Goal: Information Seeking & Learning: Learn about a topic

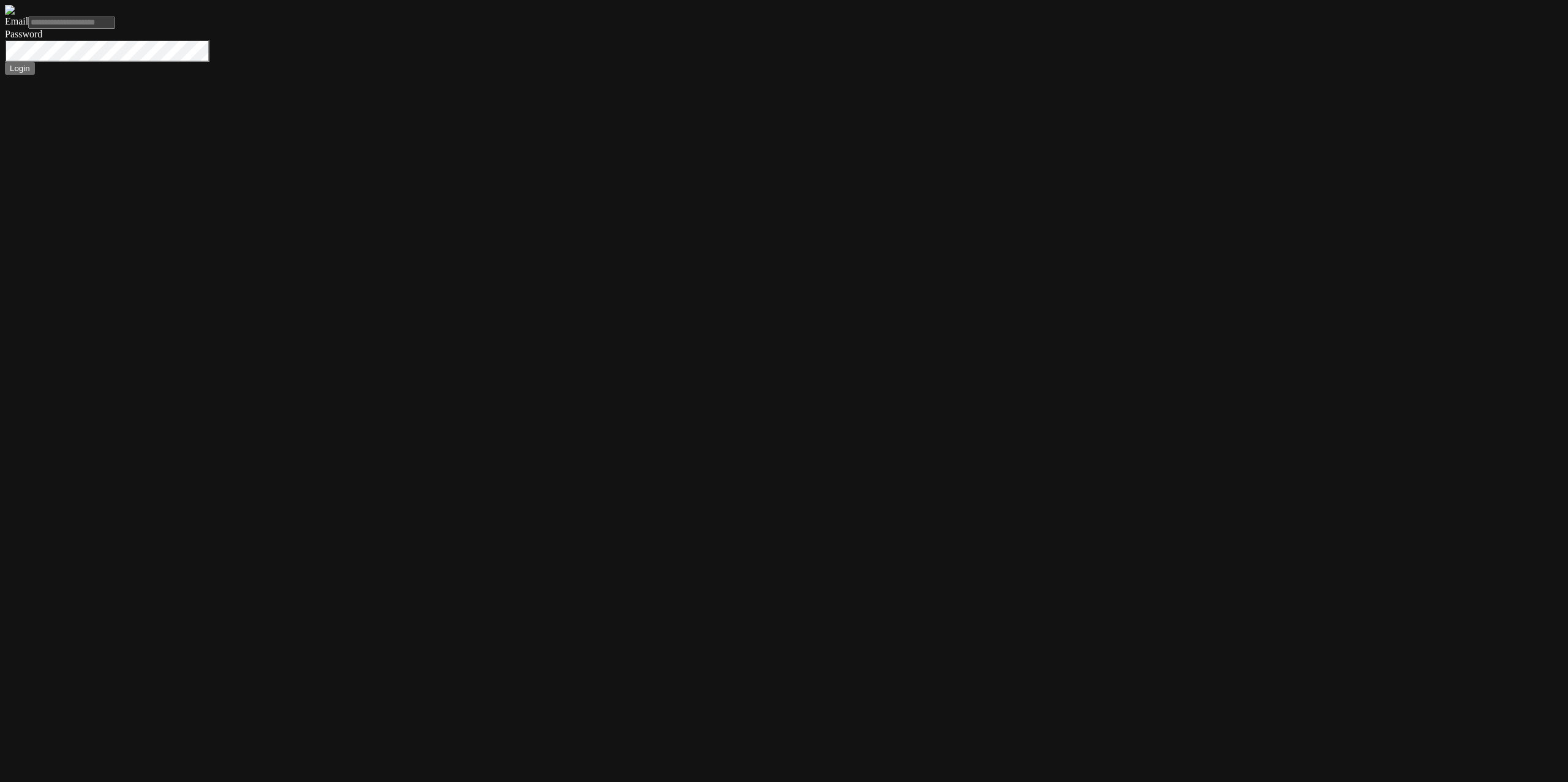
click at [349, 75] on form "Email Password Login" at bounding box center [784, 39] width 1558 height 70
click at [450, 62] on form "Email Password Login" at bounding box center [784, 39] width 1558 height 70
click at [115, 29] on input "Email" at bounding box center [72, 22] width 87 height 12
type input "**********"
click at [5, 62] on button "Login" at bounding box center [20, 68] width 30 height 13
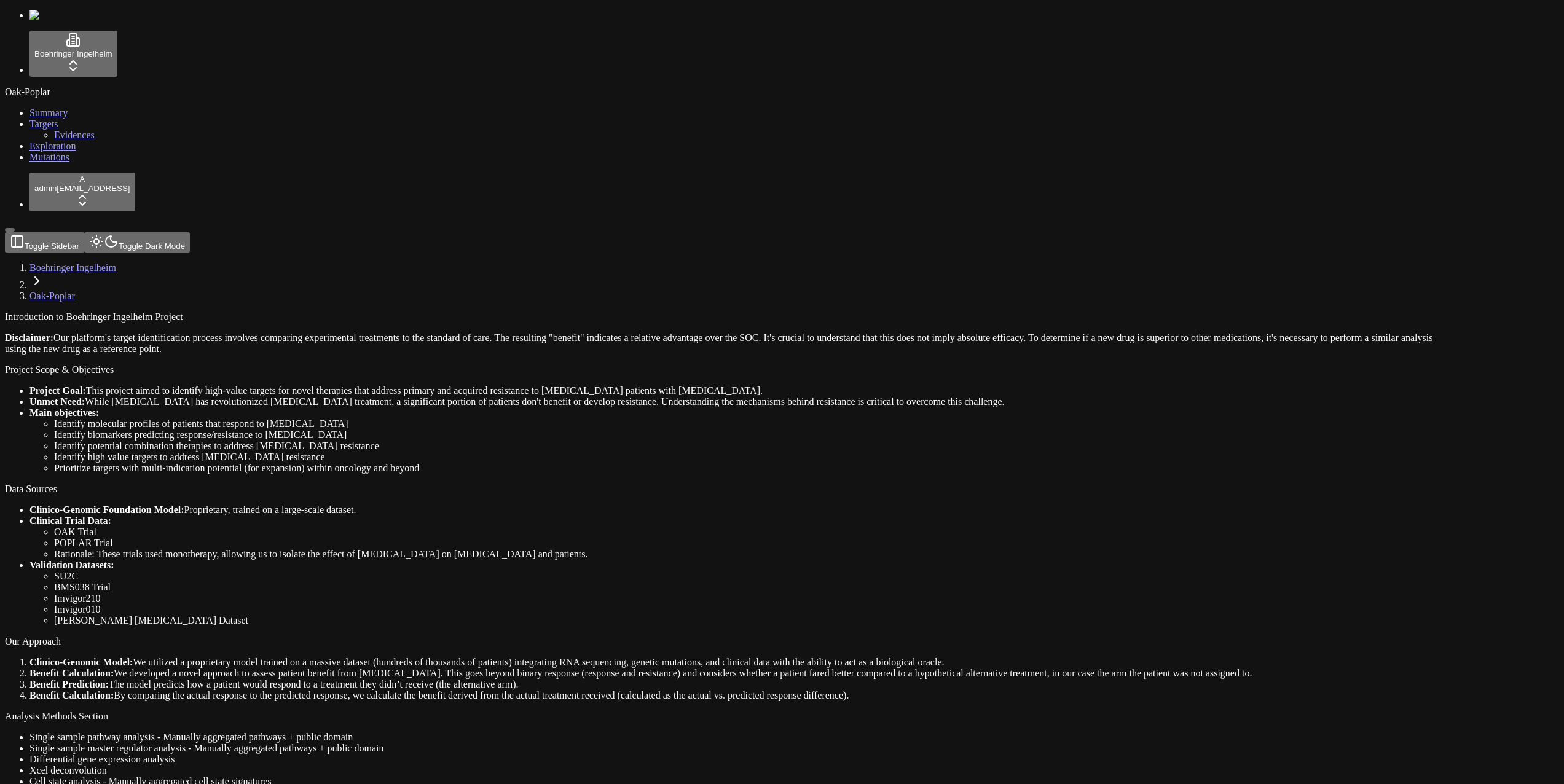
click at [747, 505] on ul "Clinico-Genomic Foundation Model: Proprietary, trained on a large-scale dataset…" at bounding box center [723, 565] width 1436 height 121
click at [75, 163] on div "Oak-Poplar Summary Targets Evidences Exploration Mutations" at bounding box center [782, 125] width 1555 height 76
click at [69, 162] on link "Mutations" at bounding box center [49, 157] width 40 height 10
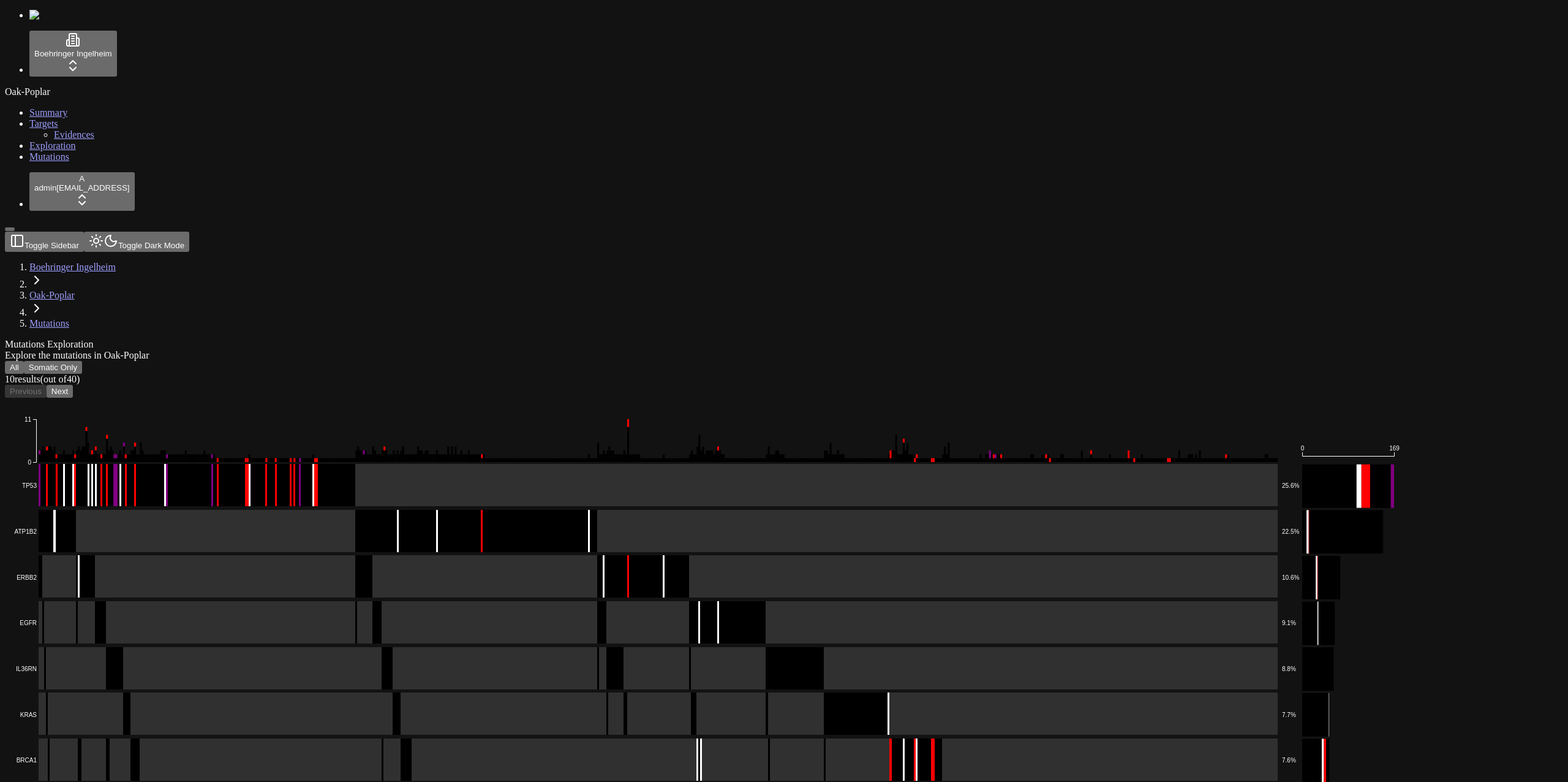
click at [24, 361] on button "All" at bounding box center [14, 367] width 19 height 13
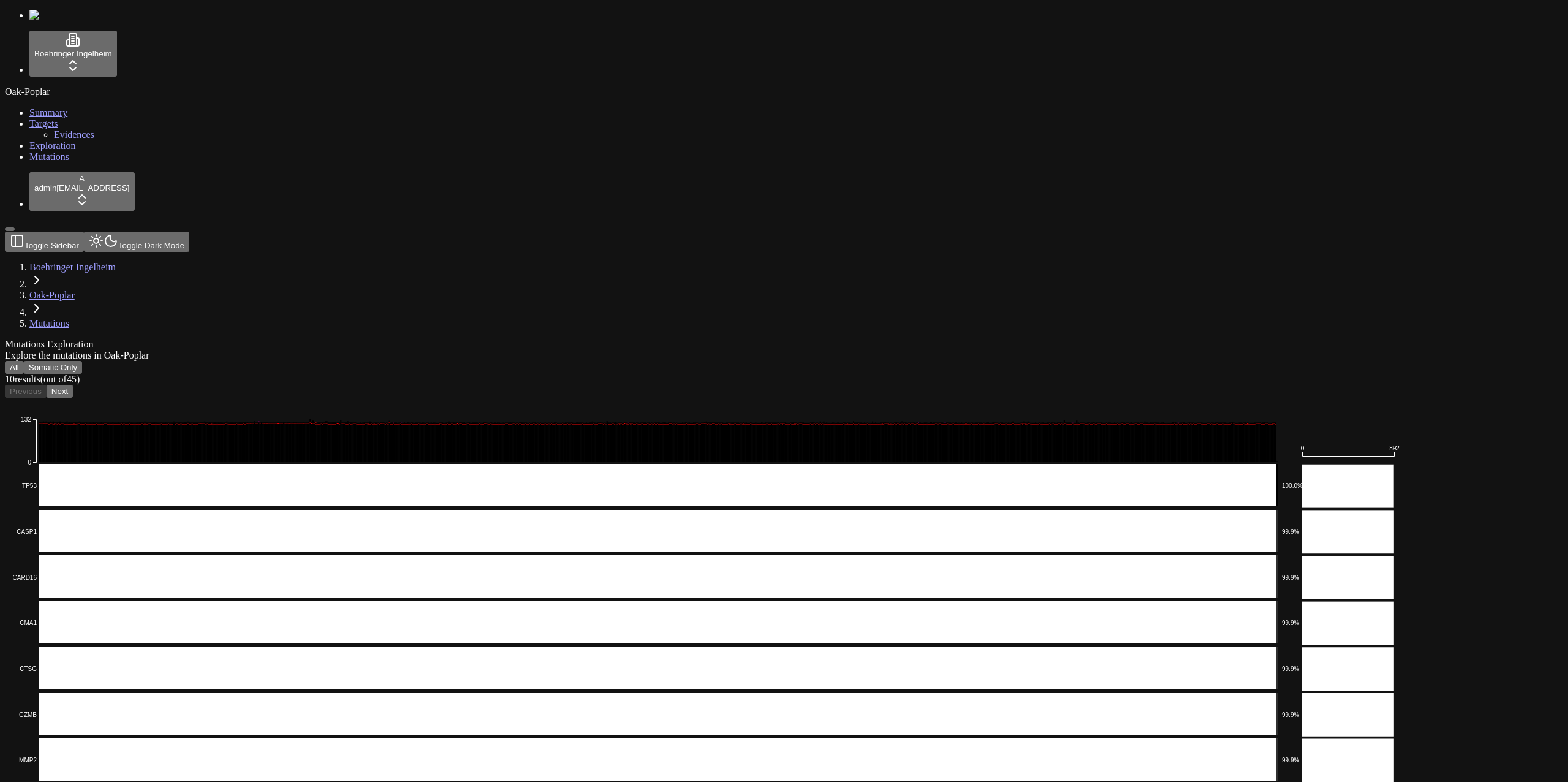
click at [82, 361] on button "Somatic Only" at bounding box center [53, 367] width 58 height 13
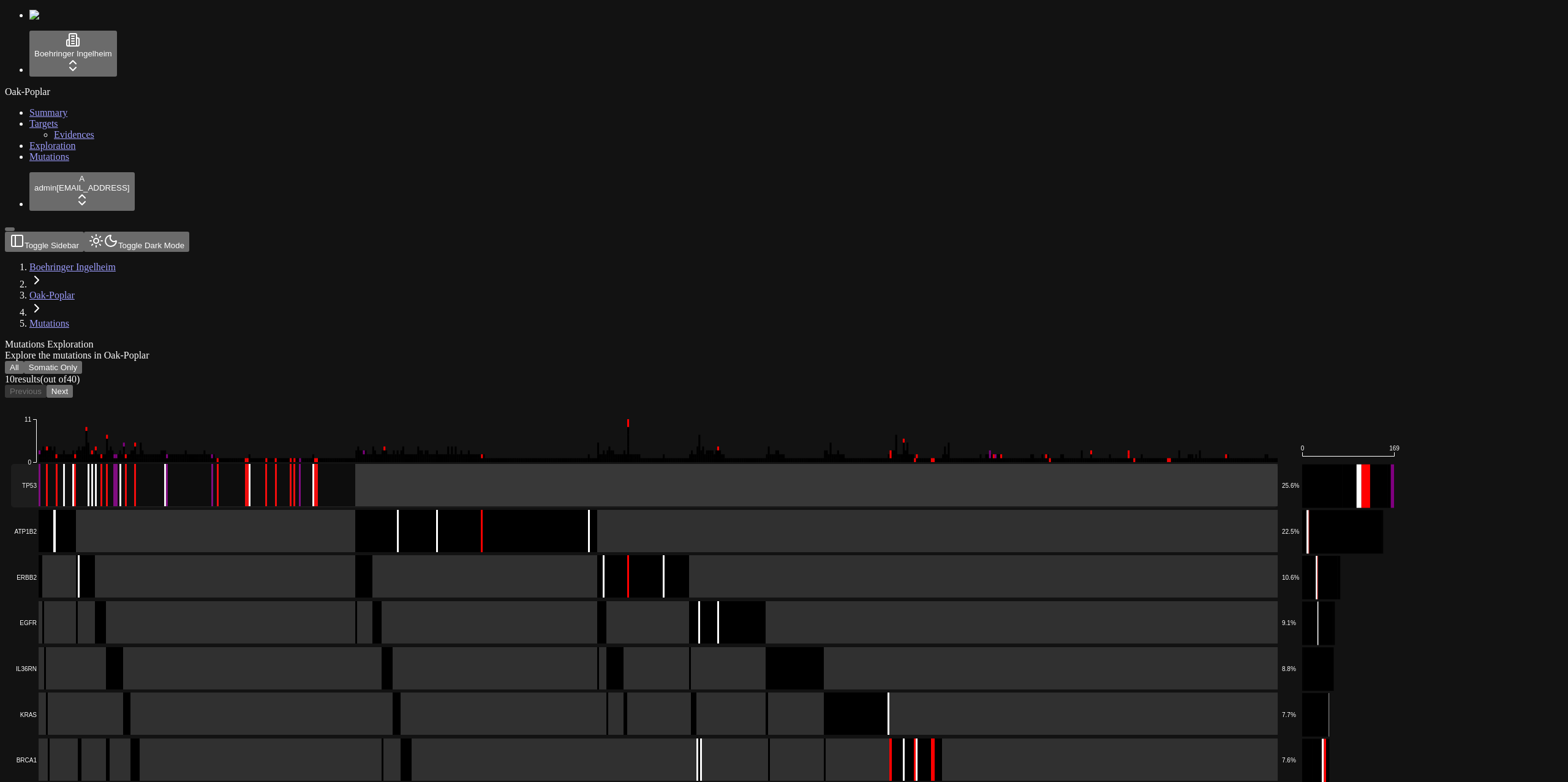
click at [234, 464] on rect at bounding box center [644, 486] width 1266 height 43
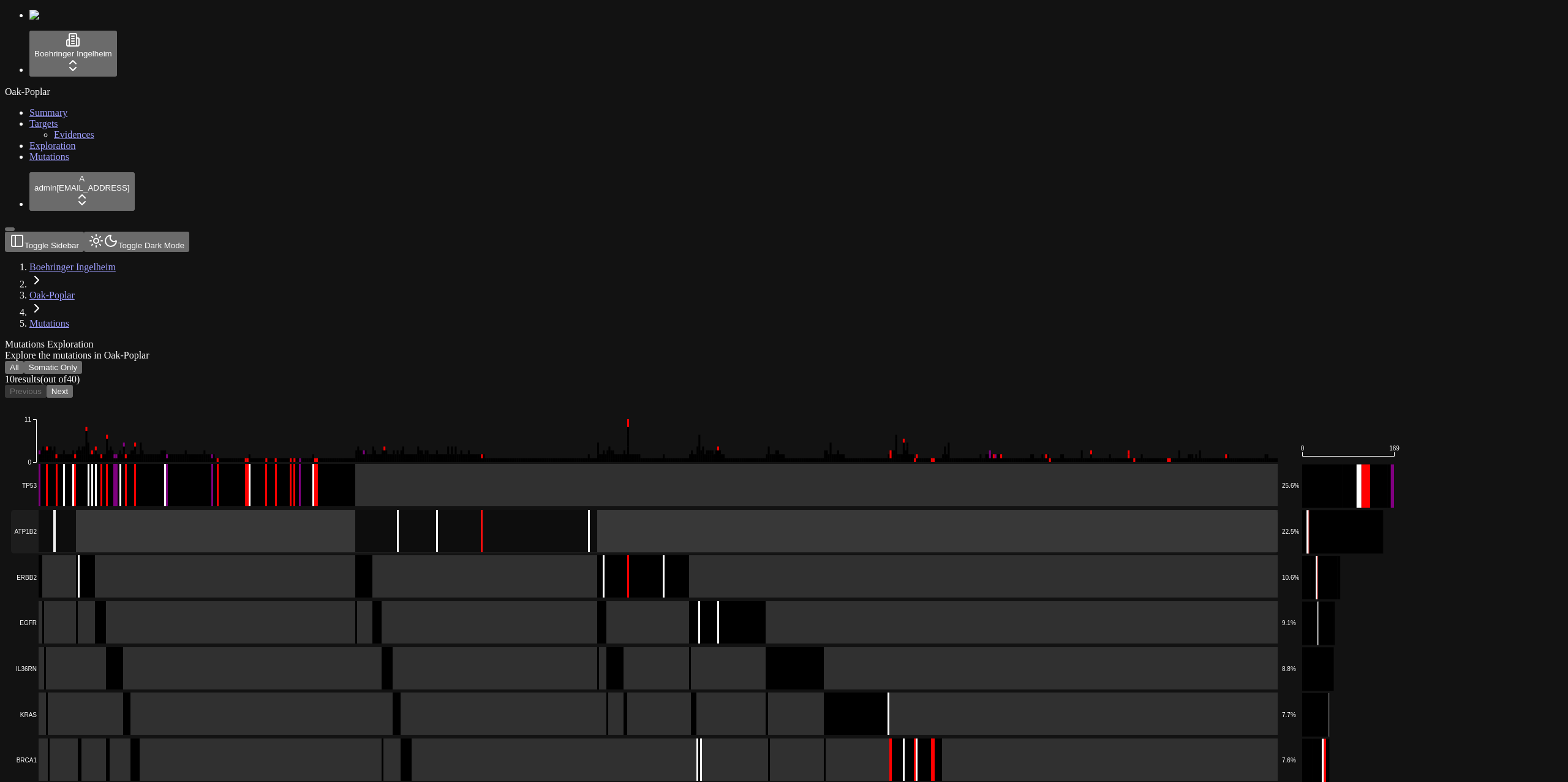
click at [228, 510] on rect at bounding box center [644, 532] width 1266 height 43
click at [233, 555] on rect at bounding box center [644, 577] width 1266 height 43
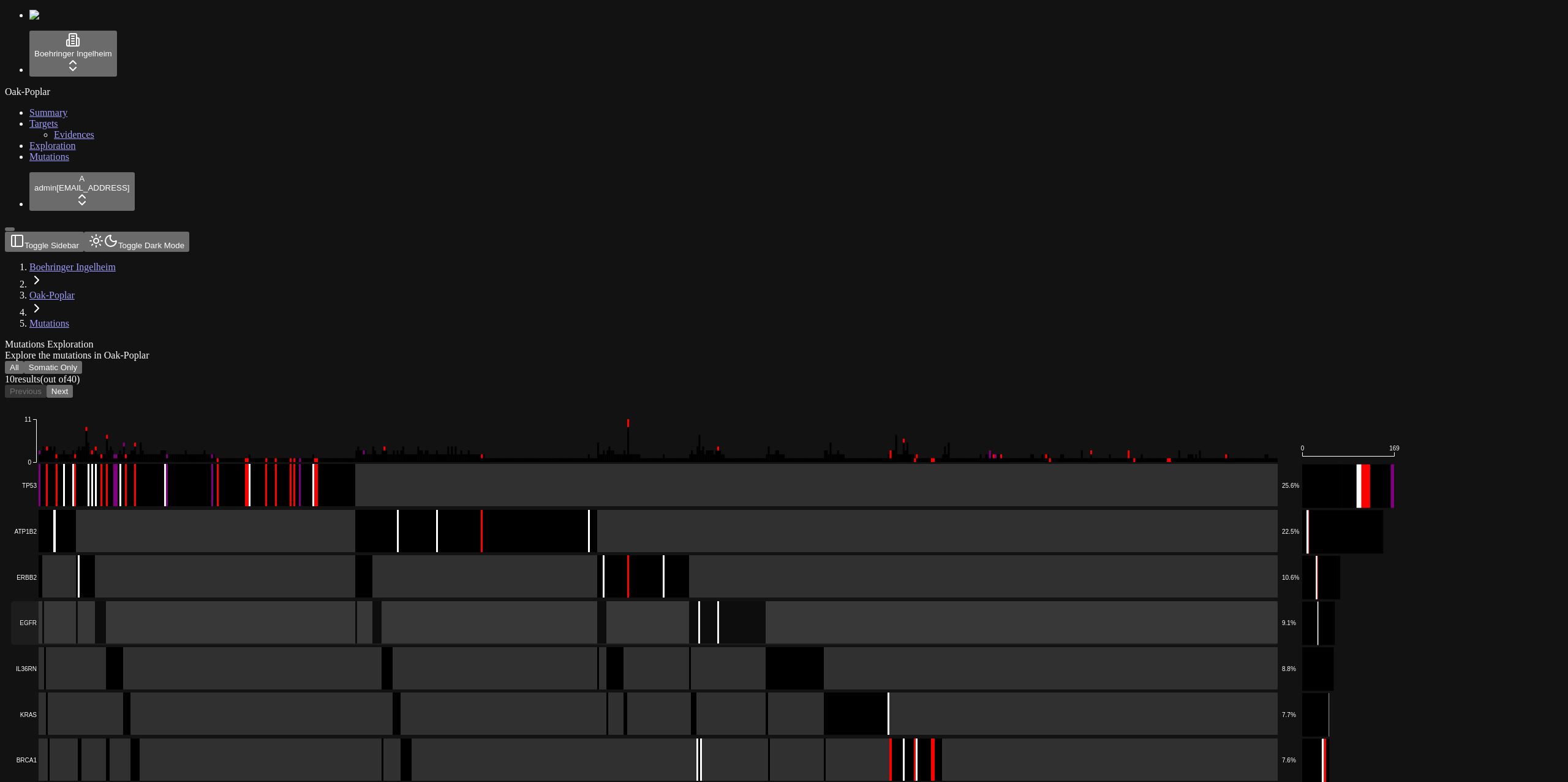
click at [233, 601] on rect at bounding box center [644, 623] width 1266 height 43
click at [232, 647] on rect at bounding box center [644, 668] width 1266 height 43
click at [227, 693] on rect at bounding box center [644, 714] width 1266 height 43
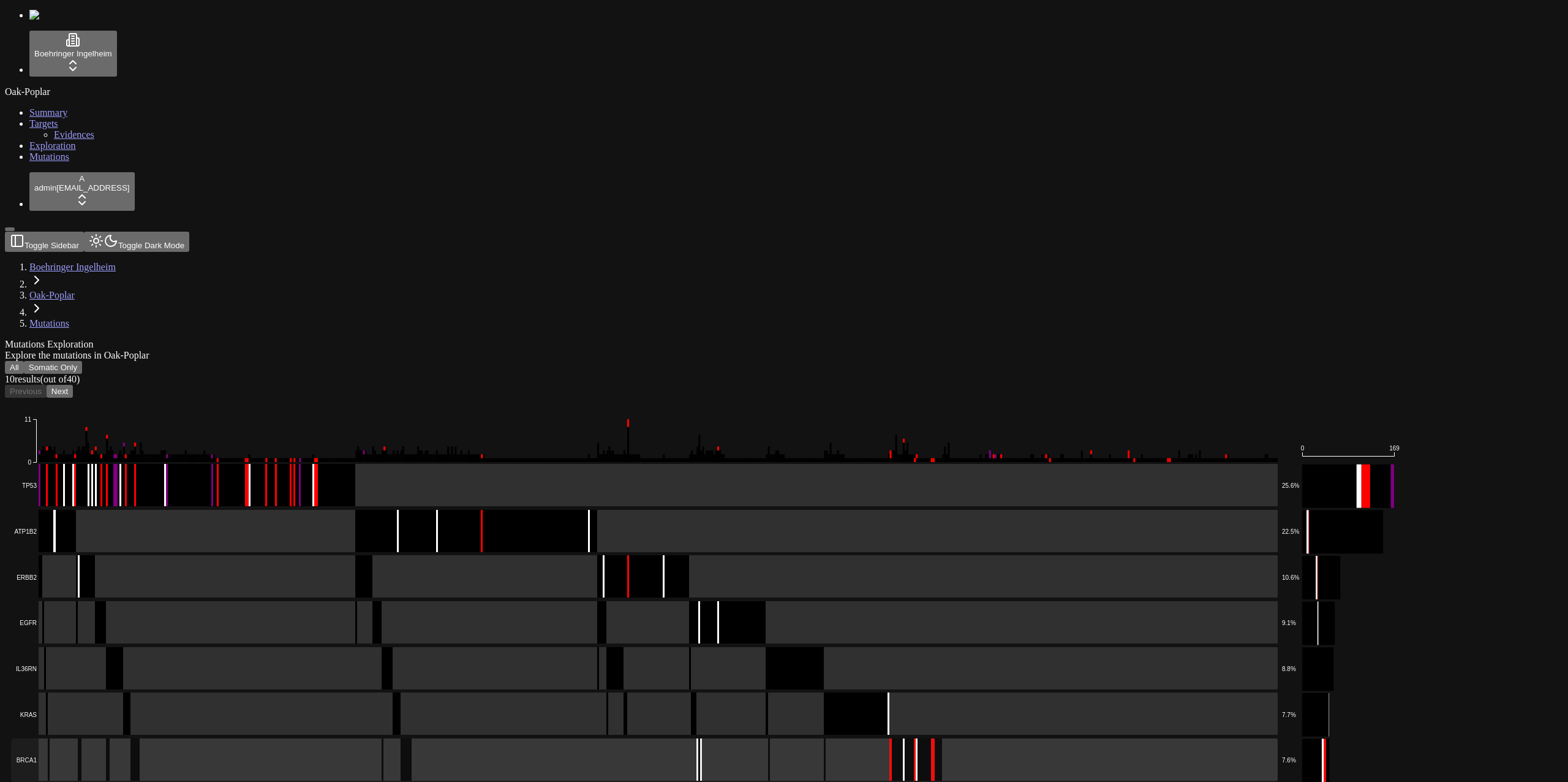
click at [220, 738] on rect at bounding box center [644, 760] width 1266 height 43
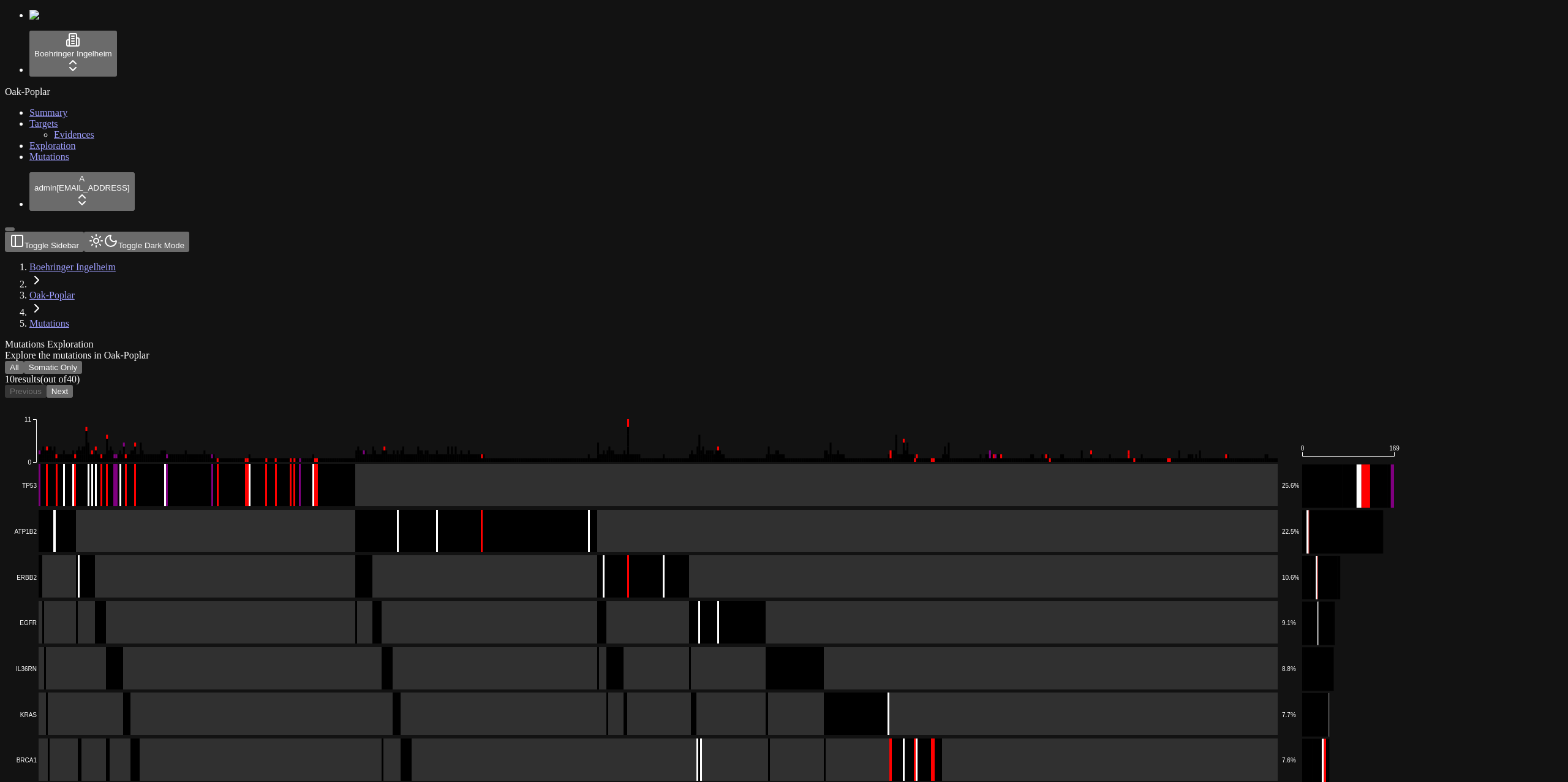
click at [73, 385] on button "Next" at bounding box center [60, 391] width 26 height 13
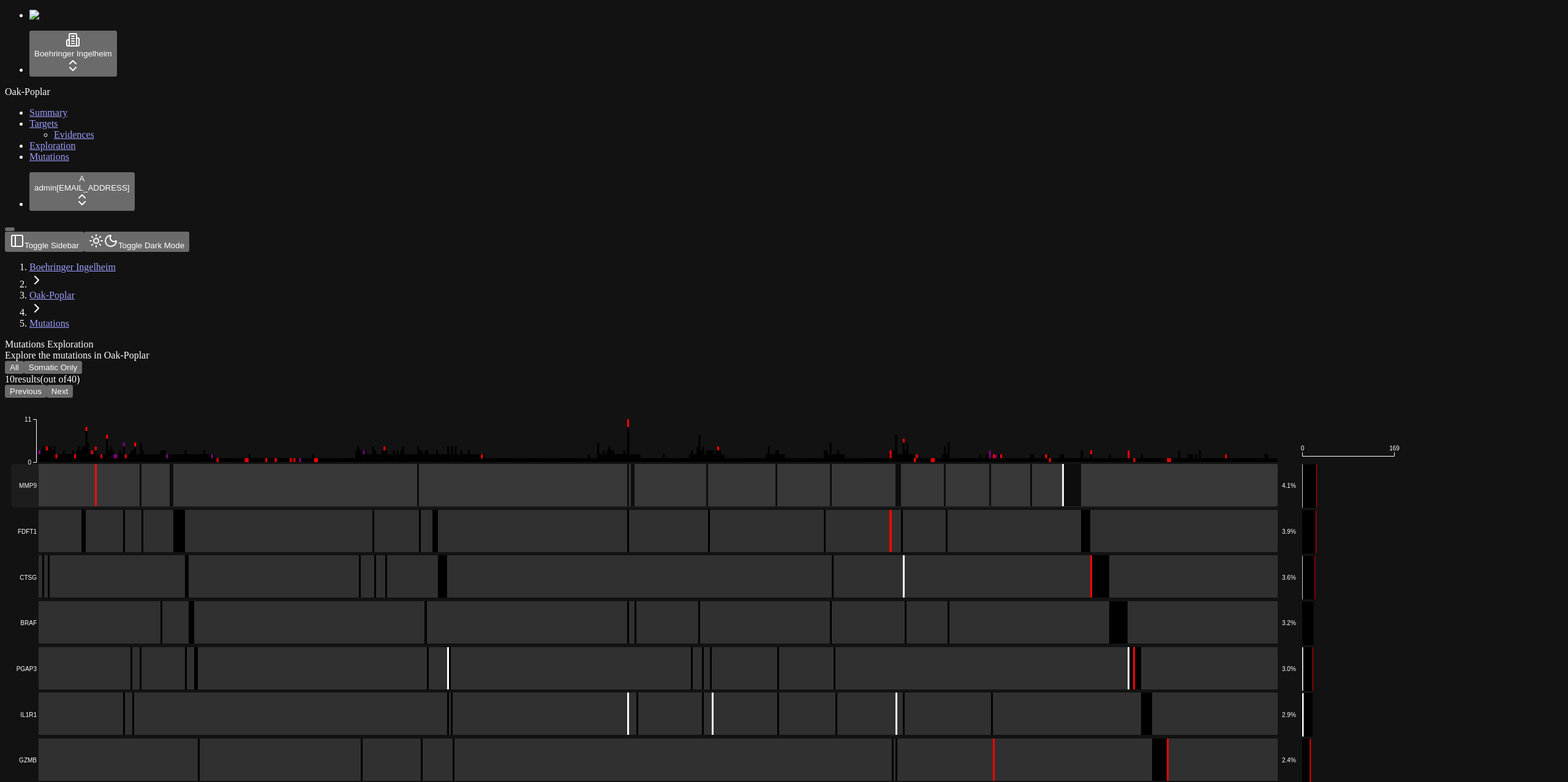
click at [311, 464] on rect at bounding box center [644, 486] width 1266 height 43
click at [284, 510] on rect at bounding box center [644, 532] width 1266 height 43
click at [285, 555] on rect at bounding box center [644, 577] width 1266 height 43
click at [289, 601] on rect at bounding box center [644, 623] width 1266 height 43
click at [279, 647] on rect at bounding box center [644, 668] width 1266 height 43
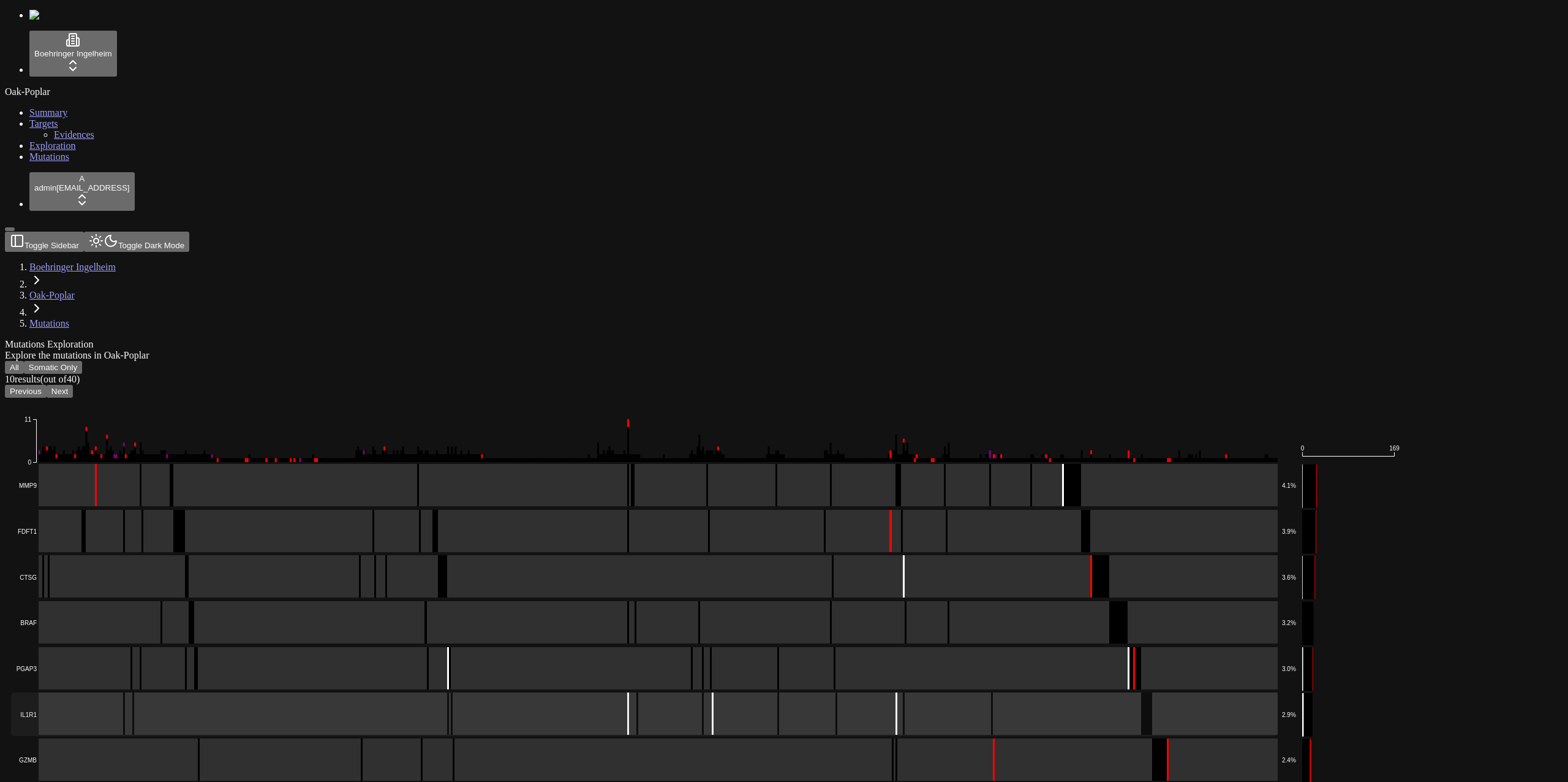
click at [302, 693] on rect at bounding box center [644, 714] width 1266 height 43
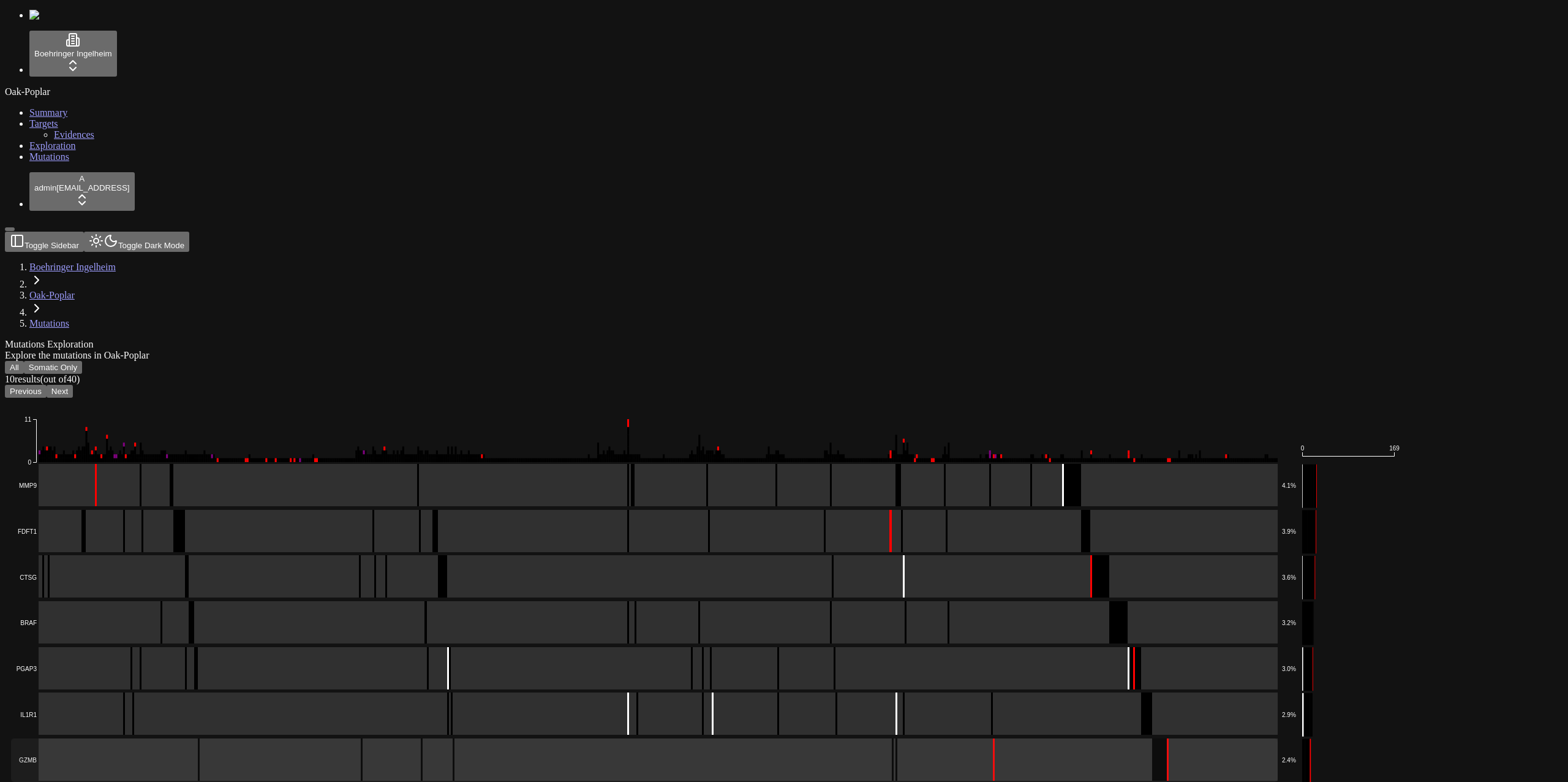
click at [273, 738] on rect at bounding box center [644, 760] width 1266 height 43
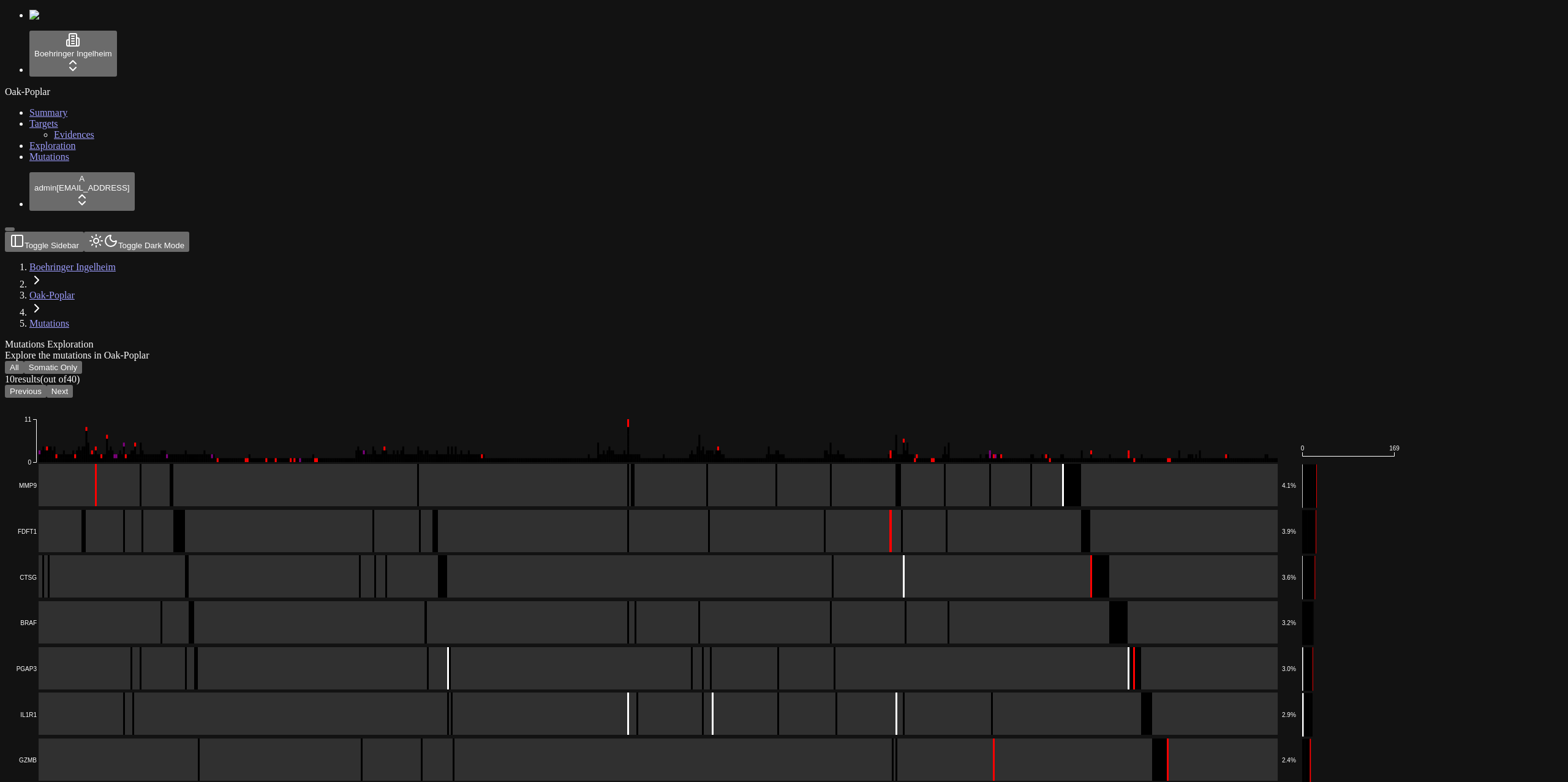
drag, startPoint x: 292, startPoint y: 603, endPoint x: 295, endPoint y: 626, distance: 23.2
click at [73, 385] on button "Next" at bounding box center [60, 391] width 26 height 13
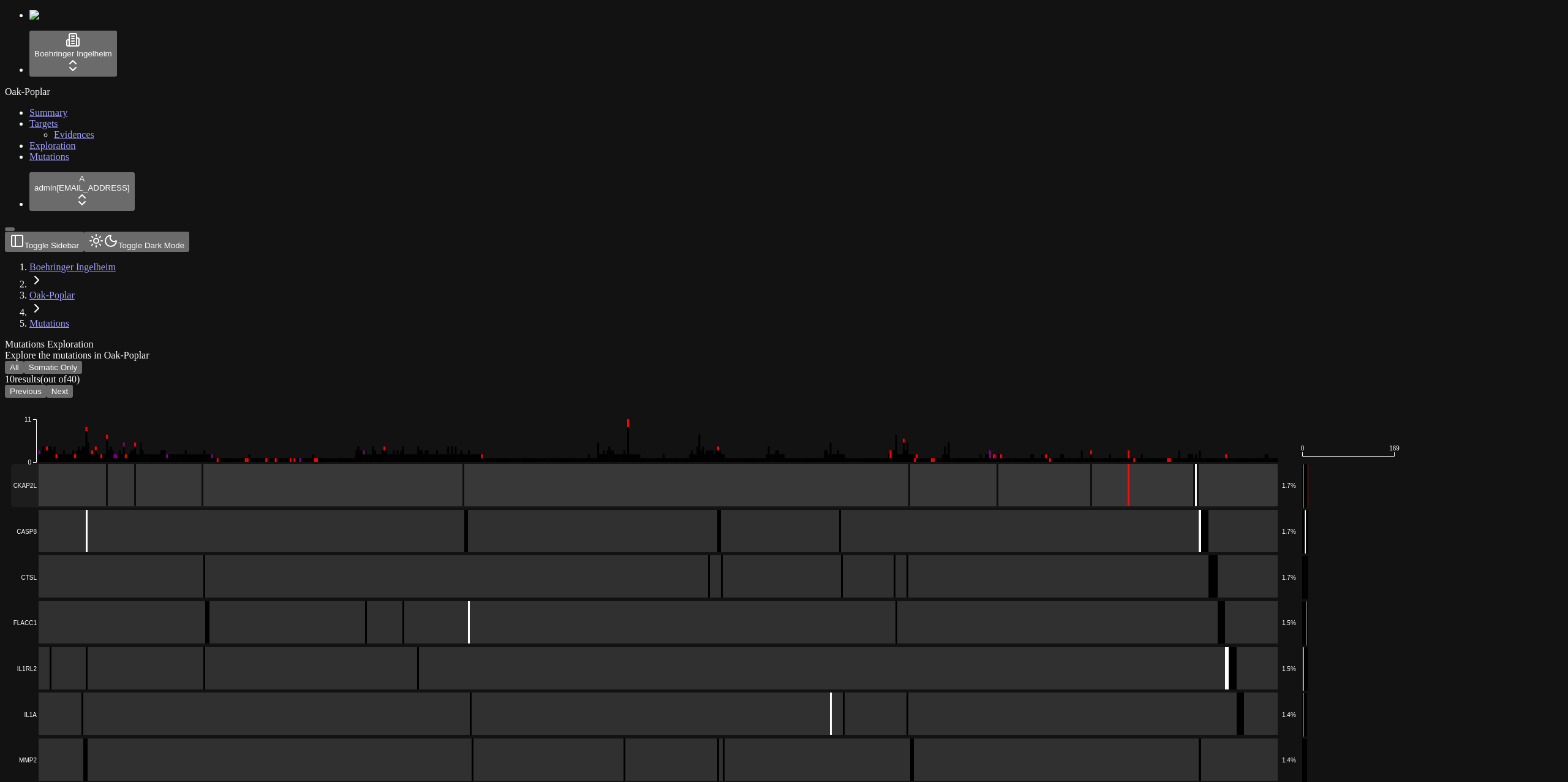
click at [373, 464] on rect at bounding box center [644, 486] width 1266 height 43
click at [391, 510] on rect at bounding box center [644, 532] width 1266 height 43
click at [376, 555] on rect at bounding box center [644, 577] width 1266 height 43
click at [385, 601] on rect at bounding box center [644, 623] width 1266 height 43
click at [405, 647] on rect at bounding box center [644, 668] width 1266 height 43
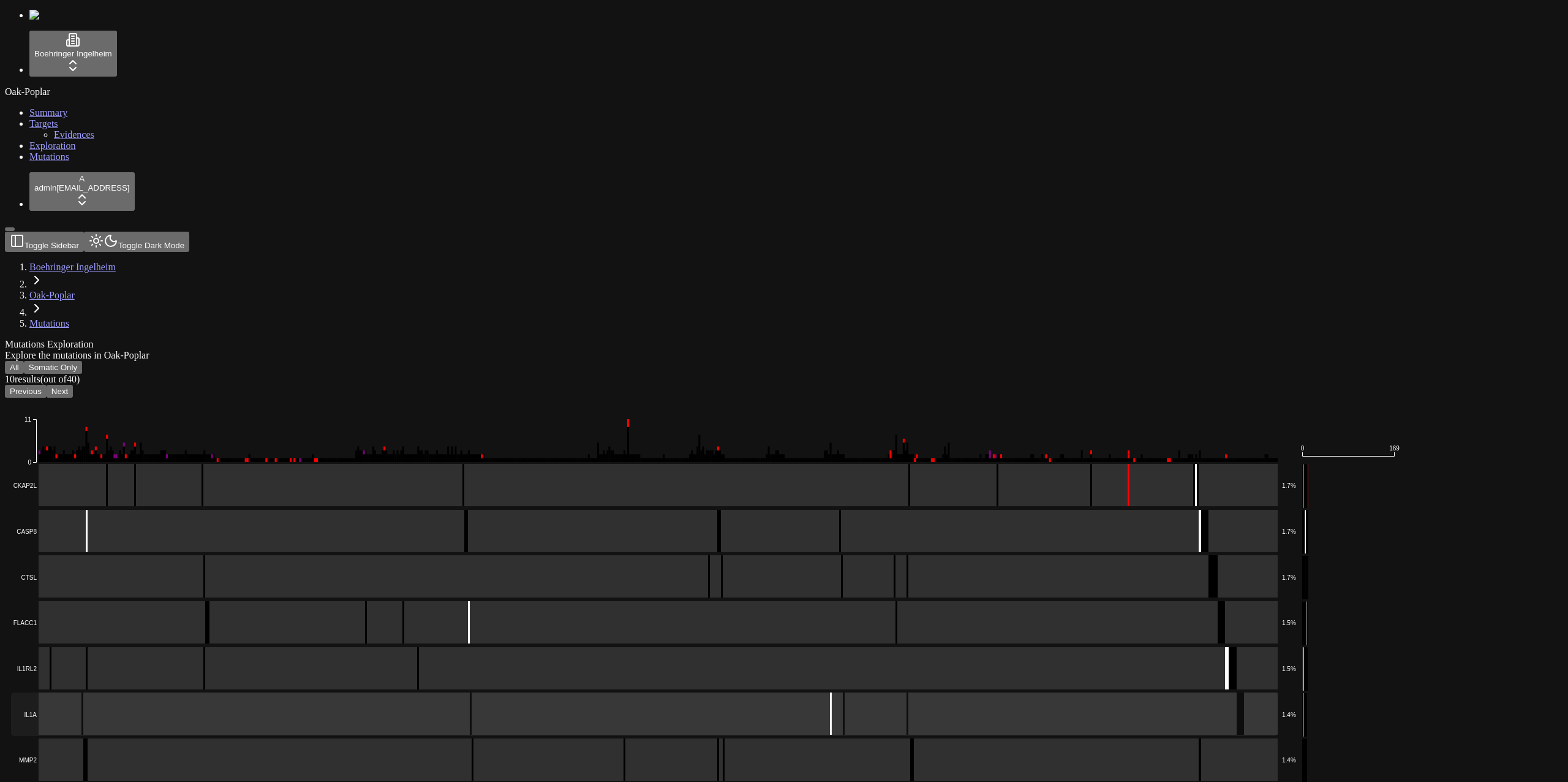
click at [414, 693] on rect at bounding box center [644, 714] width 1266 height 43
click at [414, 738] on rect at bounding box center [644, 760] width 1266 height 43
drag, startPoint x: 425, startPoint y: 646, endPoint x: 389, endPoint y: 593, distance: 64.1
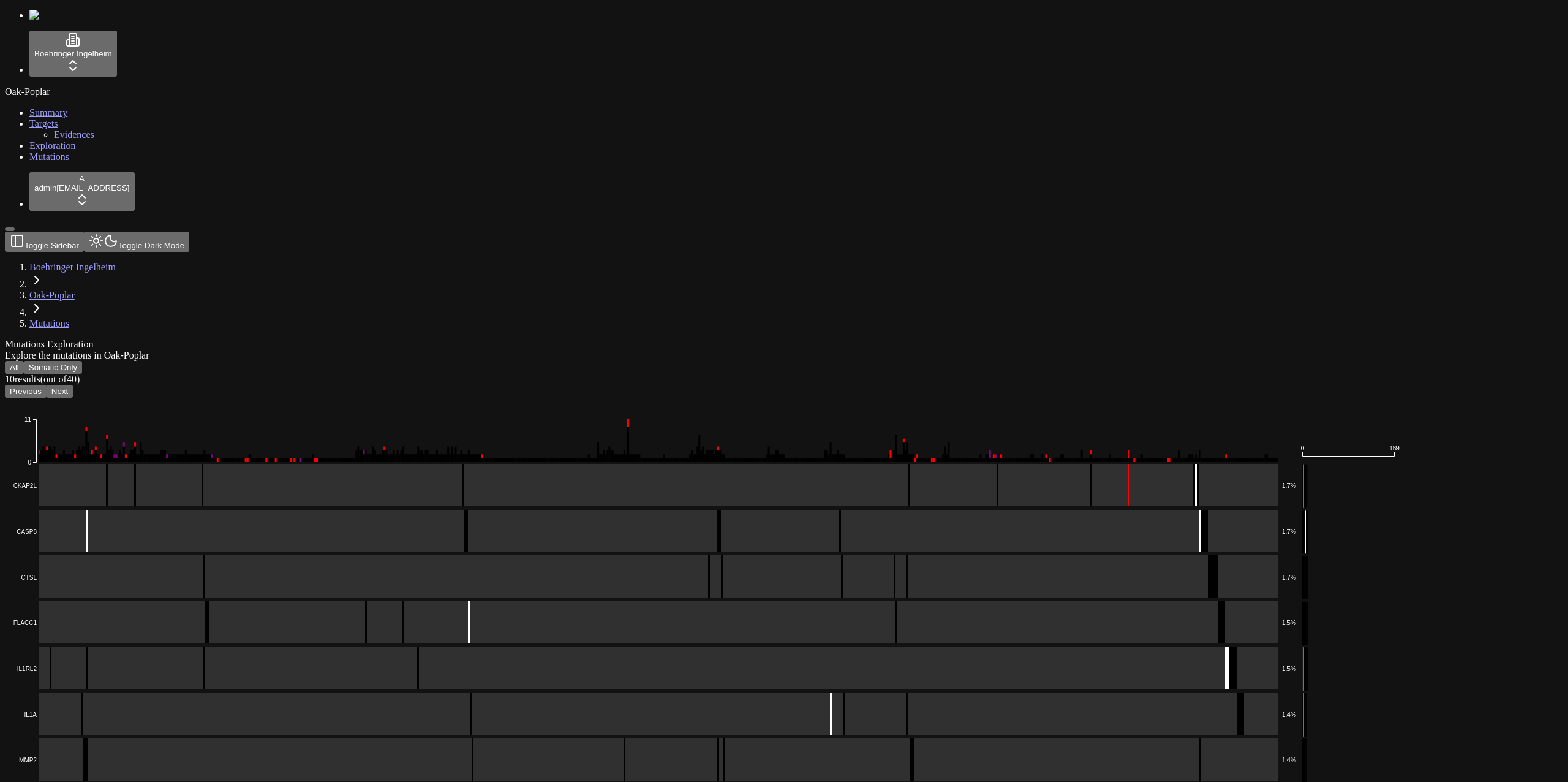
click at [73, 385] on button "Next" at bounding box center [60, 391] width 26 height 13
click at [396, 464] on rect at bounding box center [644, 486] width 1266 height 43
click at [393, 510] on rect at bounding box center [644, 532] width 1266 height 43
click at [400, 555] on rect at bounding box center [644, 577] width 1266 height 43
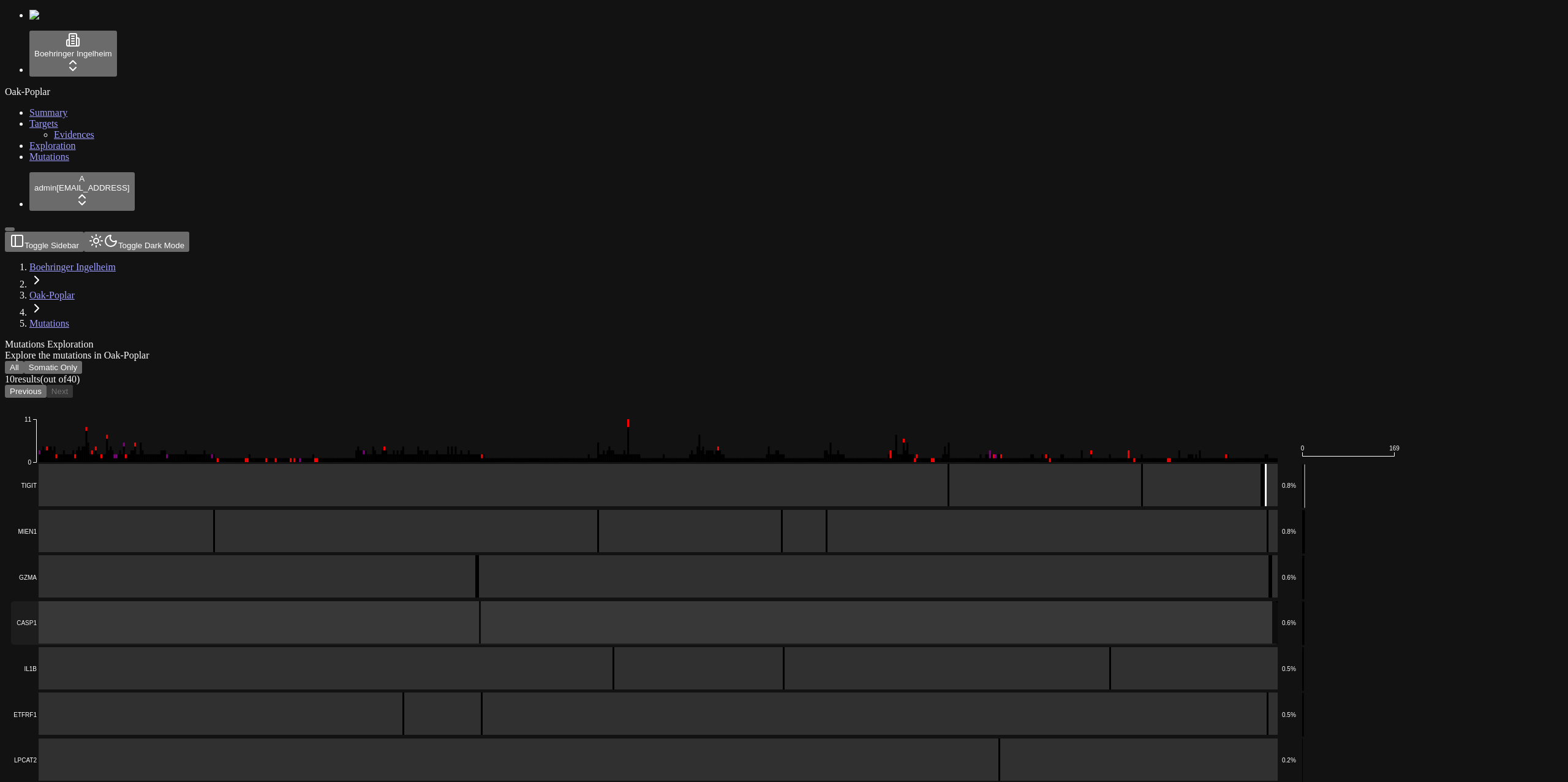
click at [394, 601] on rect at bounding box center [644, 623] width 1266 height 43
click at [395, 647] on rect at bounding box center [644, 668] width 1266 height 43
click at [410, 693] on rect at bounding box center [644, 714] width 1266 height 43
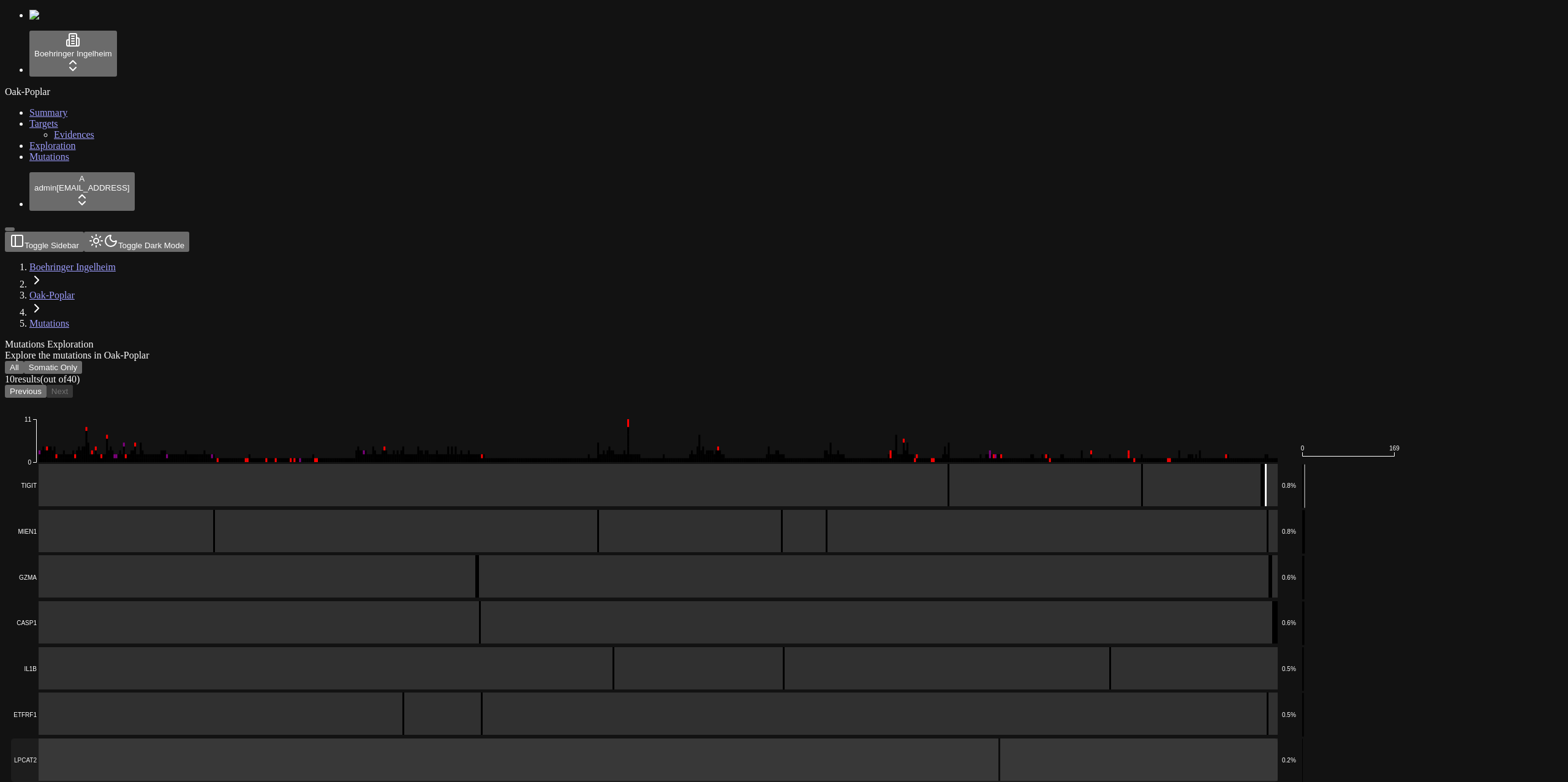
click at [441, 738] on rect at bounding box center [644, 760] width 1266 height 43
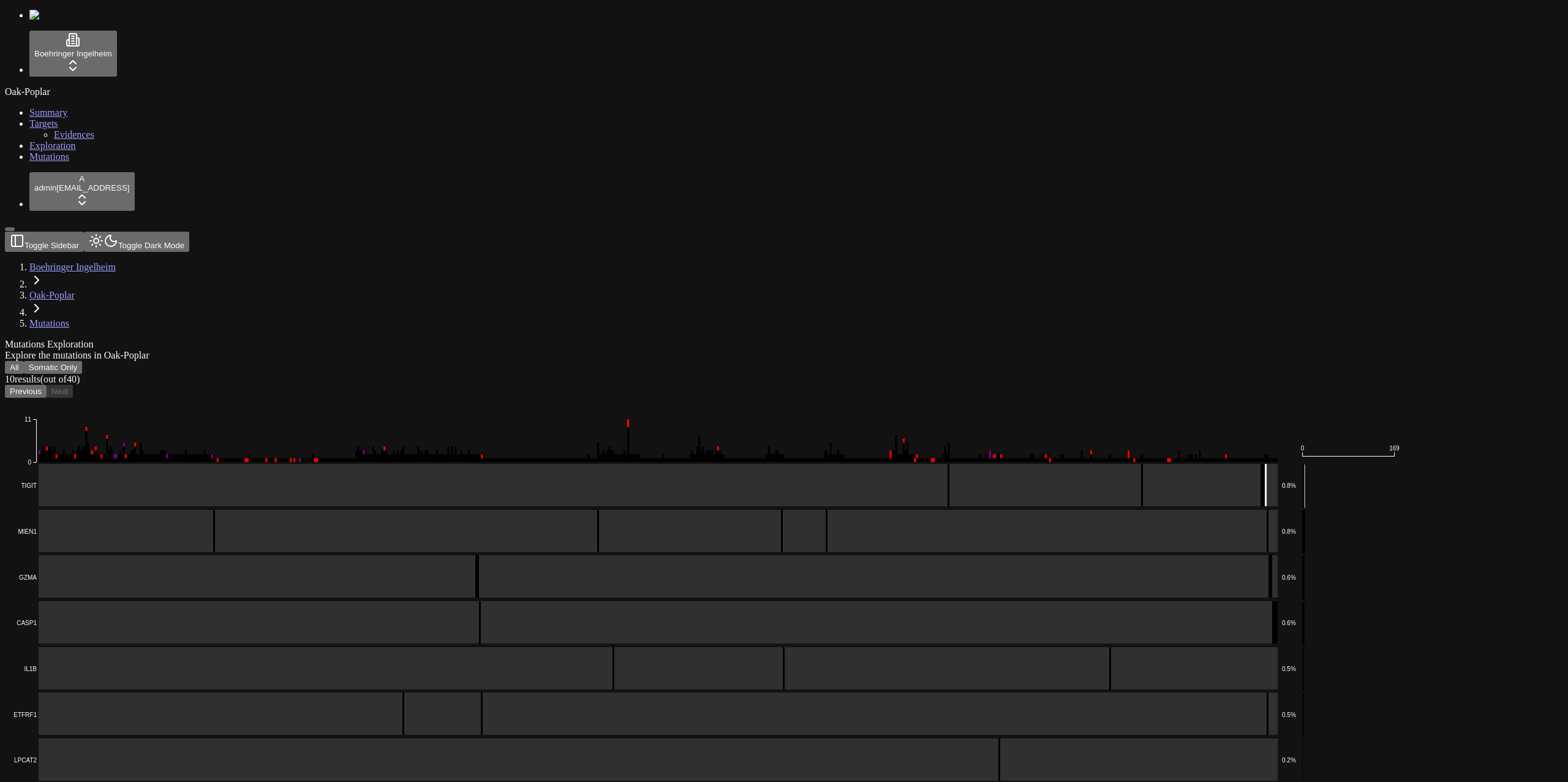
click at [543, 339] on div "Mutations Exploration" at bounding box center [725, 344] width 1440 height 11
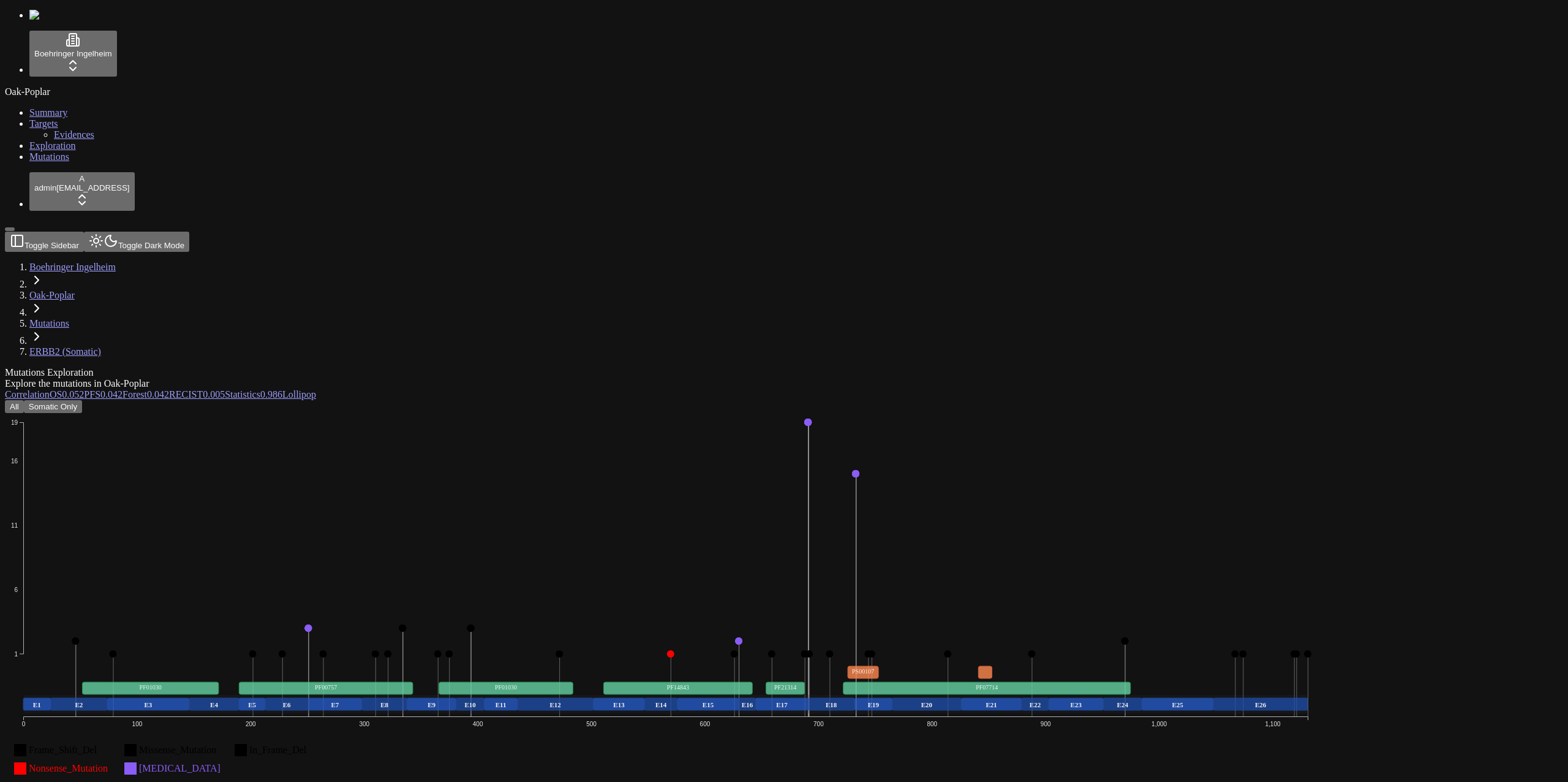
click at [588, 367] on div "Mutations Exploration Explore the mutations in Oak-Poplar" at bounding box center [725, 378] width 1440 height 22
click at [600, 367] on div "Mutations Exploration Explore the mutations in Oak-Poplar Correlation OS 0.052 …" at bounding box center [725, 656] width 1440 height 578
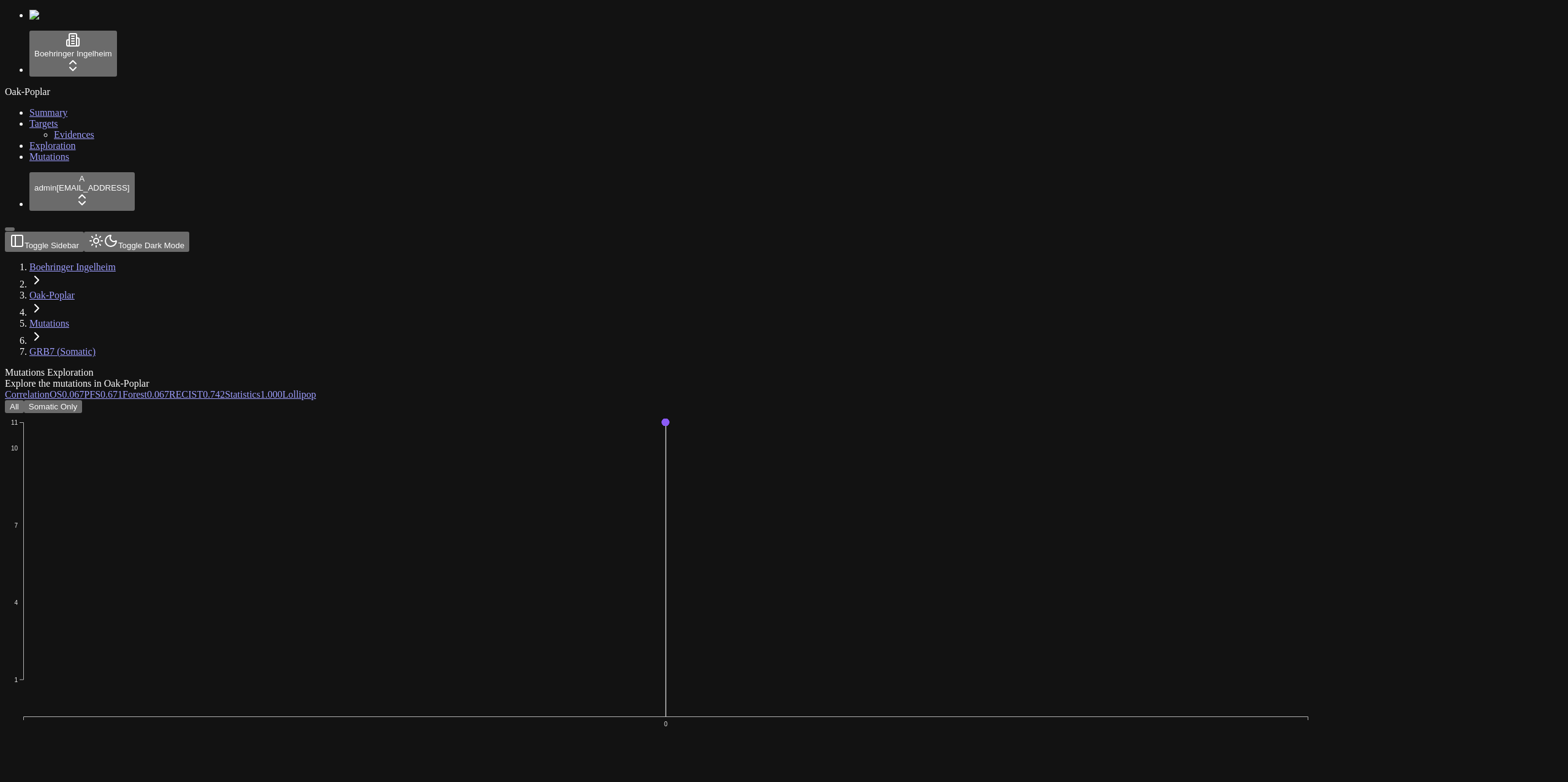
click at [556, 367] on div "Mutations Exploration" at bounding box center [725, 373] width 1440 height 11
drag, startPoint x: 406, startPoint y: 36, endPoint x: 407, endPoint y: 24, distance: 12.0
click at [407, 231] on header "Toggle Sidebar Toggle Dark Mode Boehringer Ingelheim Oak-Poplar Mutations GRB7 …" at bounding box center [725, 294] width 1440 height 126
click at [469, 378] on div "Explore the mutations in Oak-Poplar" at bounding box center [725, 384] width 1440 height 11
click at [465, 367] on div "Mutations Exploration Explore the mutations in Oak-Poplar" at bounding box center [725, 378] width 1440 height 22
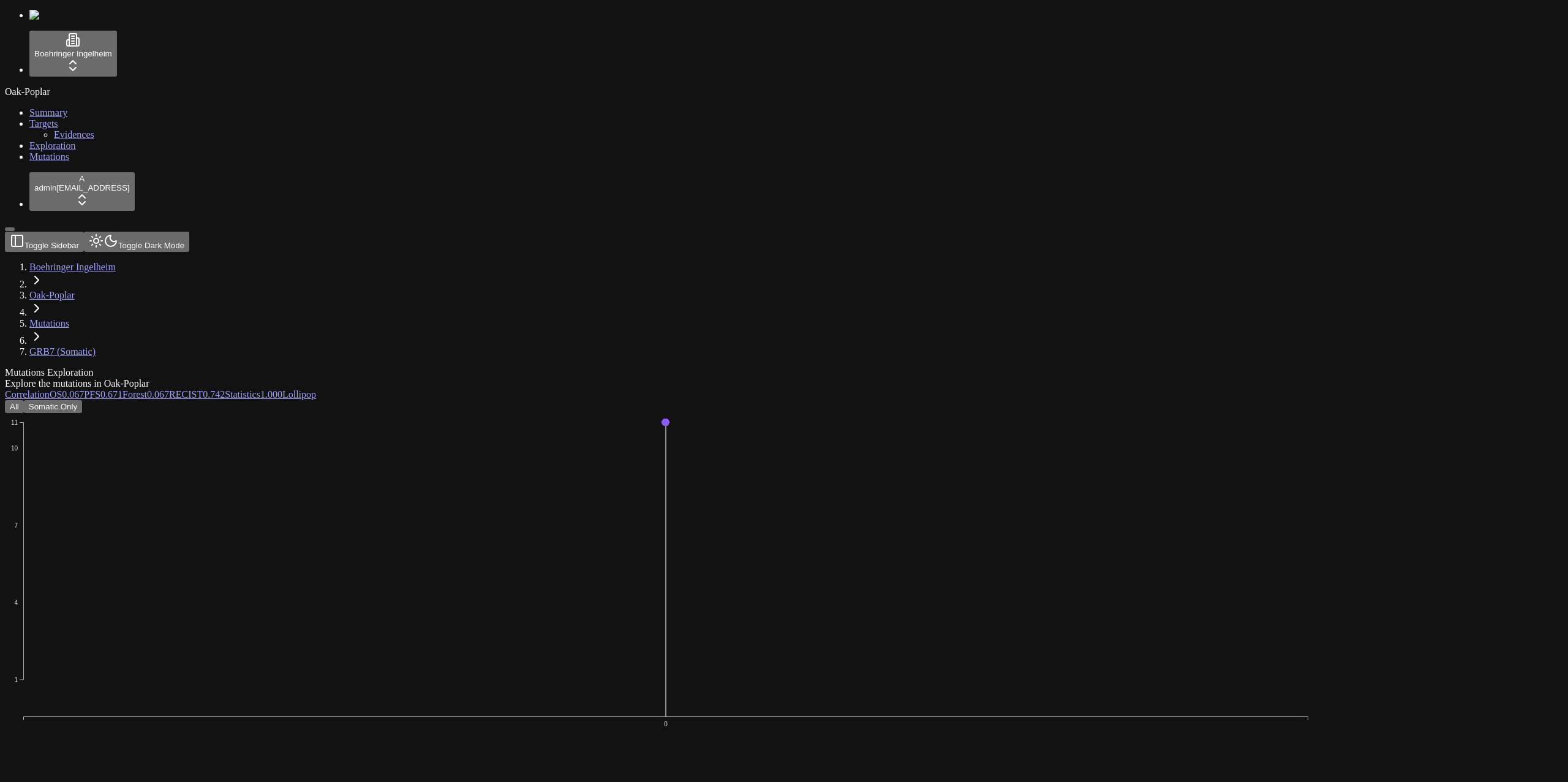
click at [488, 413] on icon "1 4 7 10 11 0" at bounding box center [665, 603] width 1321 height 380
drag, startPoint x: 553, startPoint y: 23, endPoint x: 426, endPoint y: 32, distance: 127.3
click at [426, 231] on header "Toggle Sidebar Toggle Dark Mode Boehringer Ingelheim Oak-Poplar Mutations GRB7 …" at bounding box center [725, 294] width 1440 height 126
click at [555, 400] on div "All Somatic Only" at bounding box center [725, 406] width 1440 height 13
click at [597, 367] on div "Mutations Exploration" at bounding box center [725, 373] width 1440 height 11
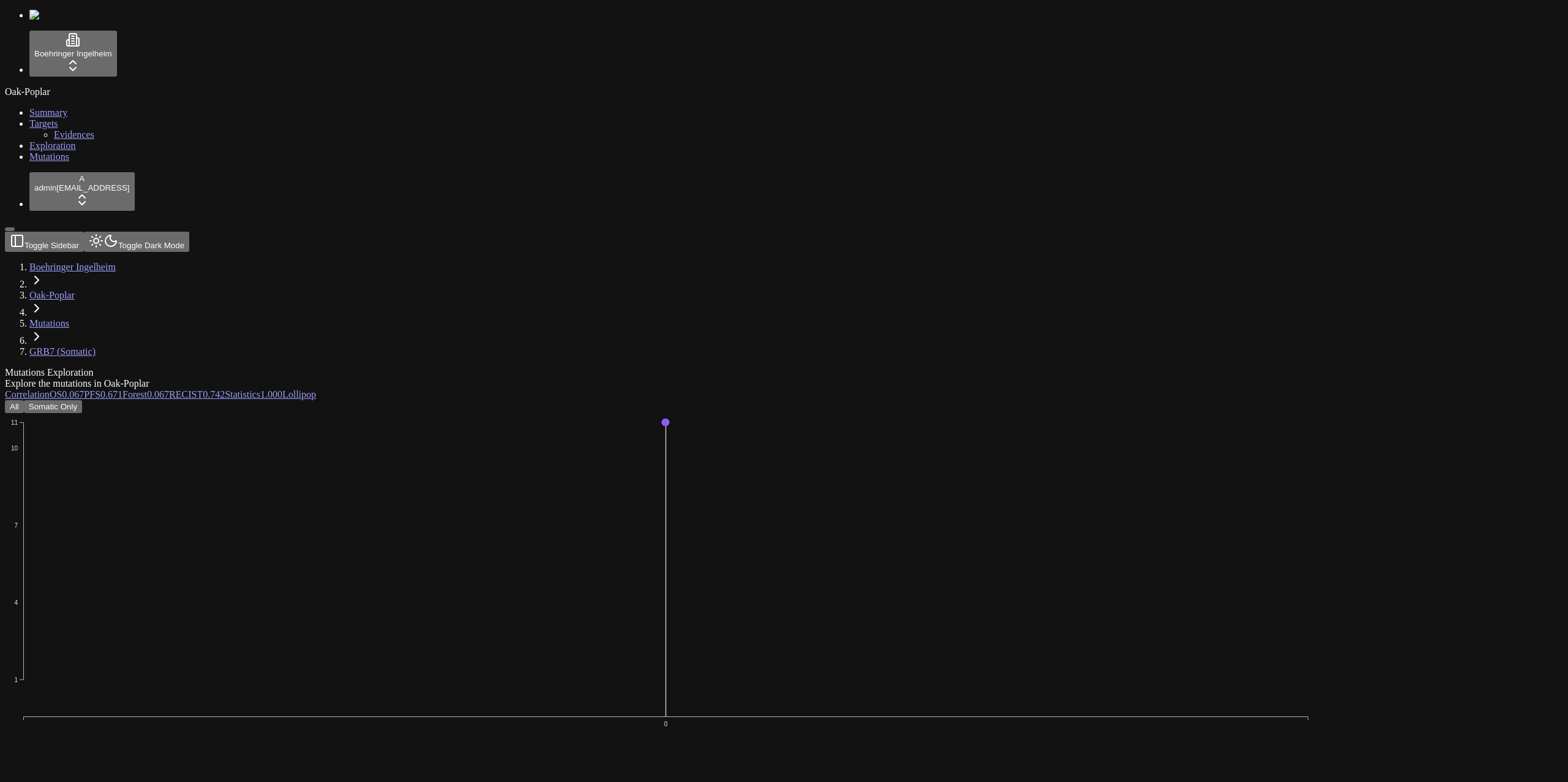
click at [663, 367] on div "Mutations Exploration" at bounding box center [725, 373] width 1440 height 11
click at [1326, 413] on icon "1 4 7 10 11 0" at bounding box center [665, 603] width 1321 height 380
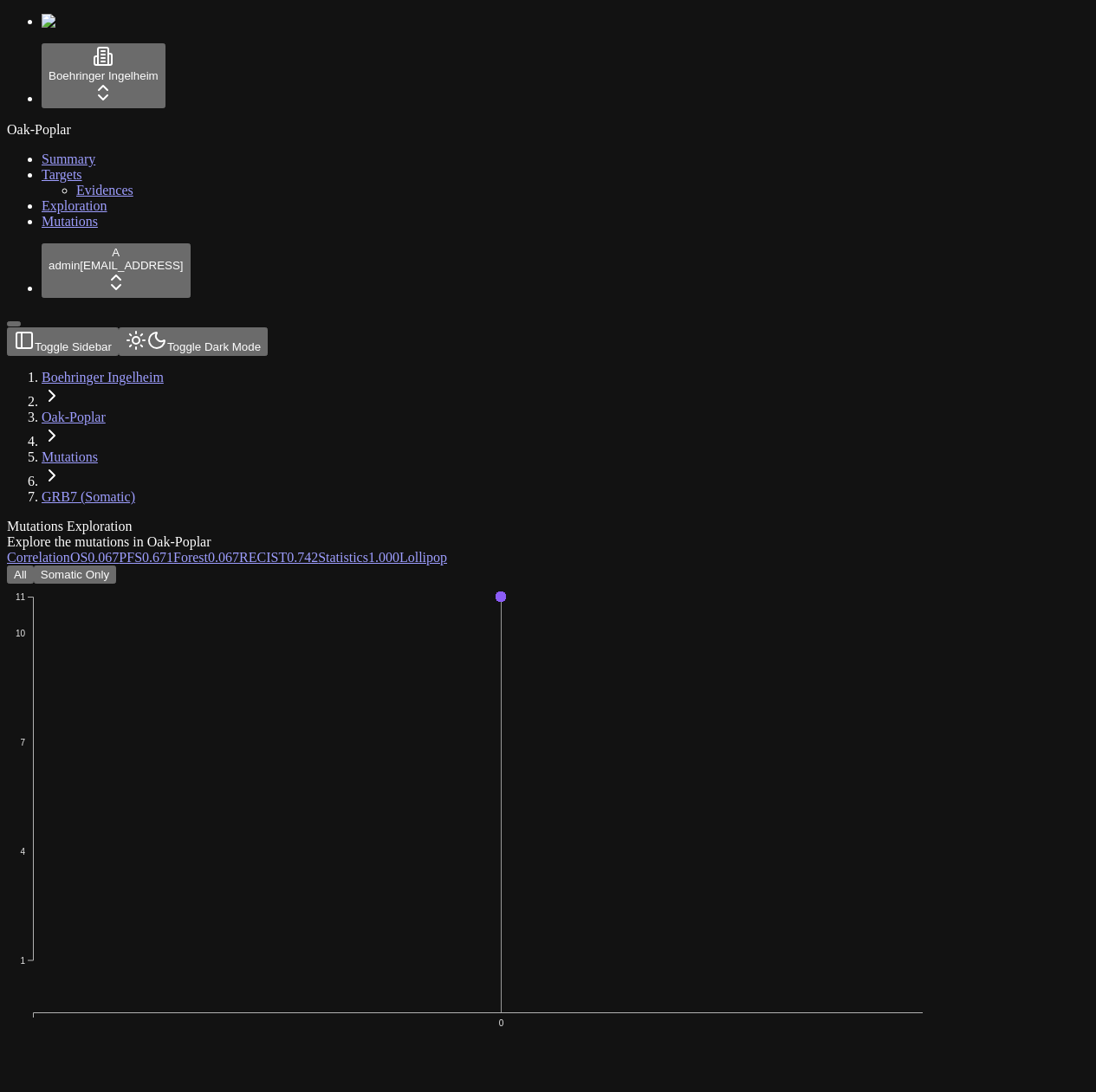
click at [119, 327] on button "Toggle Sidebar" at bounding box center [62, 341] width 112 height 29
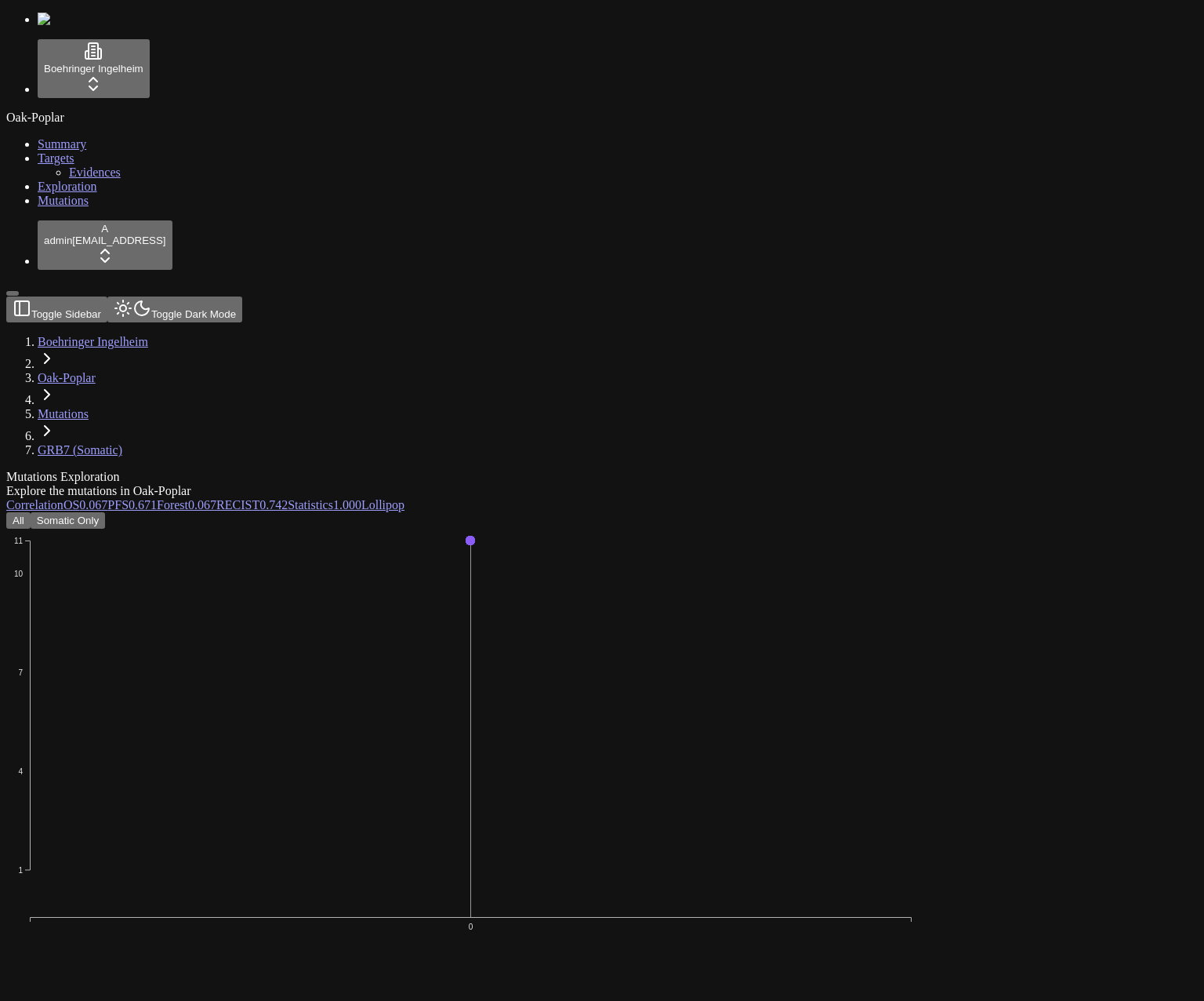
click at [1171, 330] on div "Boehringer Ingelheim Oak-Poplar Summary Targets Evidences Exploration Mutations…" at bounding box center [602, 610] width 1192 height 1198
click at [1118, 147] on div "Boehringer Ingelheim Oak-Poplar Summary Targets Evidences Exploration Mutations…" at bounding box center [602, 610] width 1192 height 1198
click at [51, 971] on body "Boehringer Ingelheim Oak-Poplar Summary Targets Evidences Exploration Mutations…" at bounding box center [602, 610] width 1192 height 1198
click at [1102, 237] on div "Boehringer Ingelheim Oak-Poplar Summary Targets Evidences Exploration Mutations…" at bounding box center [602, 610] width 1192 height 1198
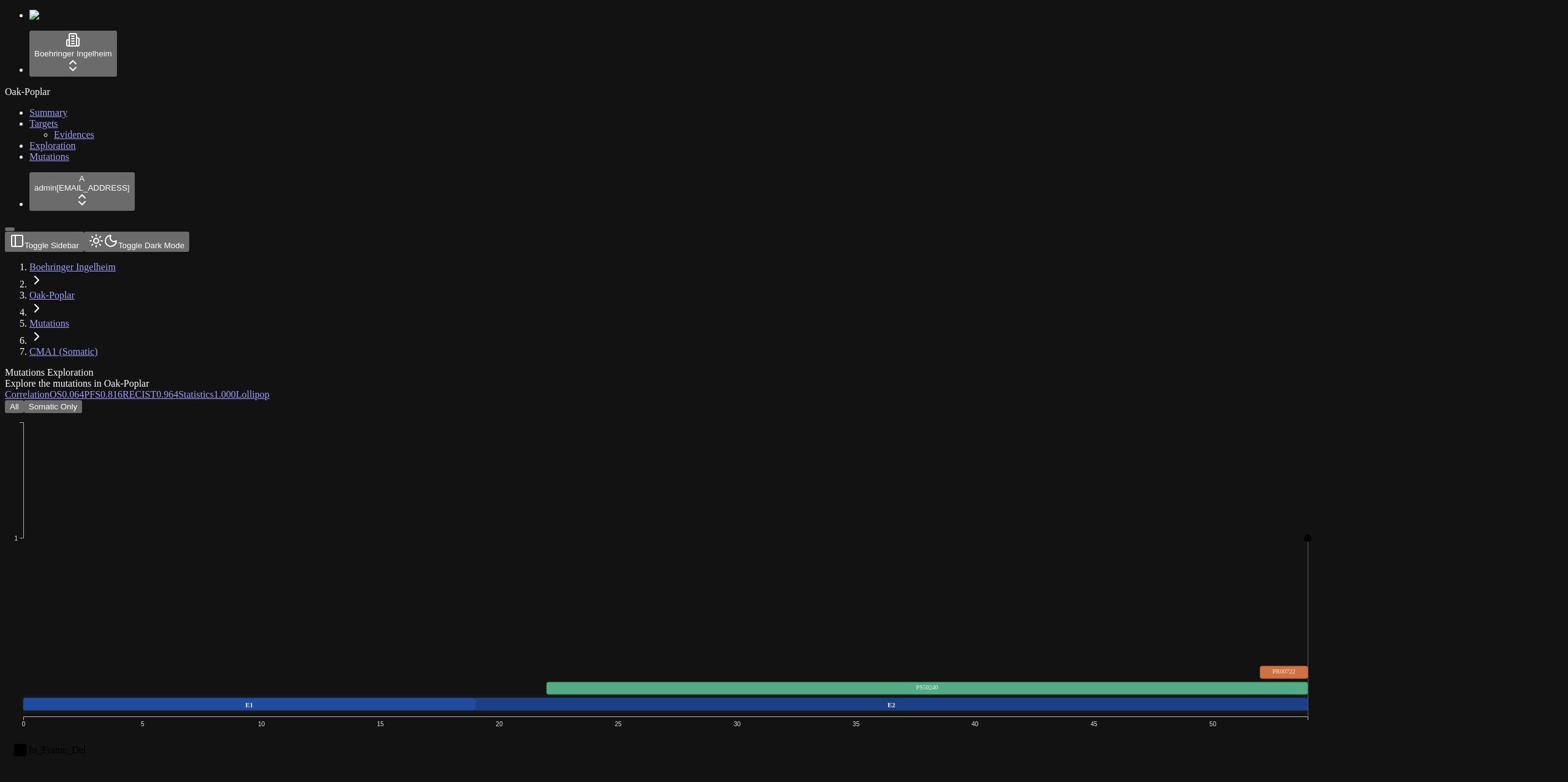
click at [609, 413] on icon "In_Frame_Del 1 0 5 10 15 20 25 30 35 40 45 50 E1 E2 PS50240 PR00722" at bounding box center [665, 603] width 1321 height 380
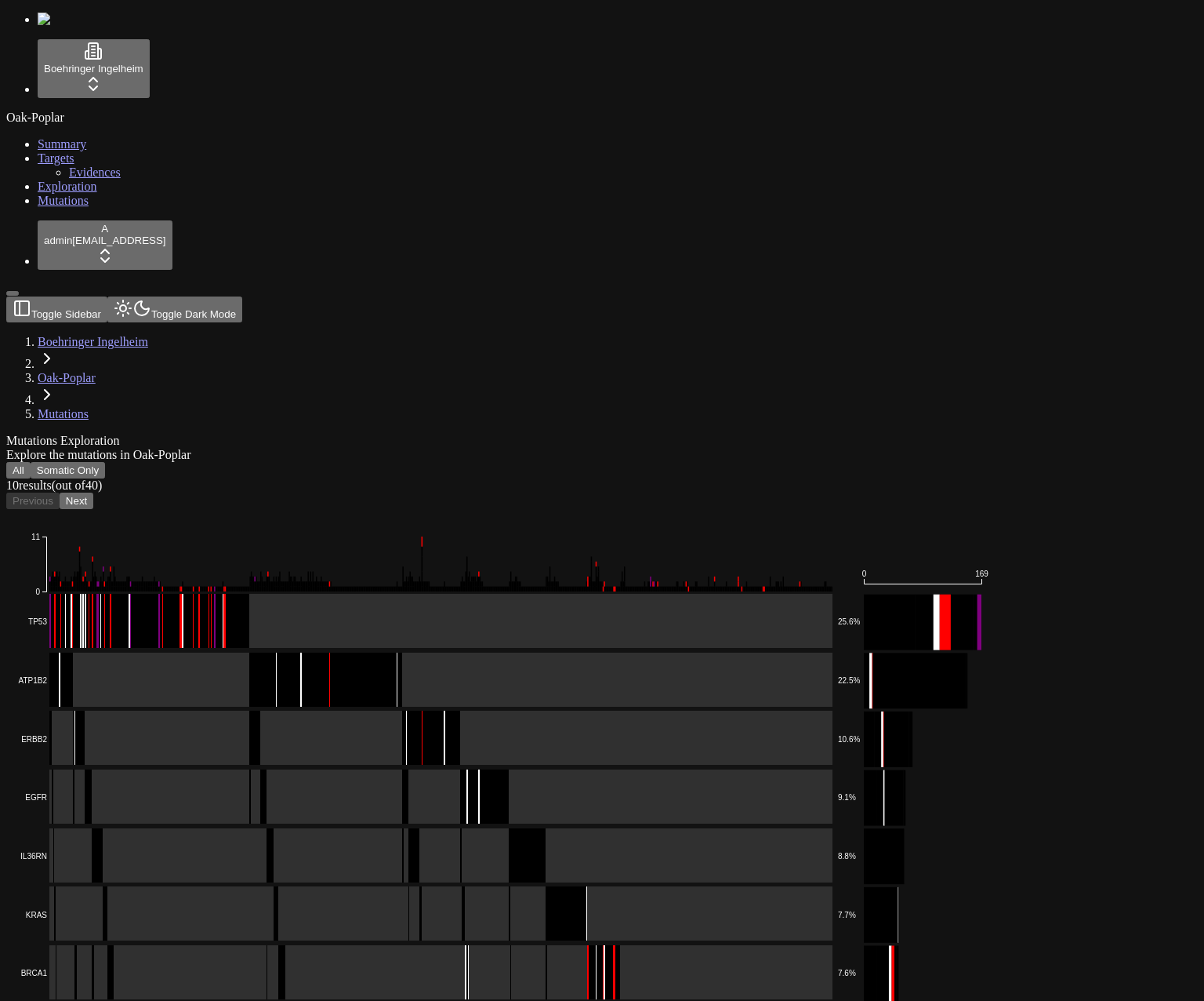
click at [279, 594] on rect at bounding box center [423, 622] width 819 height 55
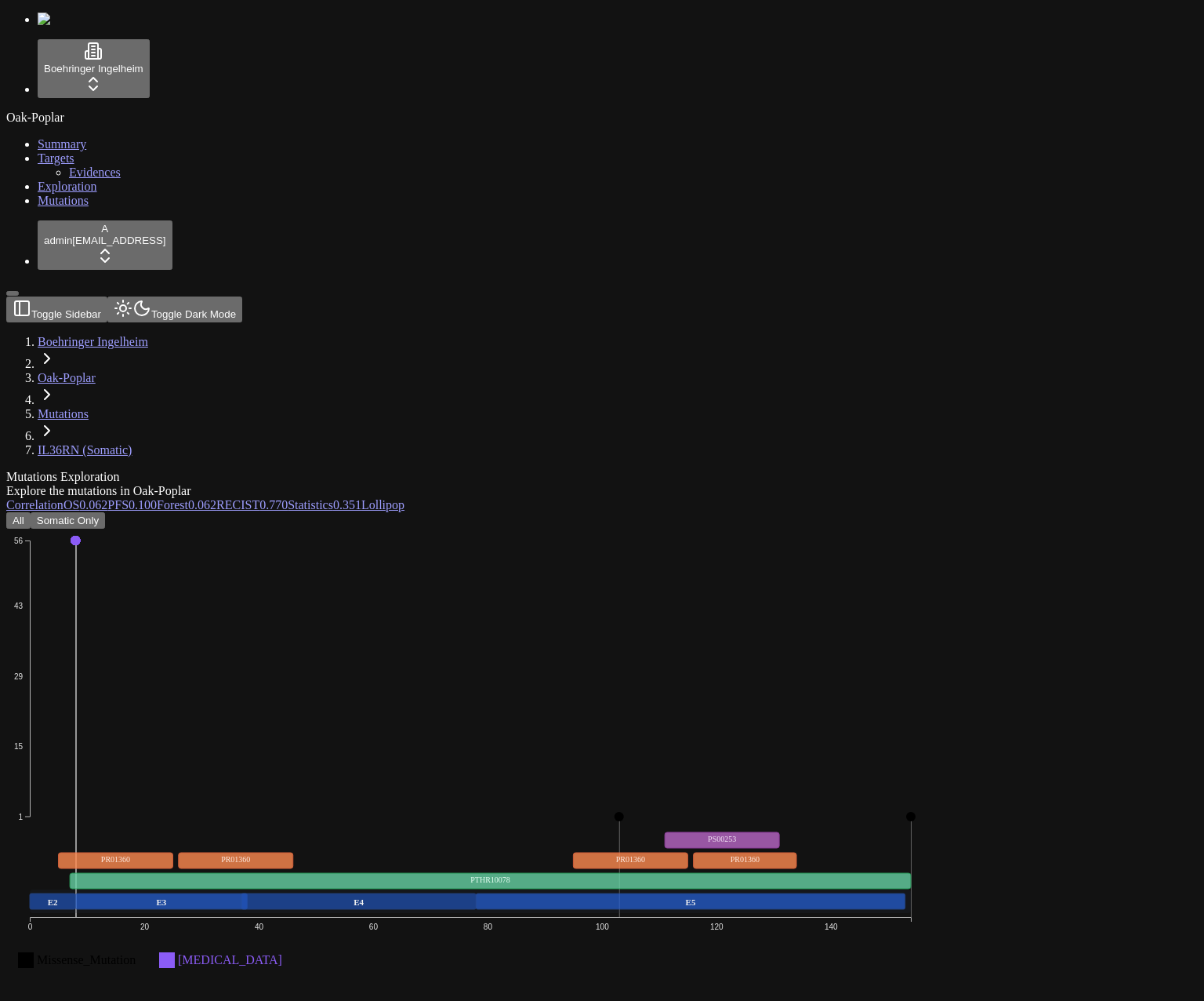
click at [588, 512] on div "All Somatic Only Missense_Mutation [MEDICAL_DATA] 1 15 29 43 56 0 20 40 60 80 1…" at bounding box center [526, 848] width 1041 height 673
click at [30, 512] on button "All" at bounding box center [18, 520] width 24 height 16
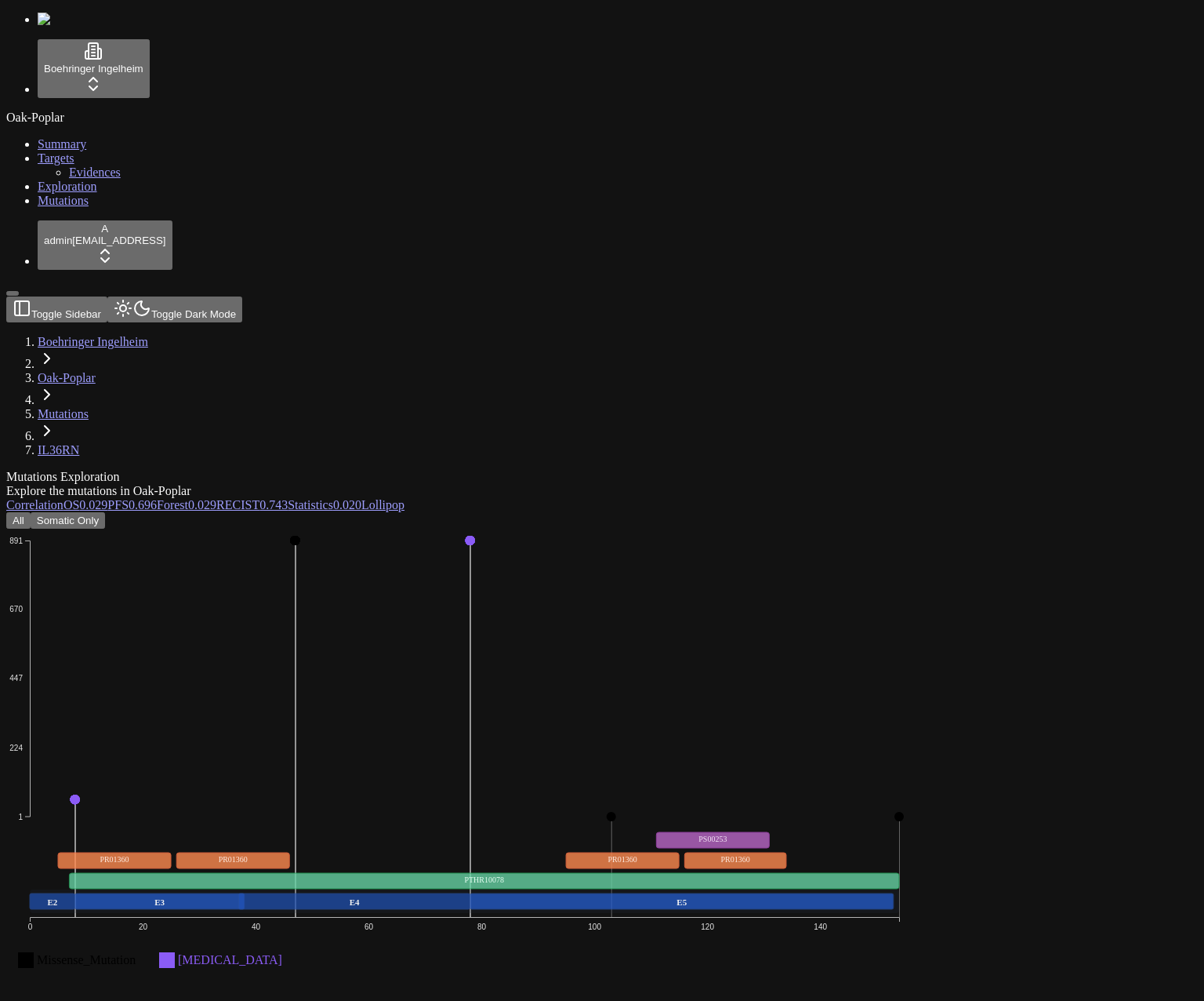
click at [770, 512] on div "All Somatic Only" at bounding box center [526, 520] width 1041 height 16
click at [733, 668] on icon "Missense_Mutation [MEDICAL_DATA] 1 224 447 670 891 0 20 40 60 80 100 120 140 E2…" at bounding box center [464, 772] width 917 height 487
click at [826, 528] on icon "Missense_Mutation Intron 1 224 447 670 891 0 20 40 60 80 100 120 140 E2 E3 E4 E…" at bounding box center [464, 772] width 917 height 487
click at [778, 528] on icon "Missense_Mutation [MEDICAL_DATA] 1 224 447 670 891 0 20 40 60 80 100 120 140 E2…" at bounding box center [464, 772] width 917 height 487
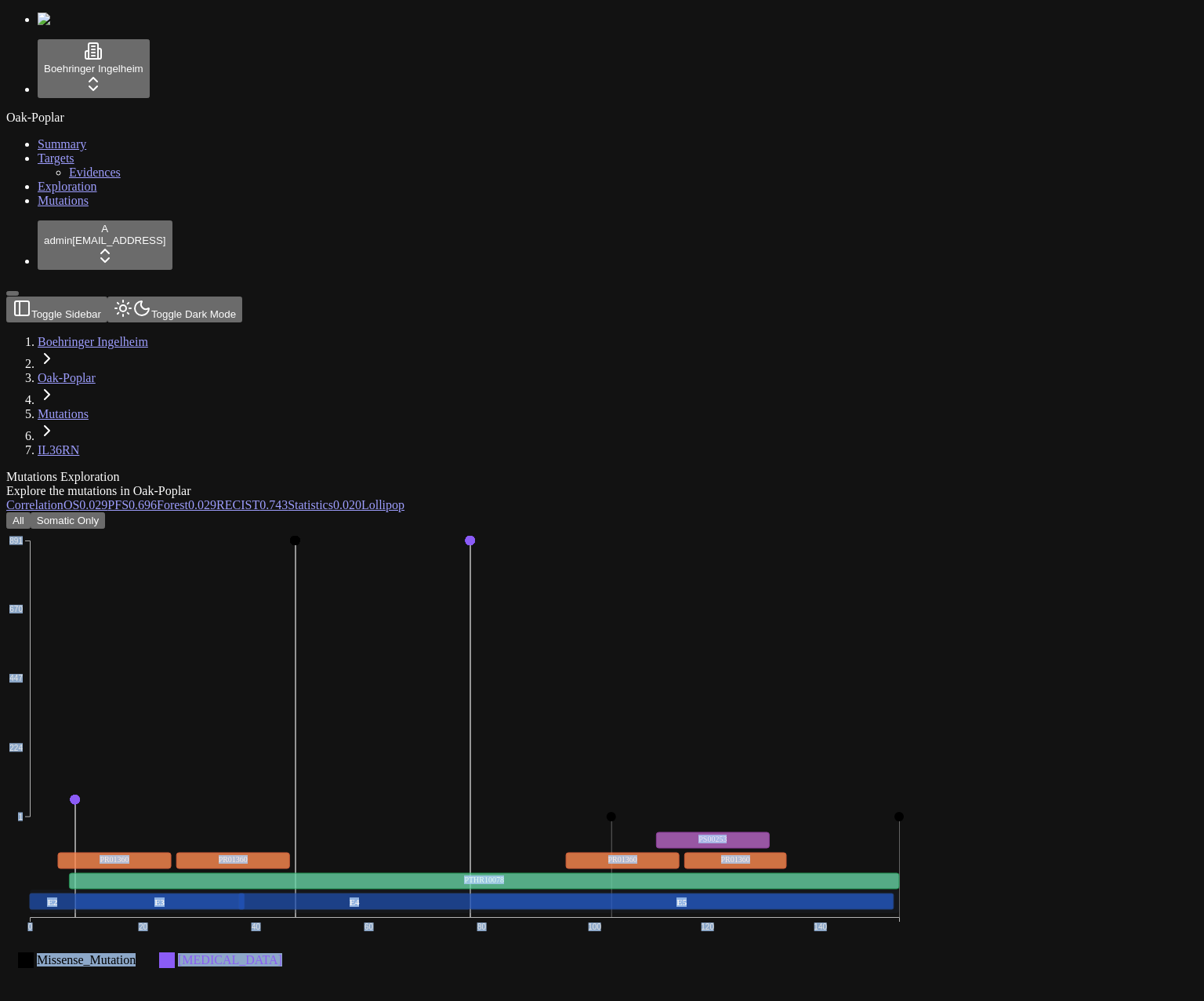
click at [905, 512] on div "All Somatic Only Missense_Mutation Intron 1 224 447 670 891 0 20 40 60 80 100 1…" at bounding box center [526, 867] width 1041 height 711
click at [923, 528] on icon "Missense_Mutation Intron 1 224 447 670 891 0 20 40 60 80 100 120 140 E2 E3 E4 E…" at bounding box center [464, 772] width 917 height 487
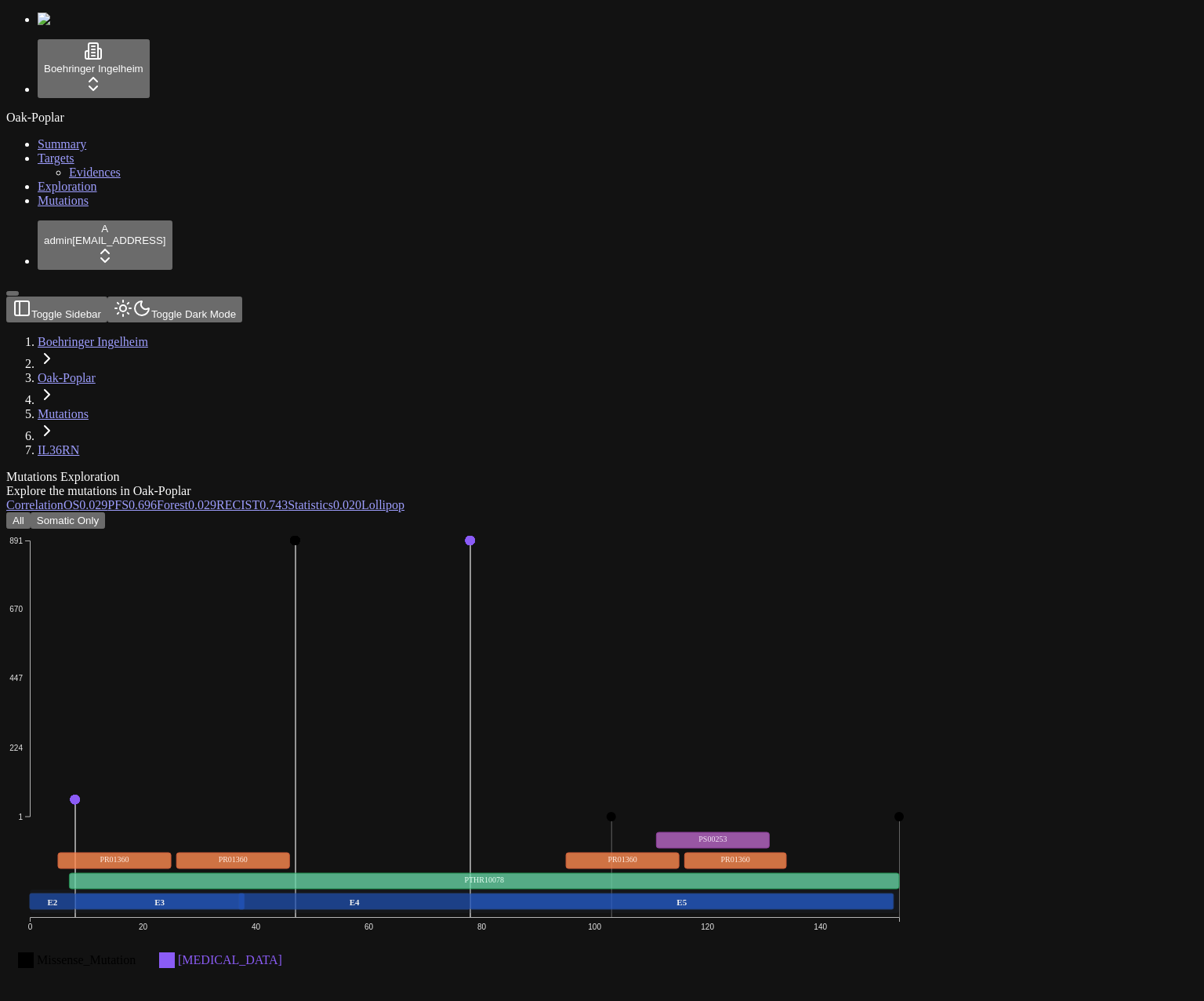
click at [664, 512] on div "All Somatic Only Missense_Mutation Intron 1 224 447 670 891 0 20 40 60 80 100 1…" at bounding box center [526, 867] width 1041 height 711
click at [690, 512] on div "All Somatic Only Missense_Mutation Intron 1 224 447 670 891 0 20 40 60 80 100 1…" at bounding box center [526, 867] width 1041 height 711
click at [650, 512] on div "All Somatic Only Missense_Mutation Intron 1 224 447 670 891 0 20 40 60 80 100 1…" at bounding box center [526, 867] width 1041 height 711
click at [80, 795] on circle at bounding box center [75, 799] width 10 height 10
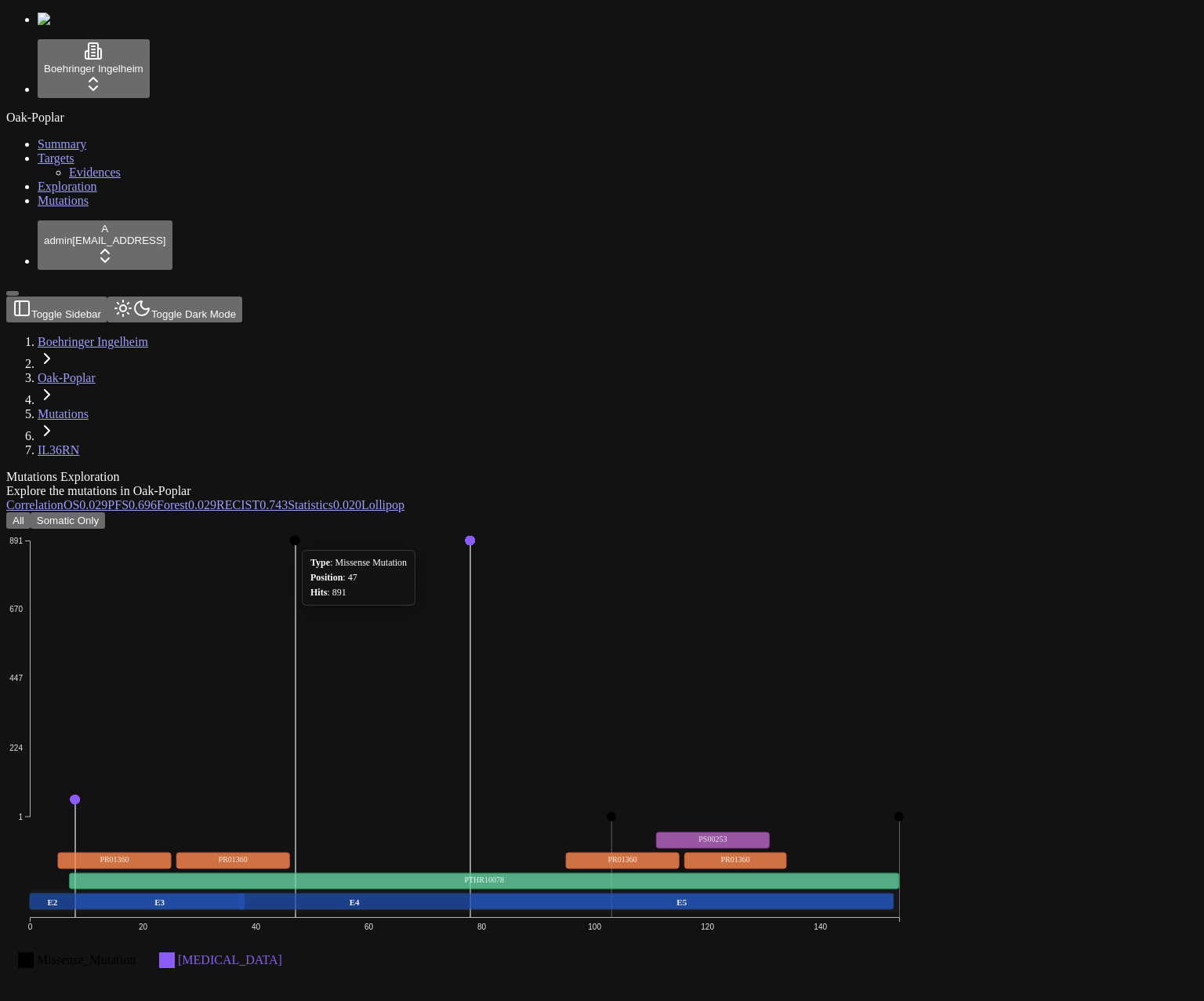
click at [299, 536] on circle at bounding box center [294, 540] width 10 height 10
click at [685, 528] on icon "Missense_Mutation Intron 1 224 447 670 891 0 20 40 60 80 100 120 140 E2 E3 E4 E…" at bounding box center [464, 772] width 917 height 487
click at [246, 528] on icon "Missense_Mutation Intron 1 224 447 670 891 0 20 40 60 80 100 120 140 E2 E3 E4 E…" at bounding box center [464, 772] width 917 height 487
click at [618, 512] on div "All Somatic Only Missense_Mutation Intron 1 224 447 670 891 0 20 40 60 80 100 1…" at bounding box center [526, 867] width 1041 height 711
click at [672, 512] on div "All Somatic Only Missense_Mutation Intron 1 224 447 670 891 0 20 40 60 80 100 1…" at bounding box center [526, 867] width 1041 height 711
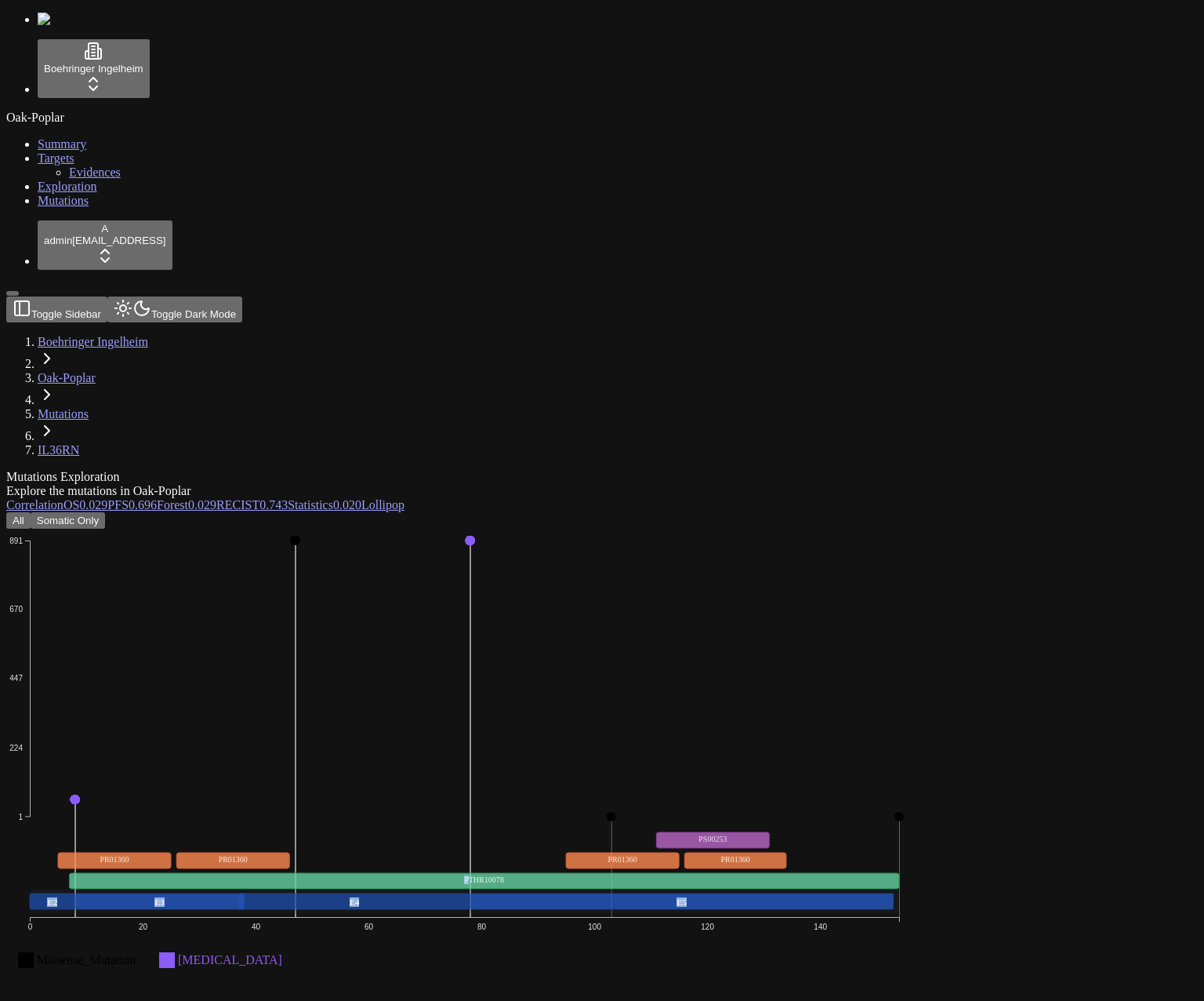
click at [645, 528] on icon "Missense_Mutation Intron 1 224 447 670 891 0 20 40 60 80 100 120 140 E2 E3 E4 E…" at bounding box center [464, 772] width 917 height 487
click at [475, 536] on circle at bounding box center [470, 540] width 10 height 10
click at [248, 528] on icon "Missense_Mutation Intron 1 224 447 670 891 0 20 40 60 80 100 120 140 E2 E3 E4 E…" at bounding box center [464, 772] width 917 height 487
click at [80, 795] on circle at bounding box center [75, 799] width 10 height 10
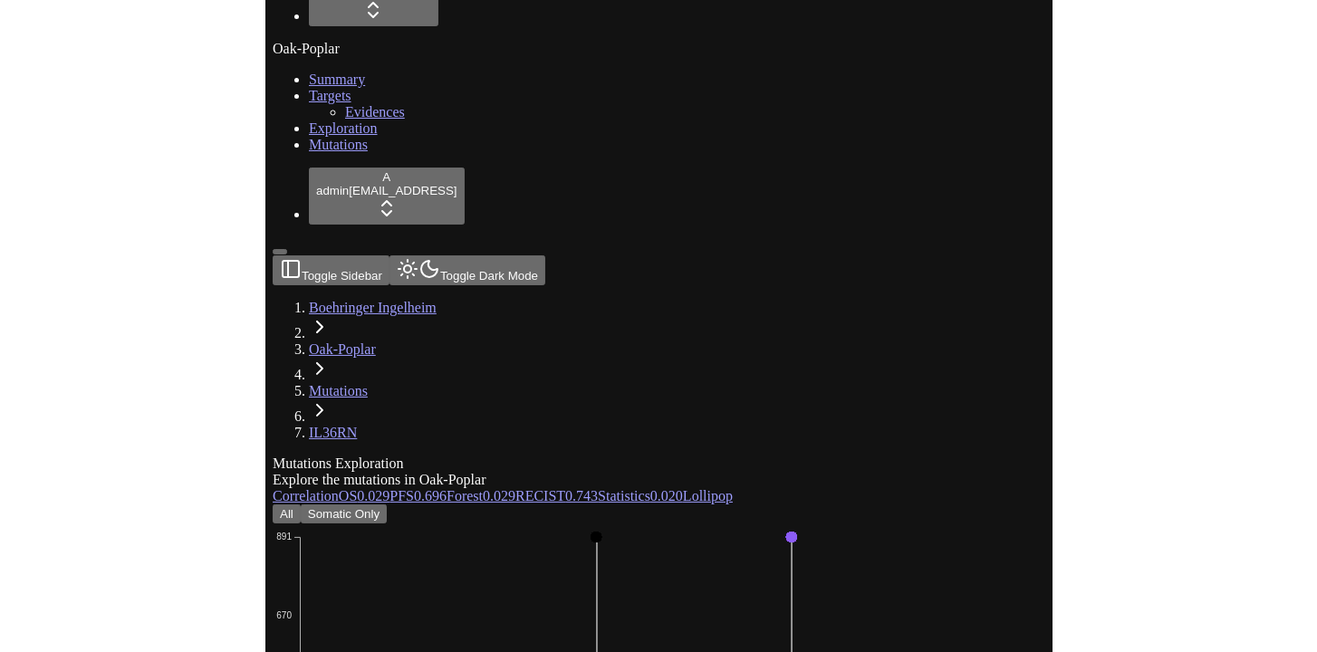
scroll to position [87, 2]
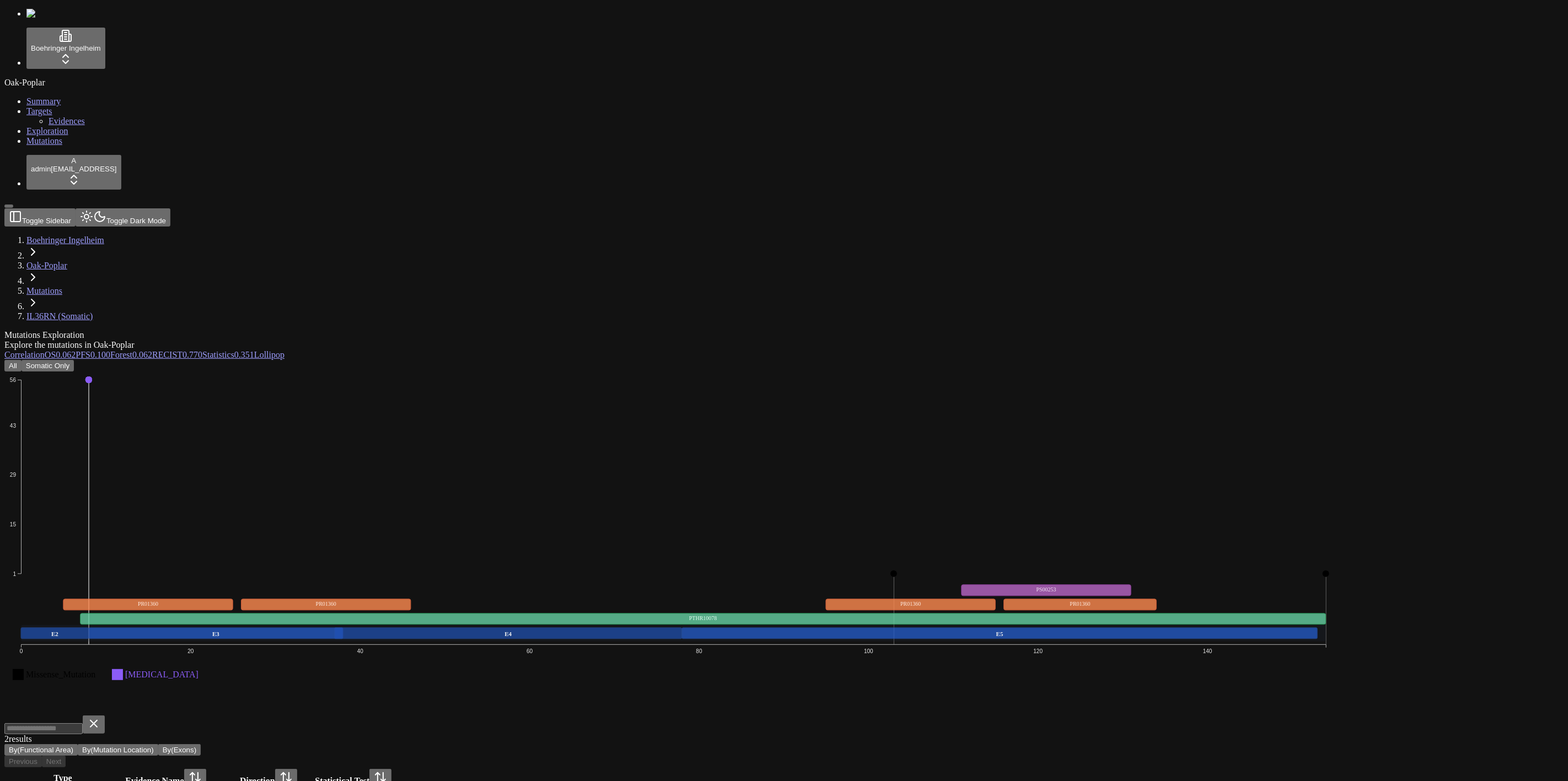
drag, startPoint x: 141, startPoint y: 22, endPoint x: 185, endPoint y: 102, distance: 91.3
click at [141, 208] on button "Toggle Dark Mode" at bounding box center [123, 217] width 95 height 18
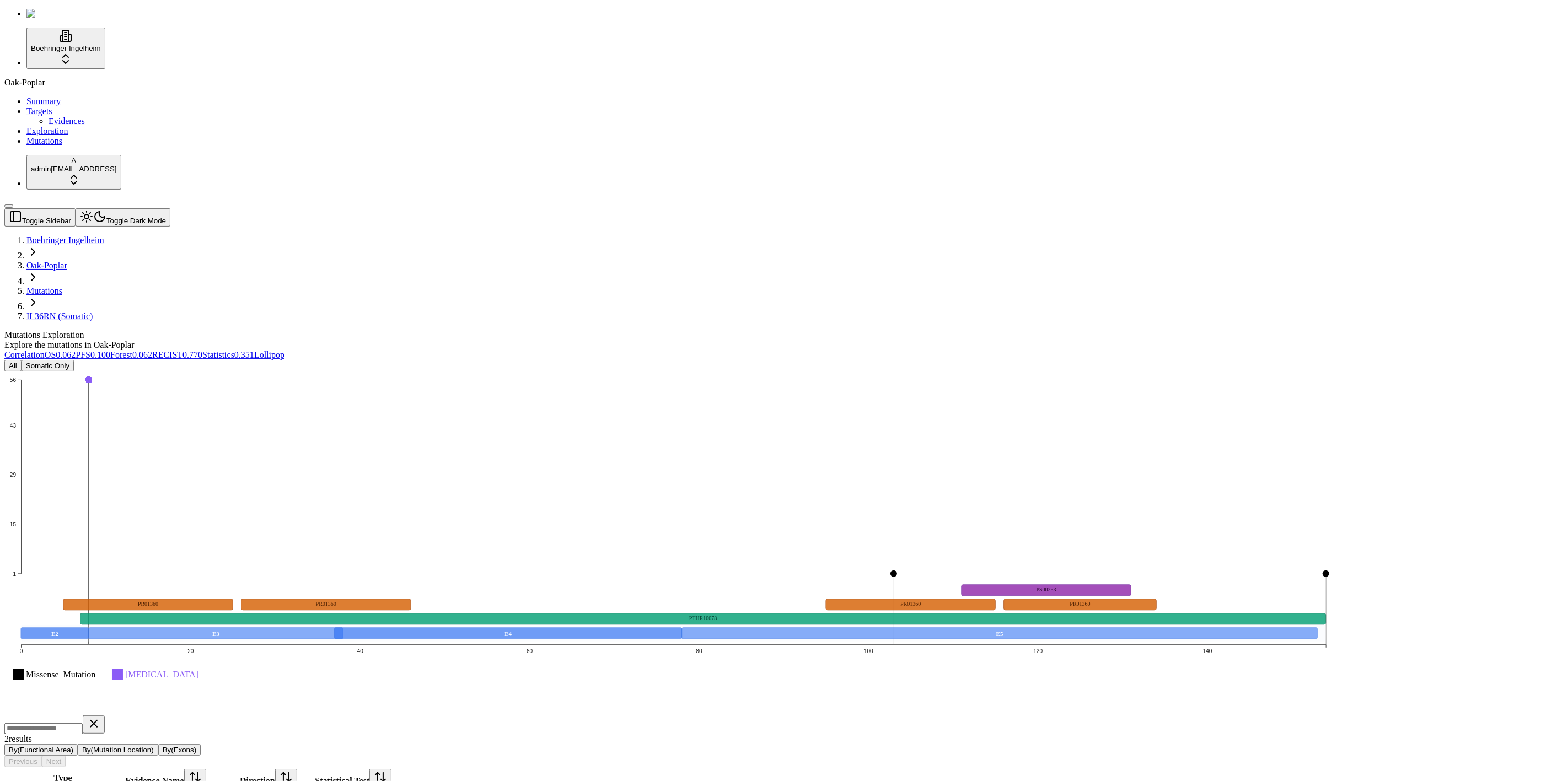
click at [846, 371] on icon "Missense_Mutation Intron 1 15 29 43 56 0 20 40 60 80 100 120 140 E2 E3 E4 E5 PT…" at bounding box center [673, 542] width 1338 height 342
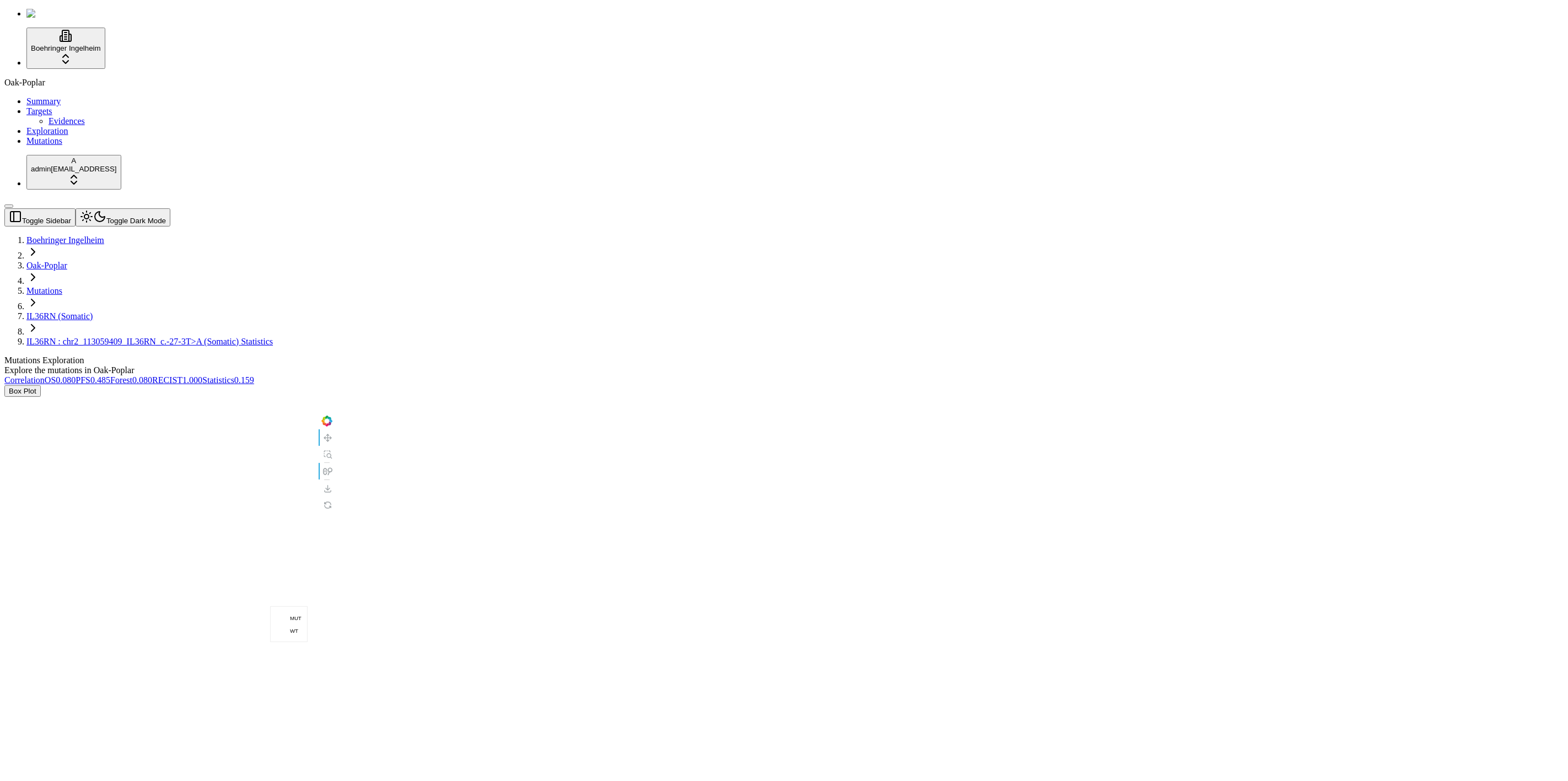
click at [846, 385] on div "Box Plot" at bounding box center [731, 529] width 1454 height 287
drag, startPoint x: 923, startPoint y: 61, endPoint x: 933, endPoint y: 61, distance: 10.0
click at [846, 355] on div "Mutations Exploration" at bounding box center [731, 360] width 1454 height 10
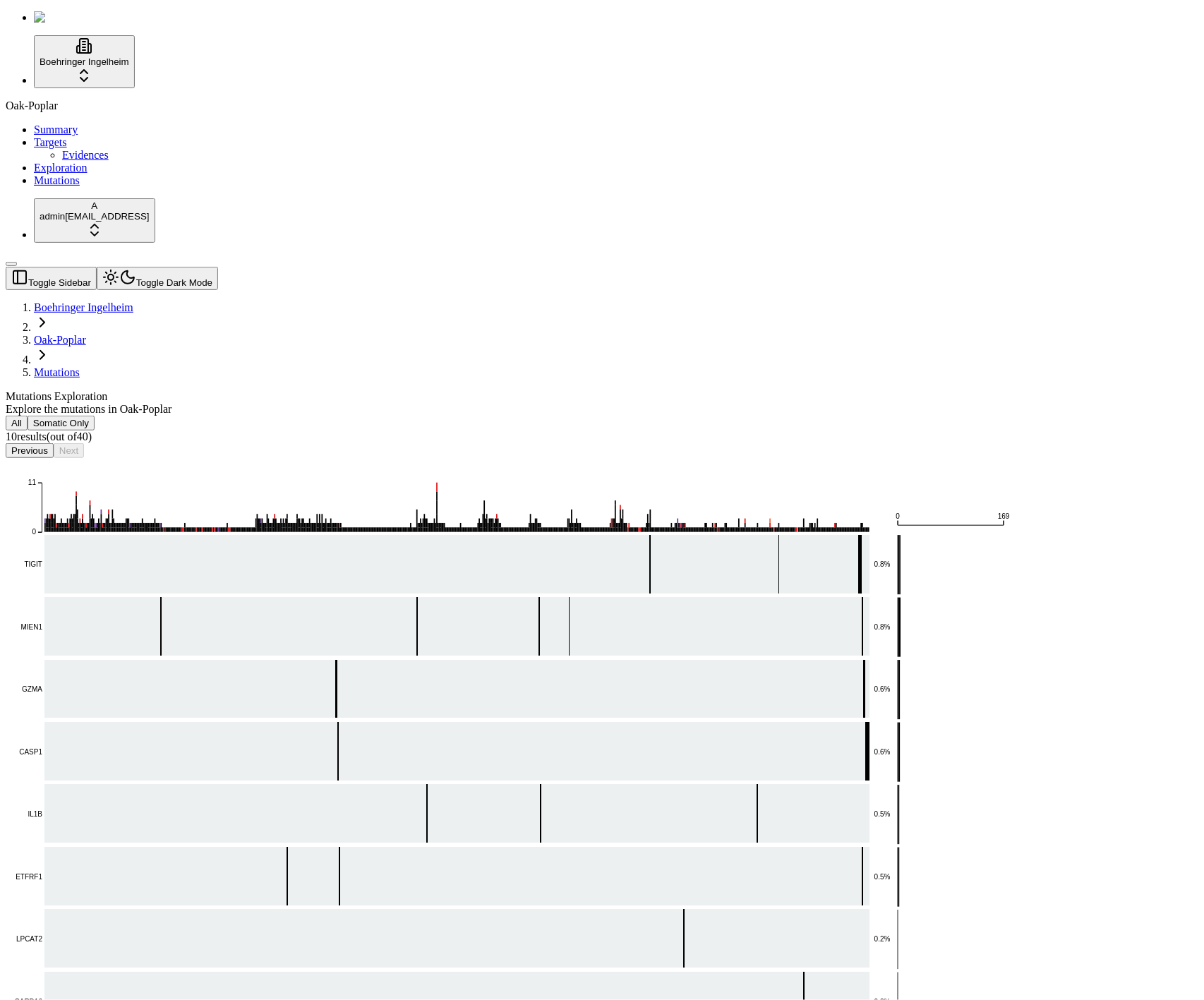
click at [892, 415] on div "All Somatic Only 10 result s (out of 40 ) Previous Next" at bounding box center [534, 436] width 1057 height 42
click at [1063, 390] on div "Mutations Exploration Explore the mutations in Oak-Poplar All Somatic Only 10 r…" at bounding box center [534, 822] width 1057 height 864
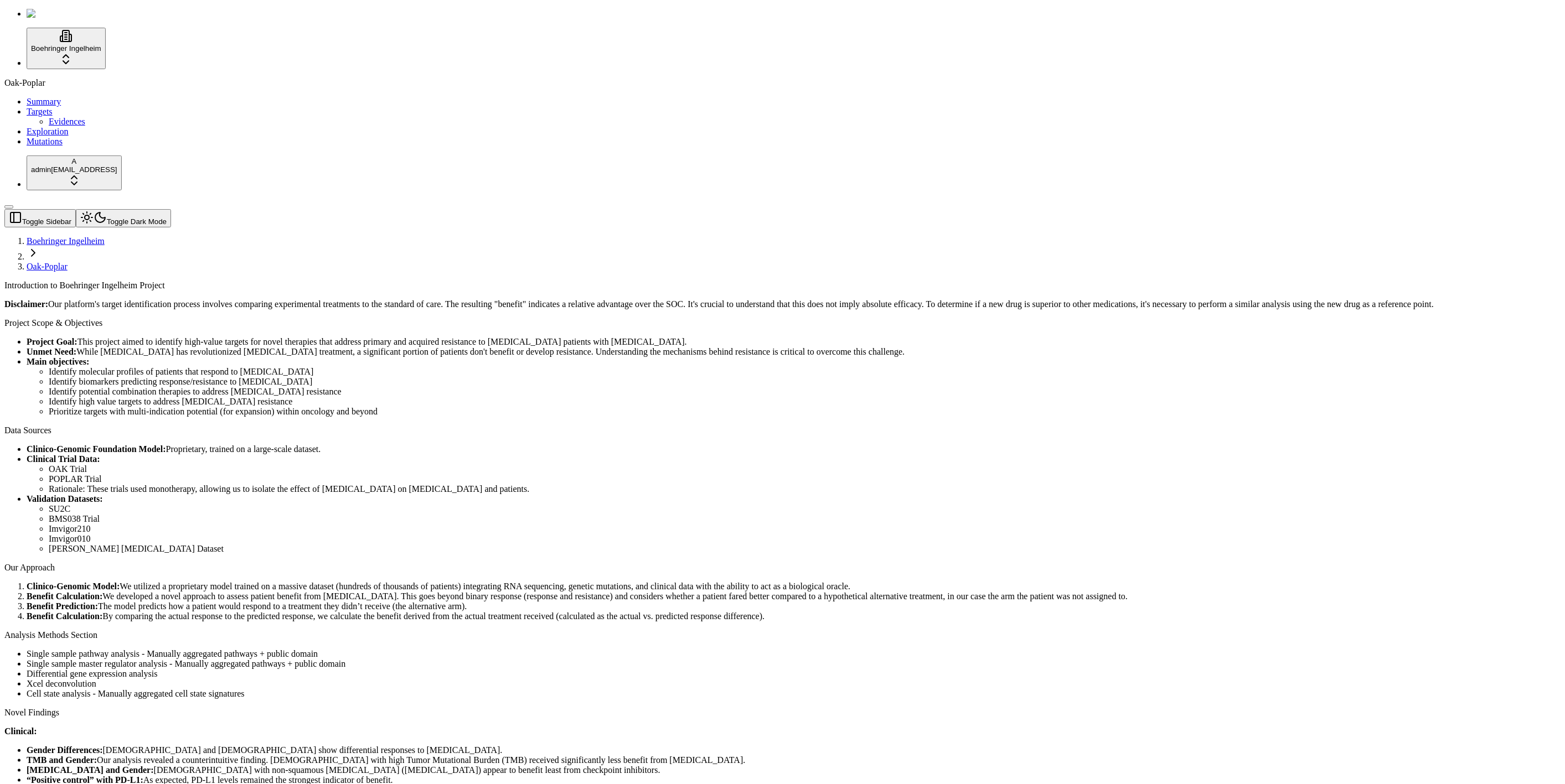
click at [124, 763] on div "Log out" at bounding box center [120, 755] width 41 height 15
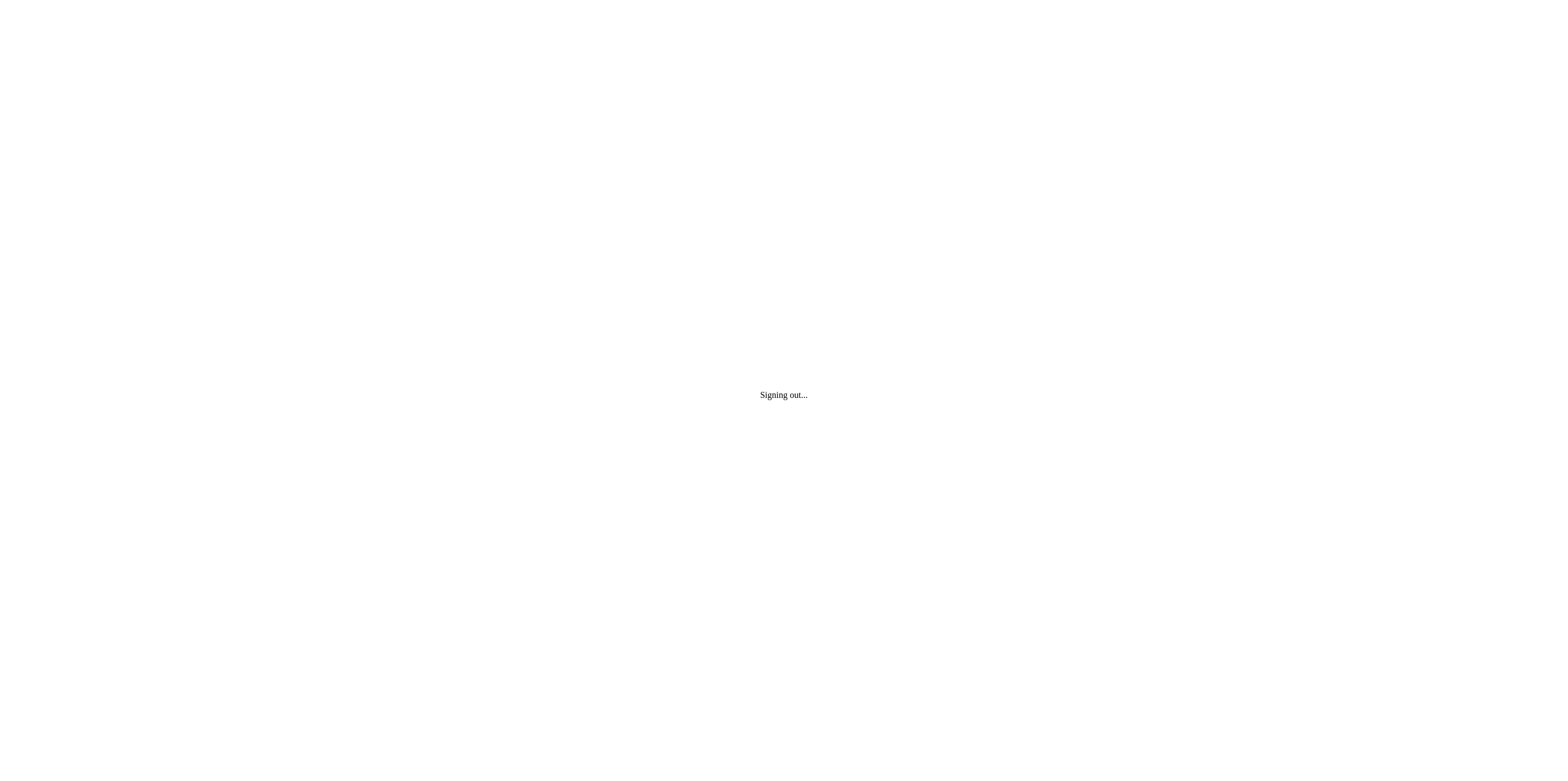
click at [69, 623] on div "Signing out..." at bounding box center [784, 394] width 1559 height 781
type input "**********"
click at [4, 55] on button "Login" at bounding box center [18, 61] width 27 height 12
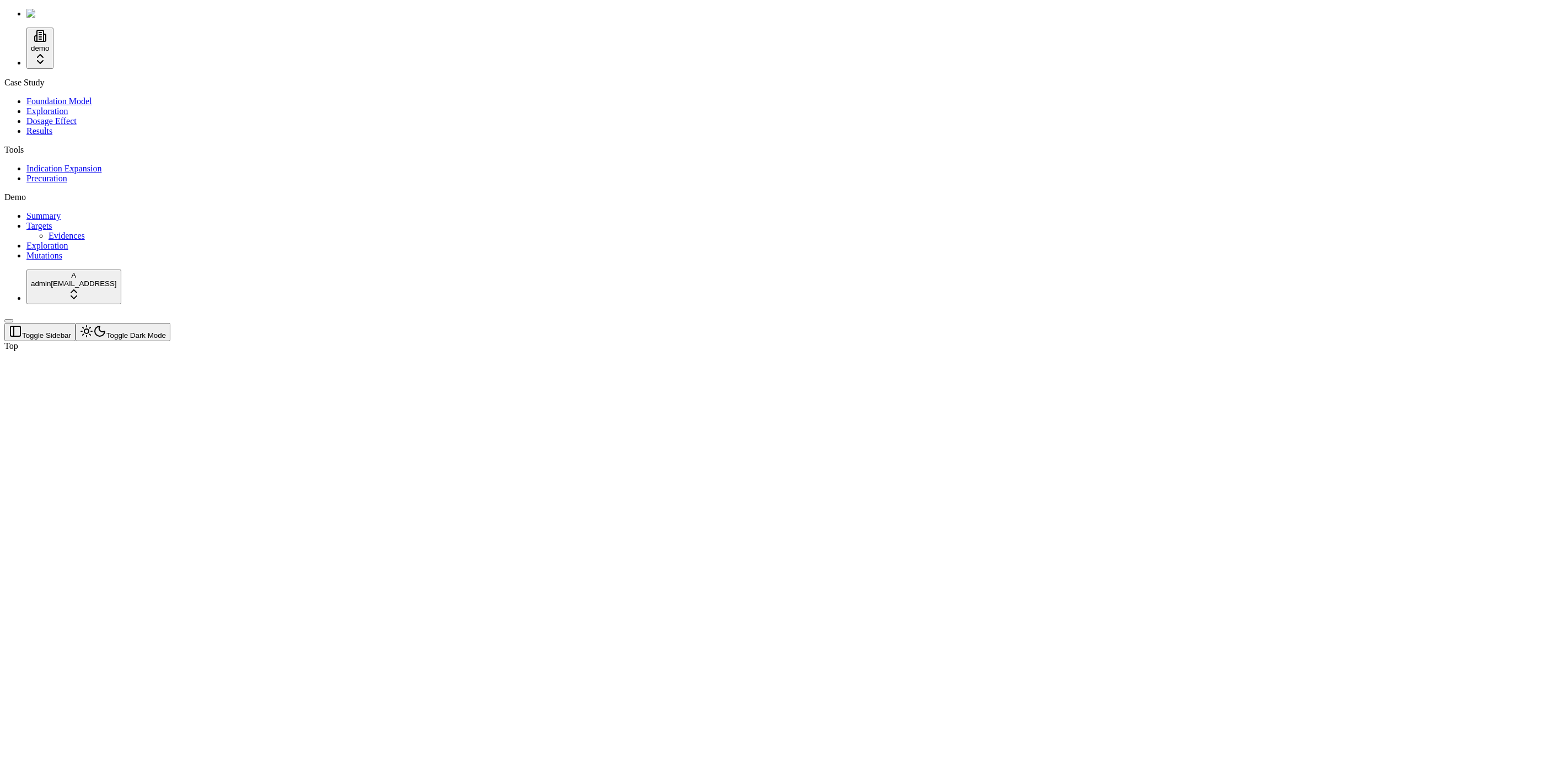
click at [1036, 351] on div at bounding box center [731, 351] width 1454 height 0
click at [859, 351] on div at bounding box center [731, 351] width 1454 height 0
click at [814, 351] on div at bounding box center [731, 351] width 1454 height 0
click at [27, 261] on div "Case Study Foundation Model Exploration Dosage Effect Results Tools Indication …" at bounding box center [784, 169] width 1559 height 183
click at [44, 79] on div "Case Study" at bounding box center [784, 83] width 1559 height 10
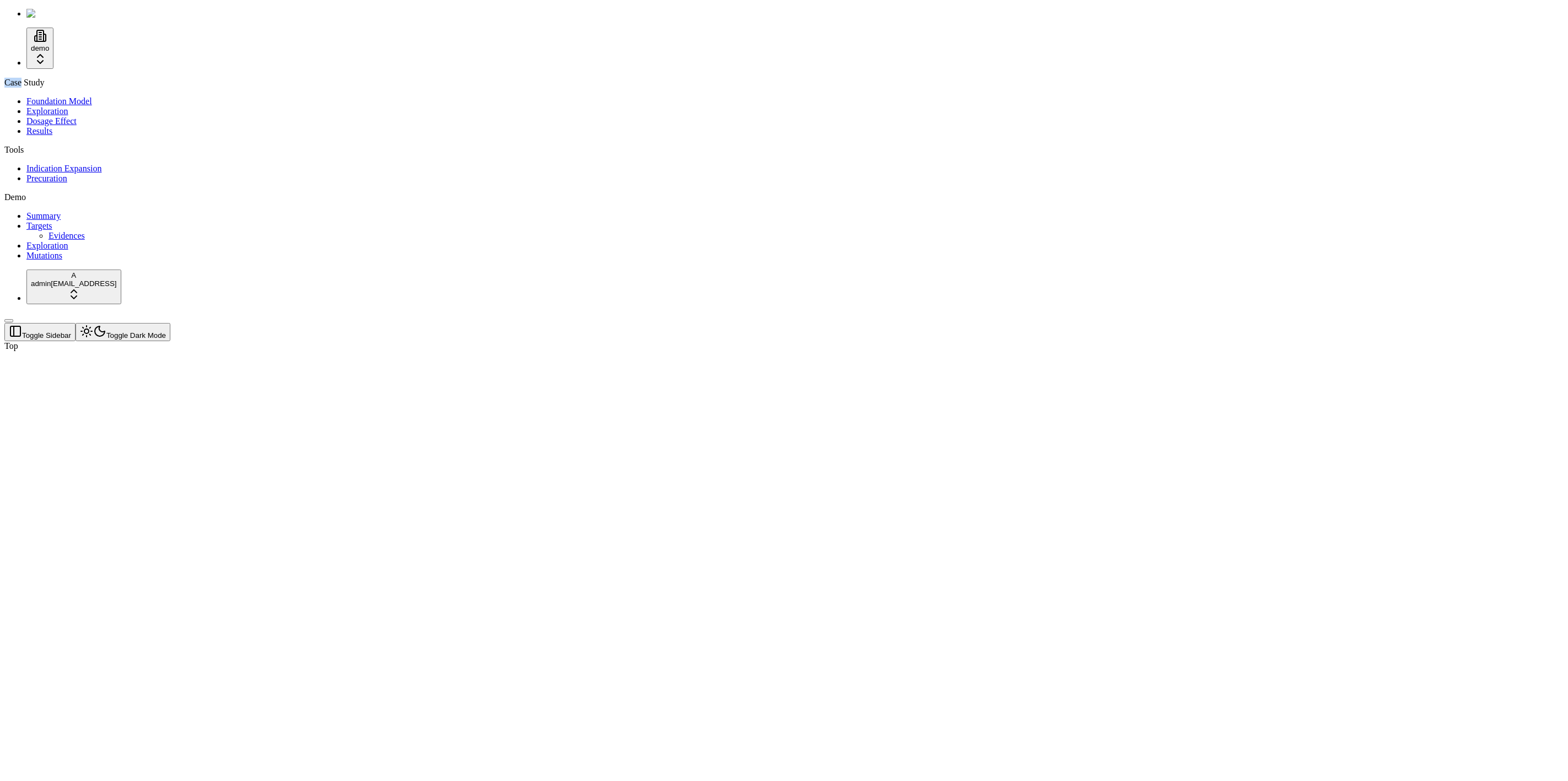
click at [44, 79] on div "Case Study" at bounding box center [784, 83] width 1559 height 10
click at [292, 351] on div at bounding box center [731, 351] width 1454 height 0
click at [552, 351] on div at bounding box center [731, 351] width 1454 height 0
click at [176, 341] on div "Top" at bounding box center [731, 346] width 1454 height 10
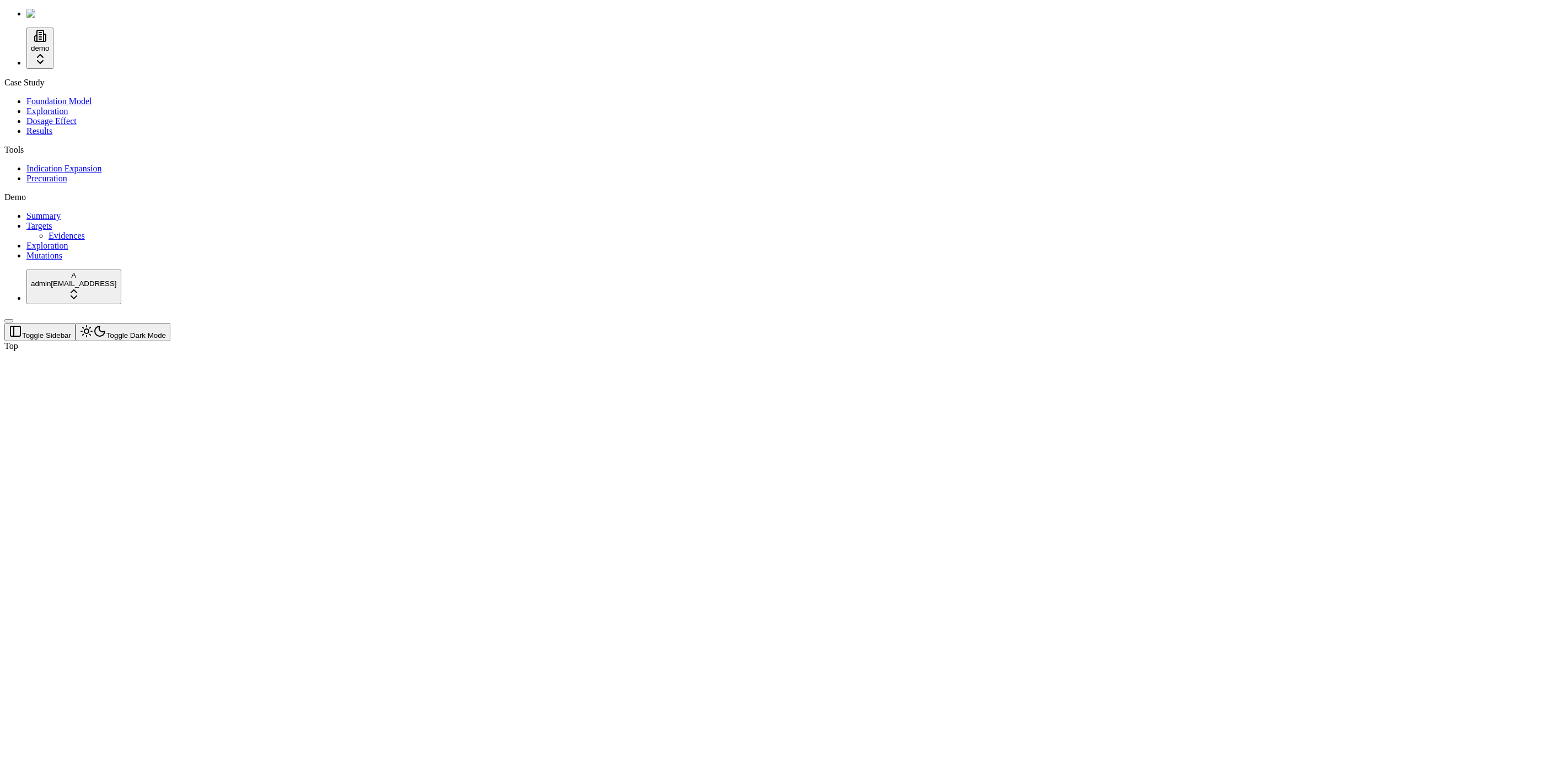
click at [175, 341] on div "Top" at bounding box center [731, 346] width 1454 height 10
click at [217, 323] on header "Toggle Sidebar Toggle Dark Mode Top" at bounding box center [731, 337] width 1454 height 28
click at [209, 351] on div at bounding box center [731, 351] width 1454 height 0
click at [47, 220] on link "Summary" at bounding box center [43, 215] width 34 height 9
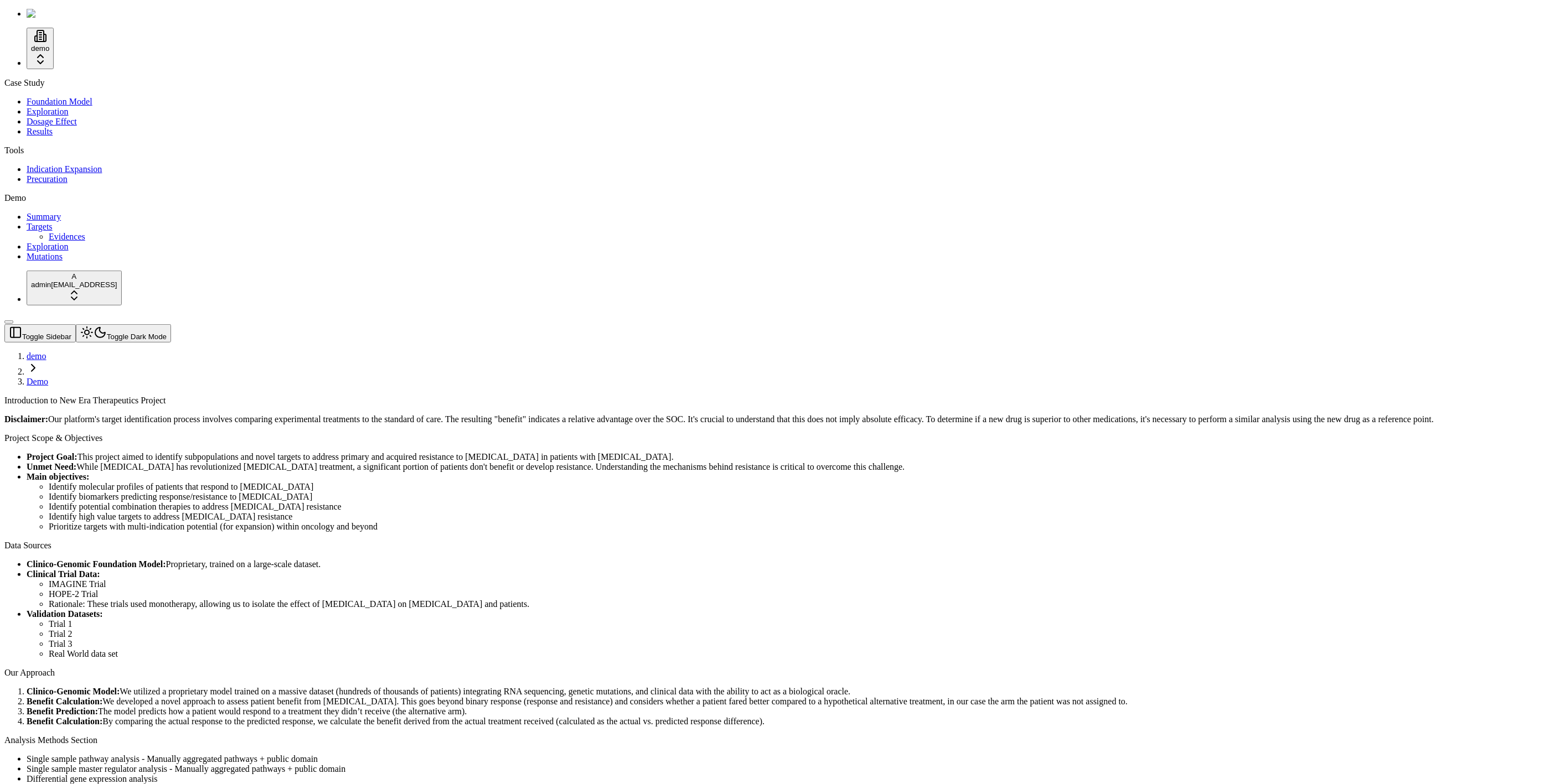
click at [47, 232] on link "Targets" at bounding box center [39, 226] width 26 height 9
click at [53, 241] on span "Evidences" at bounding box center [67, 236] width 37 height 9
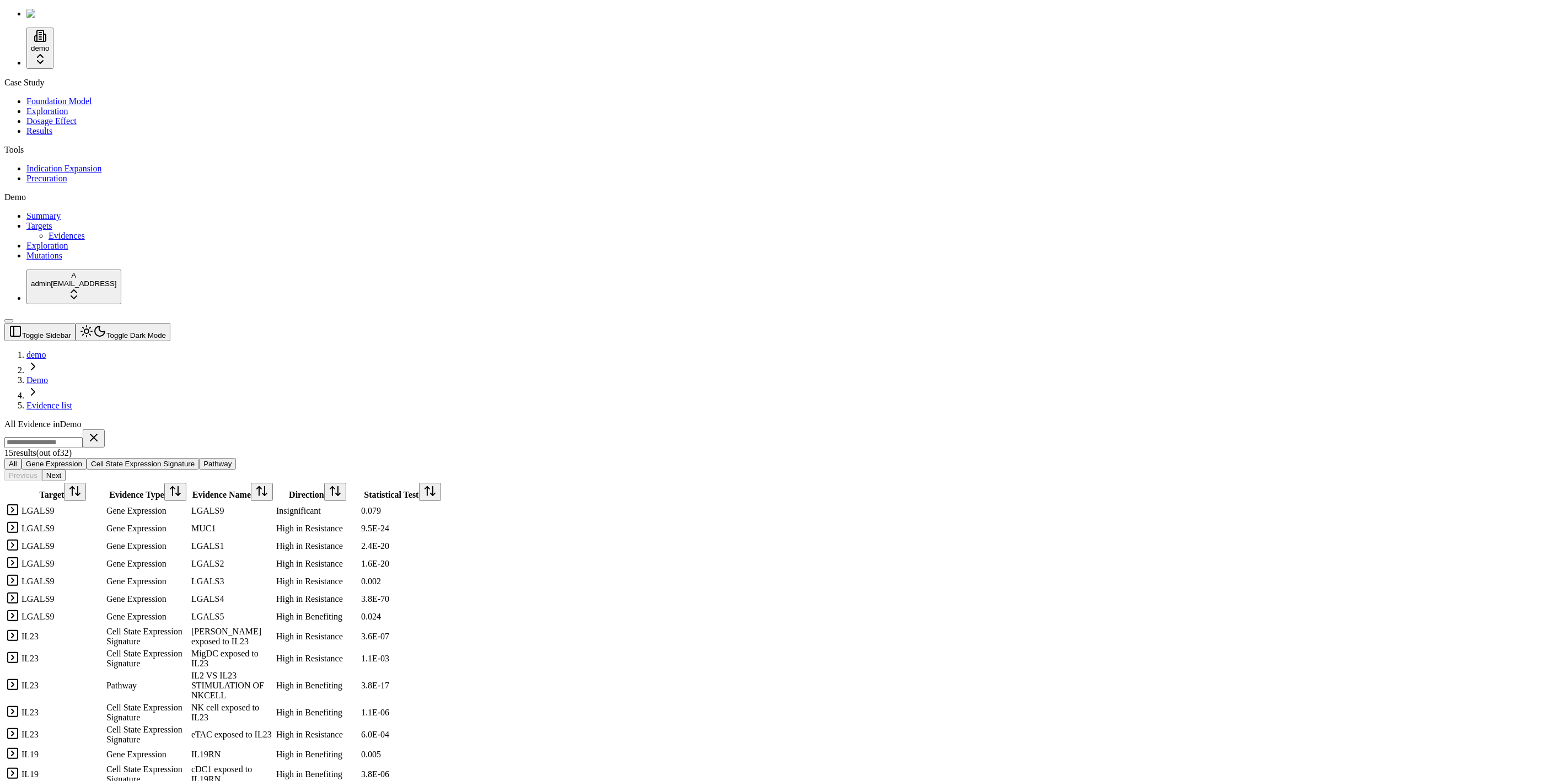
click at [52, 231] on link "Targets" at bounding box center [39, 225] width 26 height 9
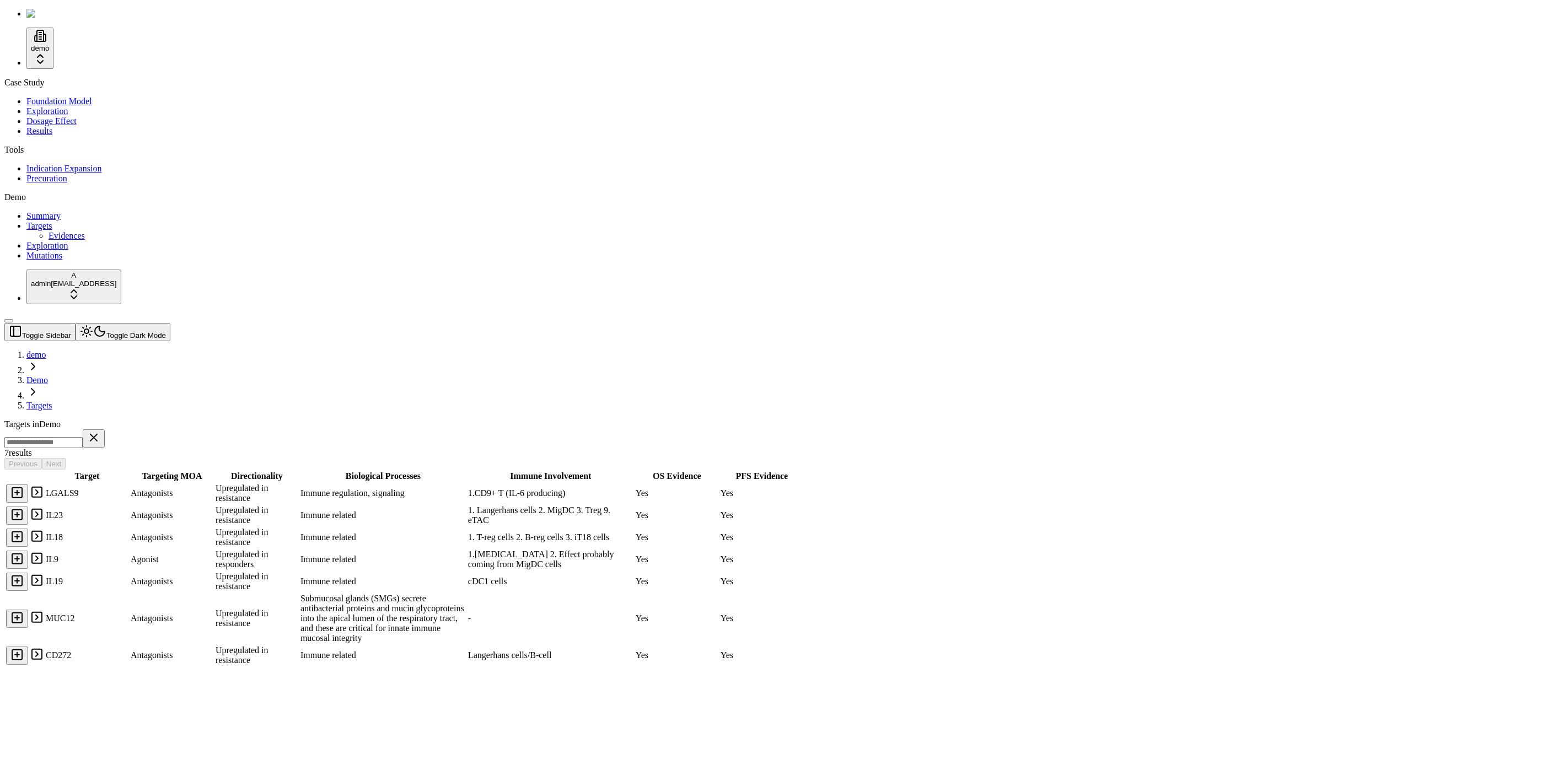
click at [69, 240] on link "Evidences" at bounding box center [67, 236] width 37 height 9
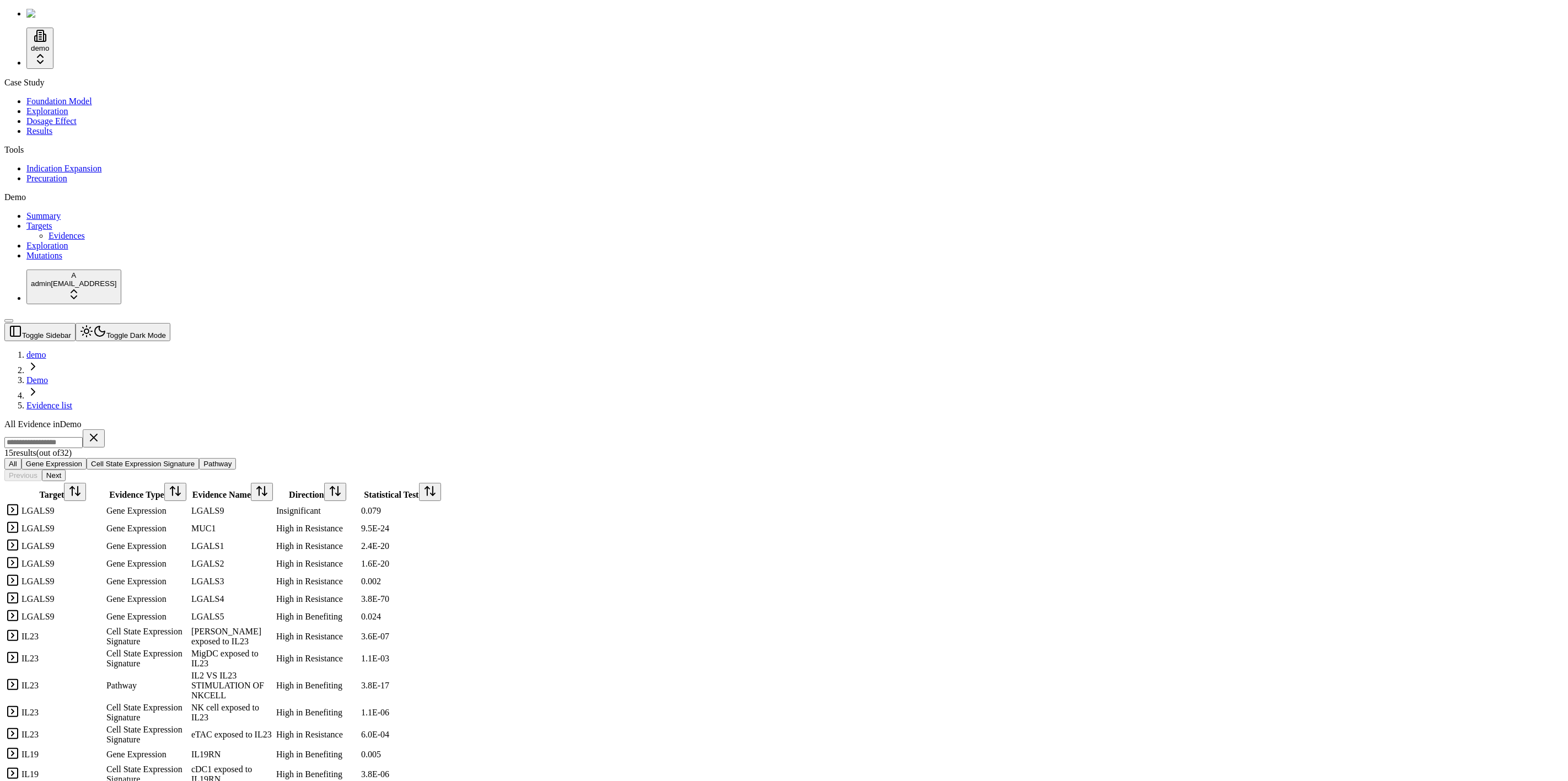
click at [64, 202] on div "Demo" at bounding box center [784, 197] width 1559 height 10
click at [19, 202] on div "Demo" at bounding box center [784, 197] width 1559 height 10
click at [404, 323] on header "Toggle Sidebar Toggle Dark Mode demo Demo Evidence list" at bounding box center [731, 367] width 1454 height 88
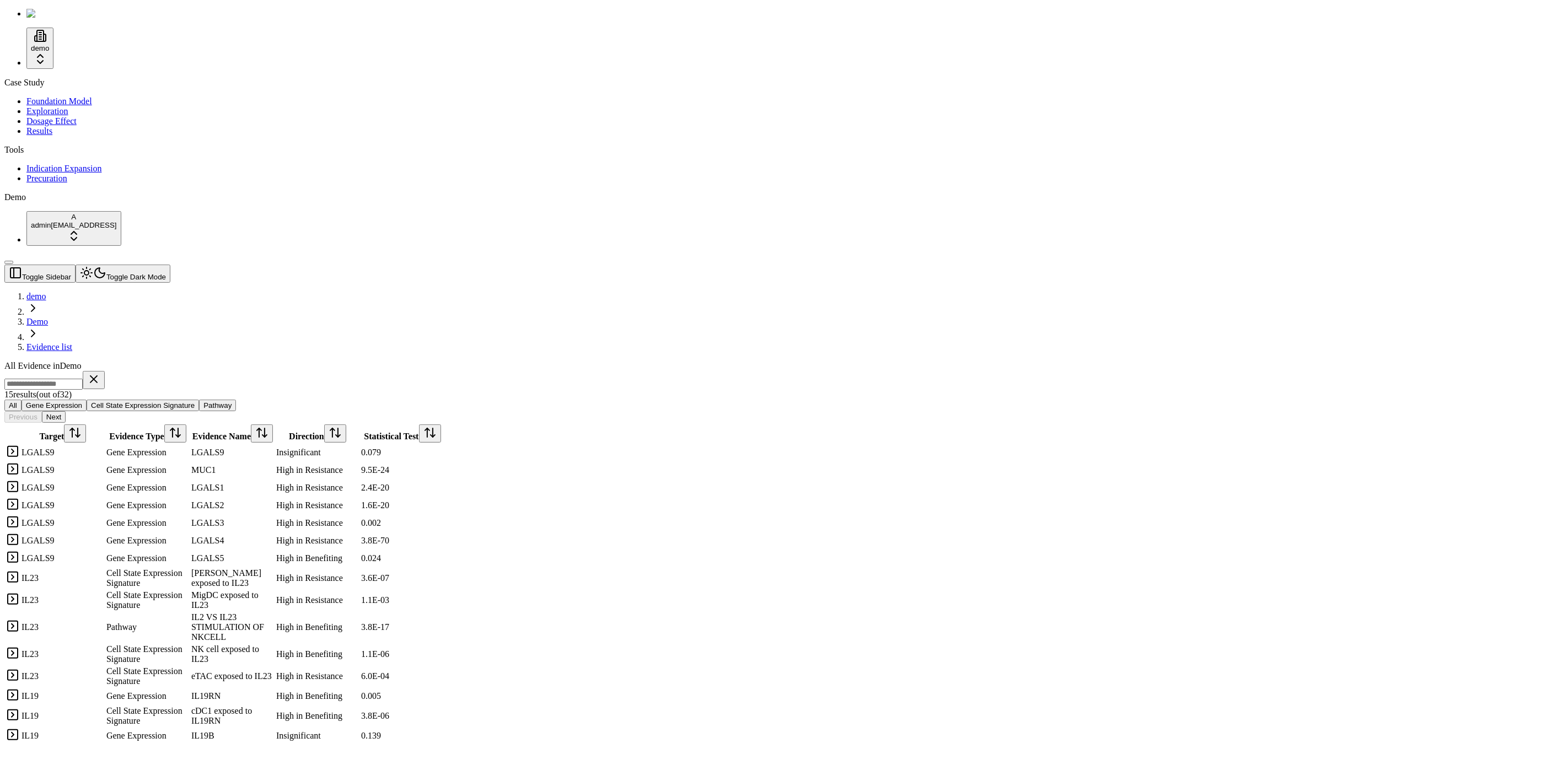
click at [15, 202] on div "Demo" at bounding box center [784, 197] width 1559 height 10
click at [21, 202] on div "Demo" at bounding box center [784, 197] width 1559 height 10
click at [38, 202] on div "Case Study Foundation Model Exploration Dosage Effect Results Tools Indication …" at bounding box center [784, 140] width 1559 height 125
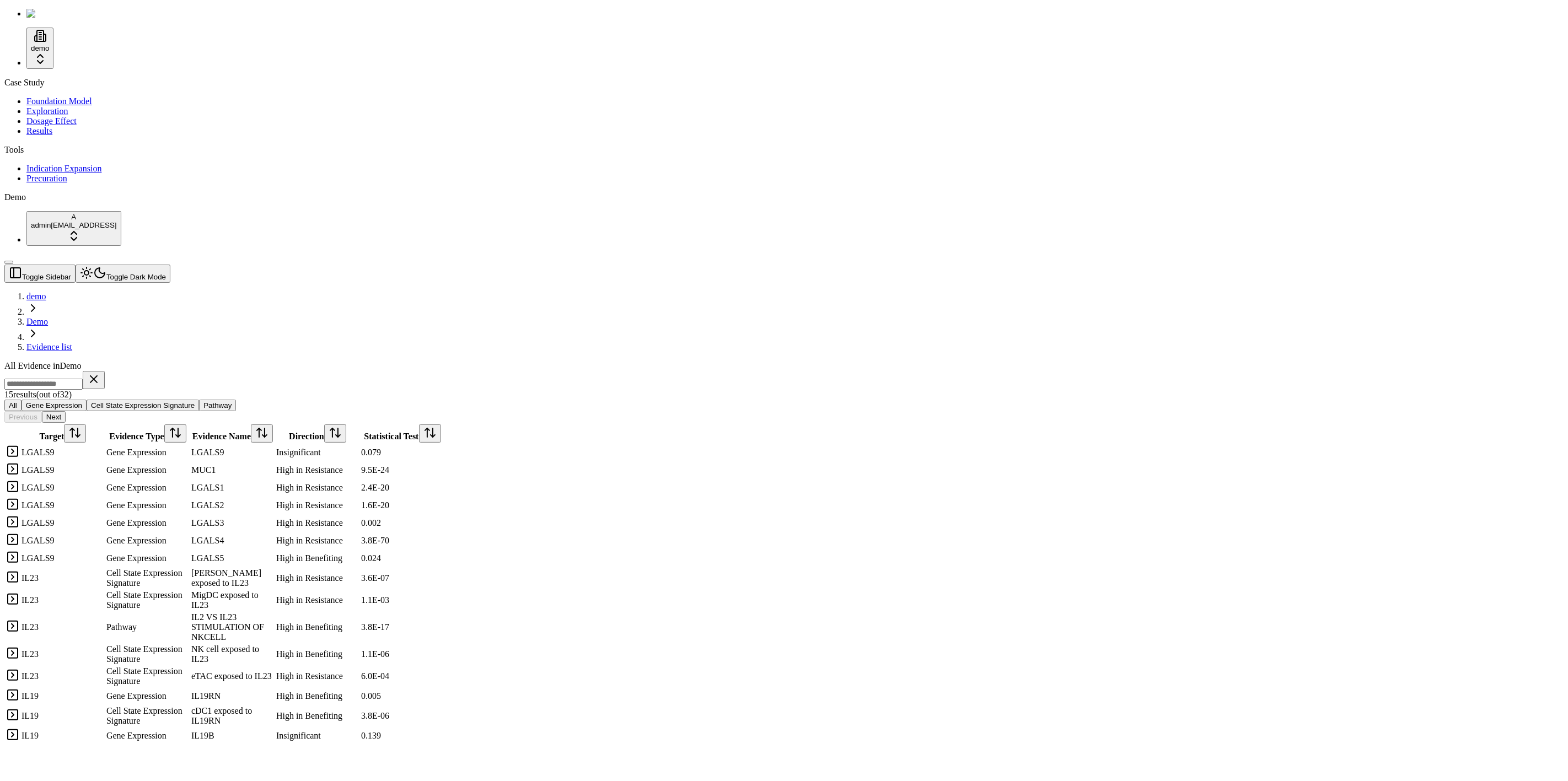
click at [97, 202] on div "Case Study Foundation Model Exploration Dosage Effect Results Tools Indication …" at bounding box center [784, 140] width 1559 height 125
click at [284, 361] on div "All Evidence in Demo 15 result s (out of 32 ) All Gene Expression Cell State Ex…" at bounding box center [731, 553] width 1454 height 384
click at [281, 361] on div "All Evidence in Demo 15 result s (out of 32 ) All Gene Expression Cell State Ex…" at bounding box center [731, 553] width 1454 height 384
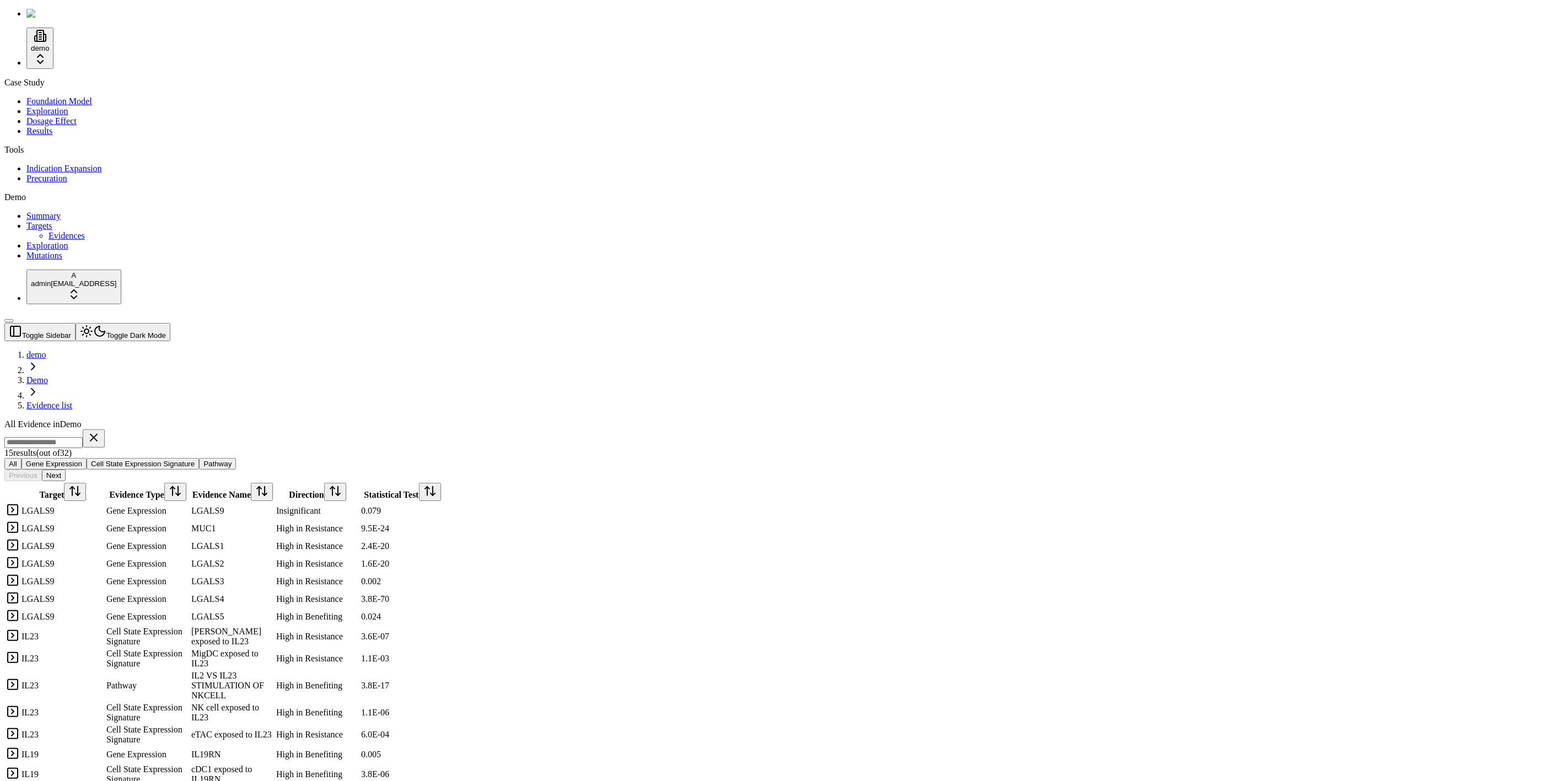
click at [733, 419] on div "All Evidence in Demo 15 result s (out of 32 ) All Gene Expression Cell State Ex…" at bounding box center [731, 611] width 1454 height 384
click at [46, 261] on div "Case Study Foundation Model Exploration Dosage Effect Results Tools Indication …" at bounding box center [784, 169] width 1559 height 183
click at [71, 86] on icon at bounding box center [64, 85] width 13 height 13
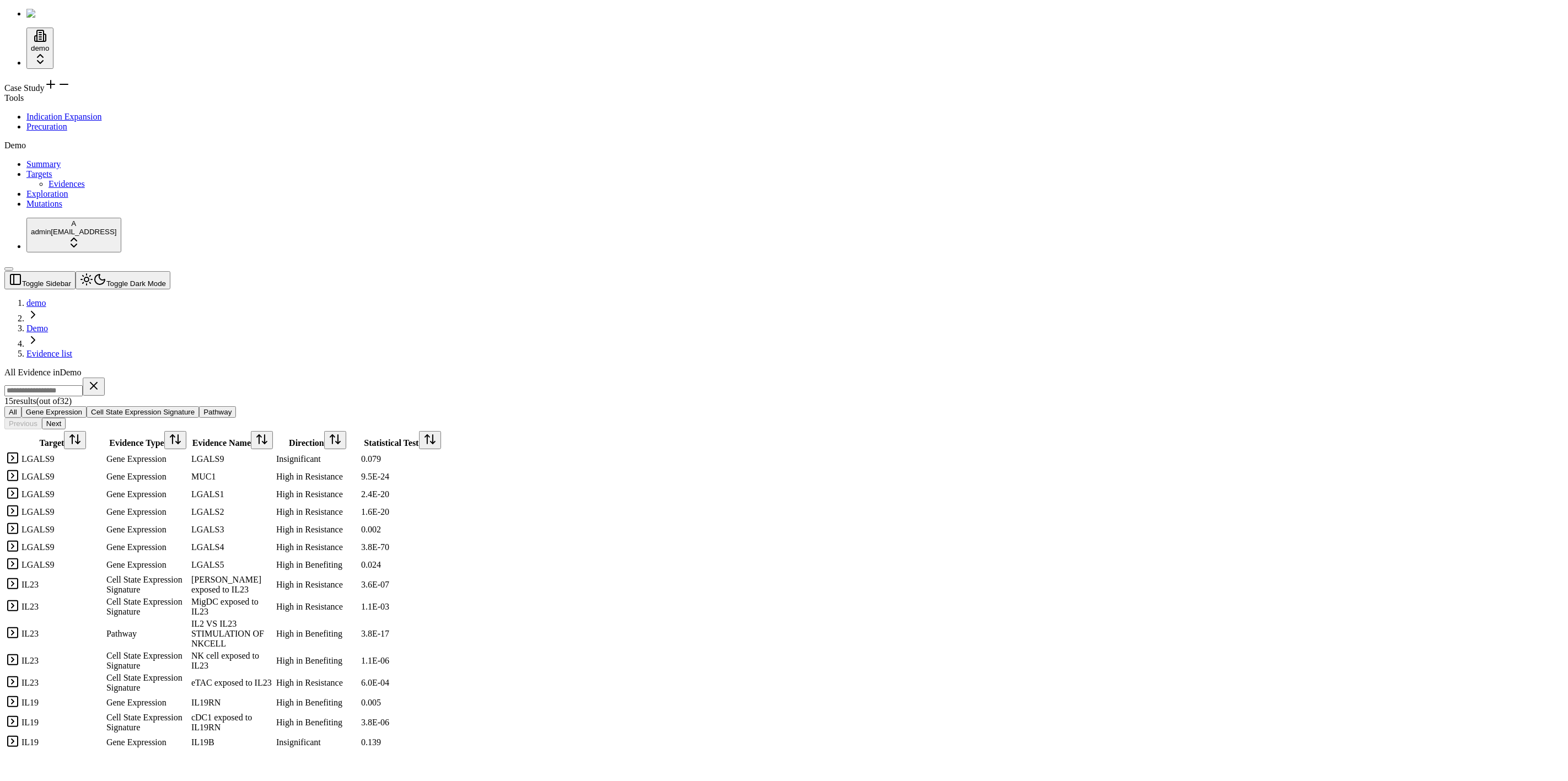
click at [83, 79] on div "Case Study" at bounding box center [784, 85] width 1559 height 15
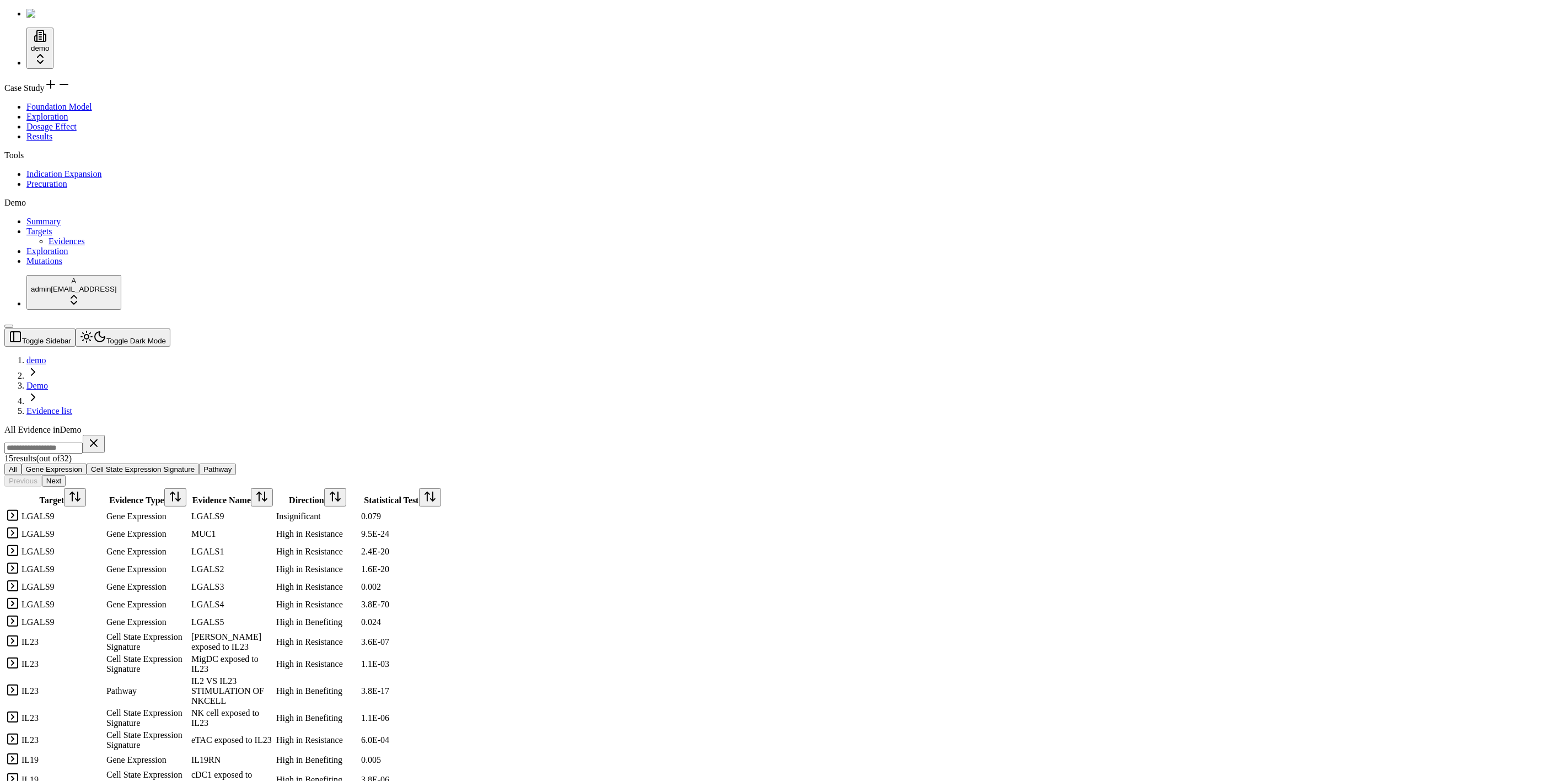
click at [89, 78] on div "Case Study" at bounding box center [784, 85] width 1559 height 15
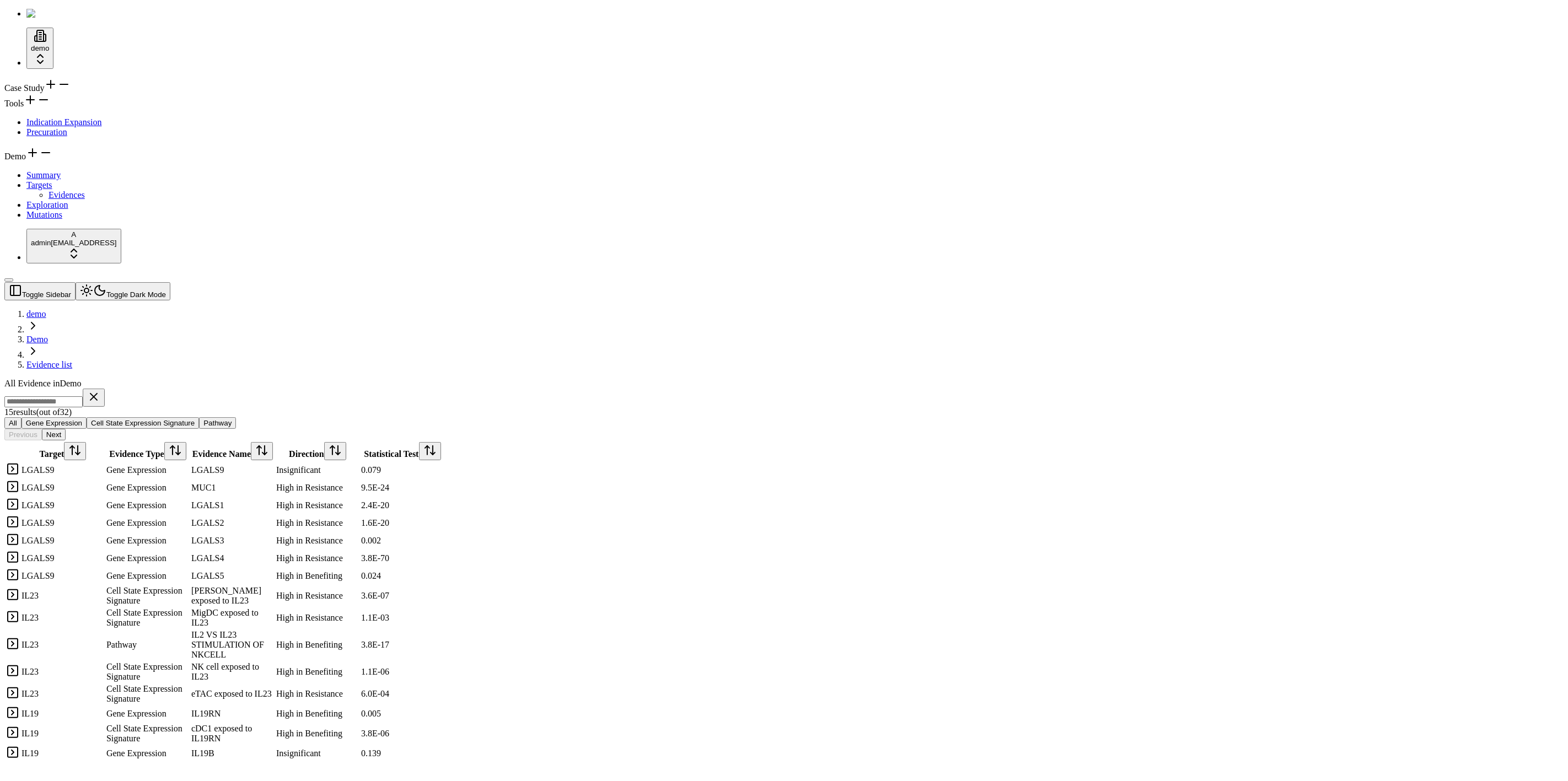
click at [81, 161] on div "Demo" at bounding box center [784, 153] width 1559 height 15
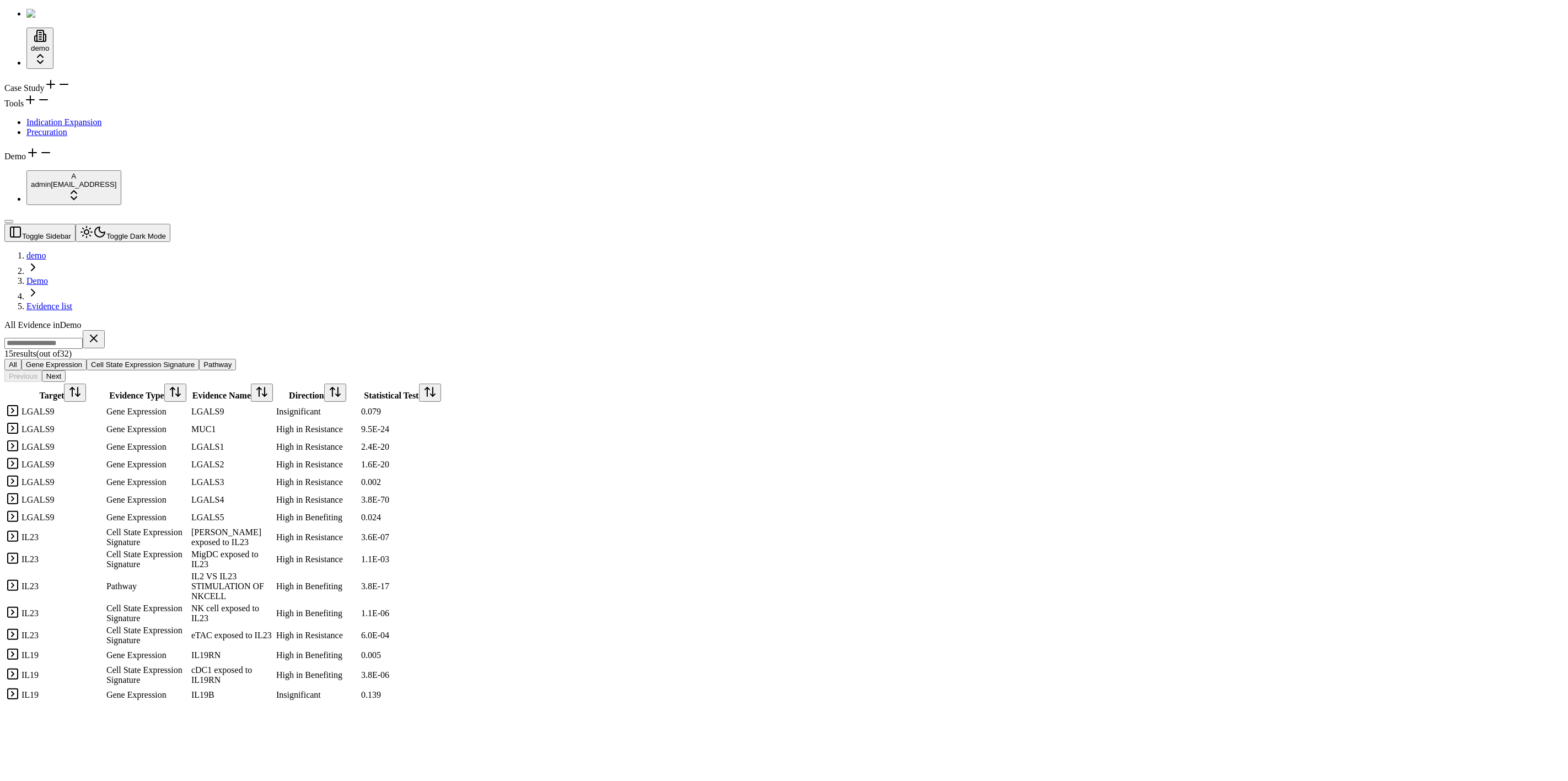
click at [85, 108] on div "Tools" at bounding box center [784, 100] width 1559 height 15
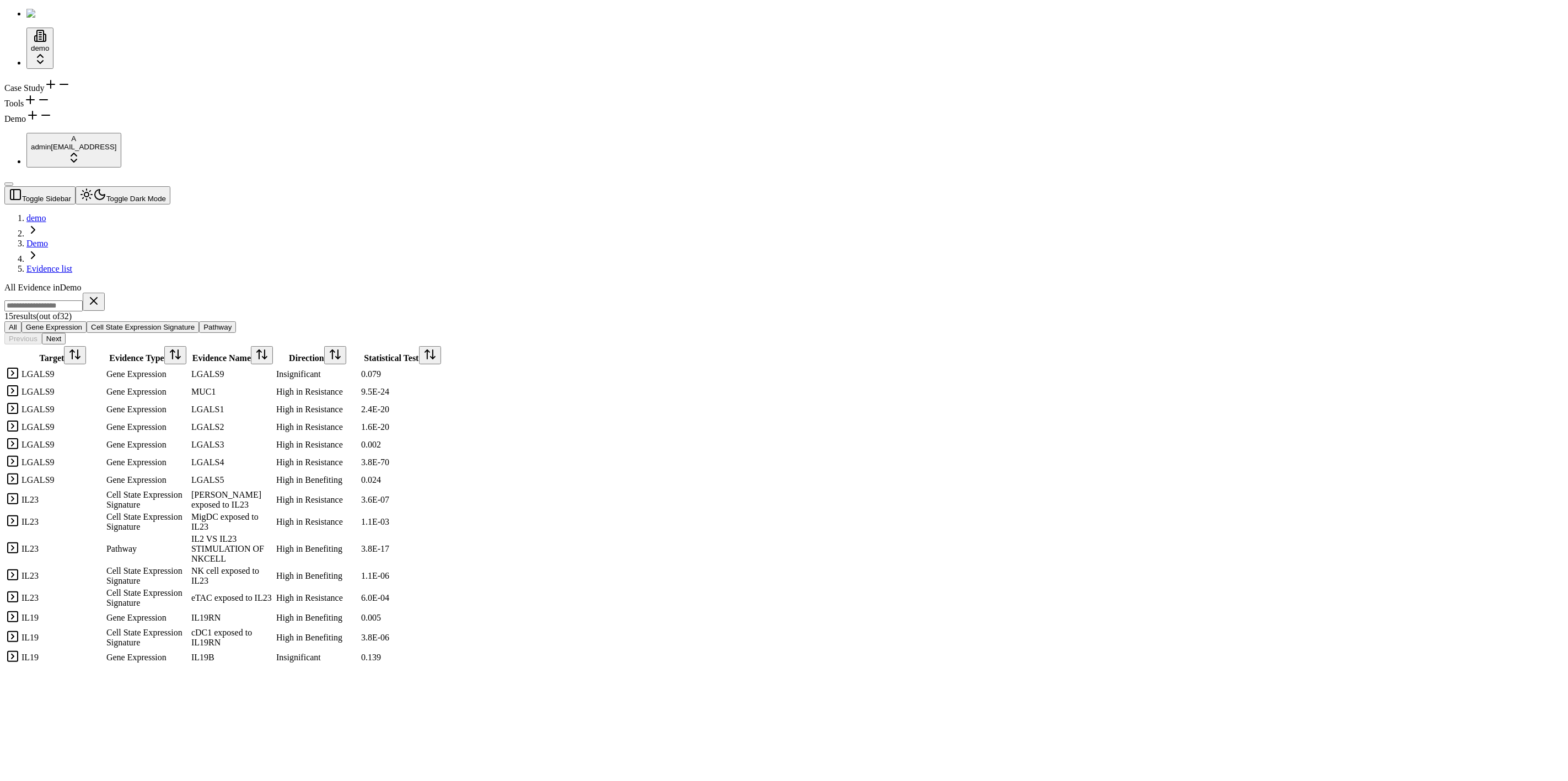
click at [39, 122] on icon at bounding box center [33, 115] width 13 height 13
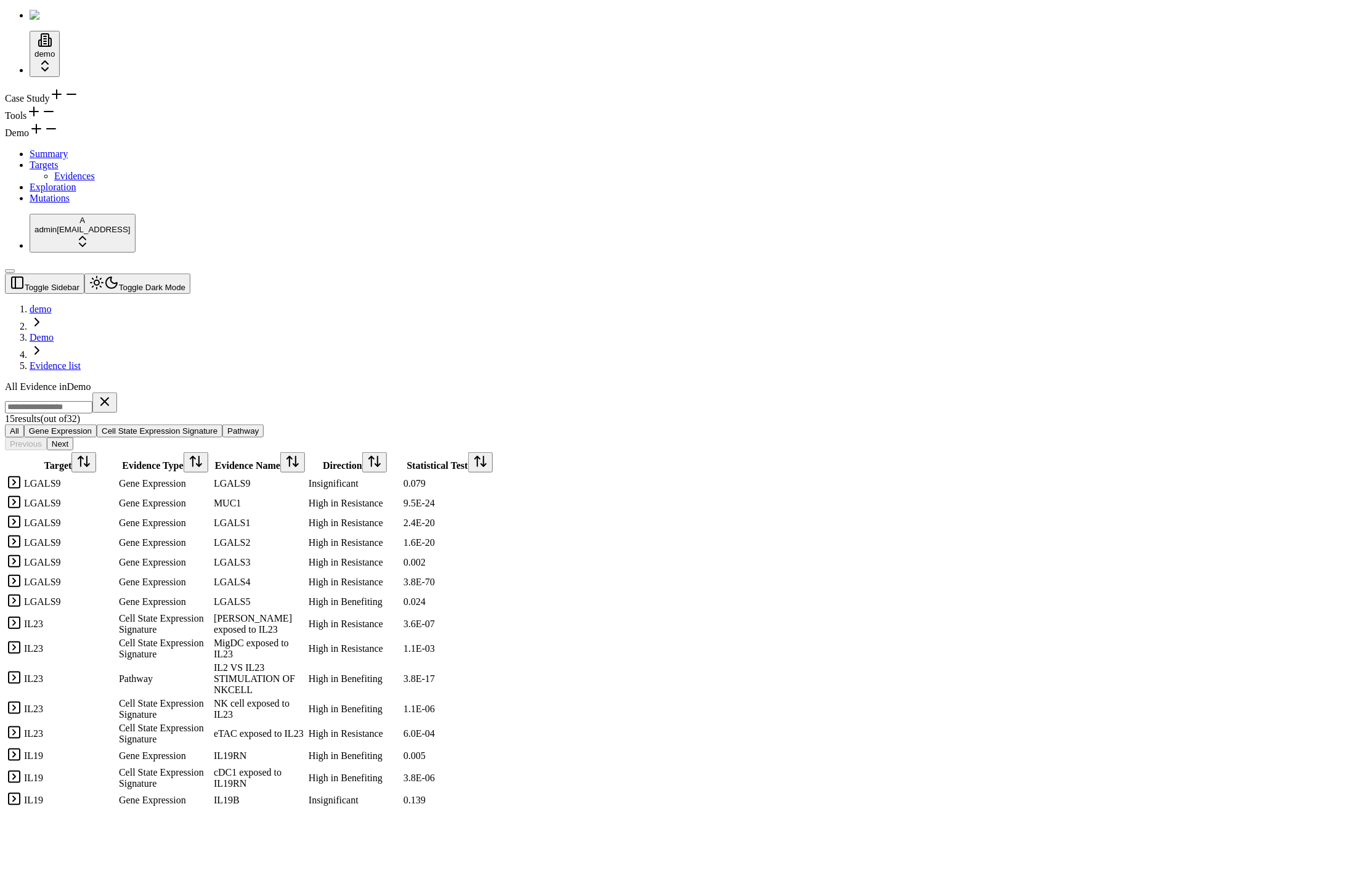
click at [586, 690] on div "All Evidence in Demo 15 result s (out of 32 ) All Gene Expression Cell State Ex…" at bounding box center [626, 596] width 1244 height 429
click at [58, 136] on icon at bounding box center [51, 129] width 15 height 15
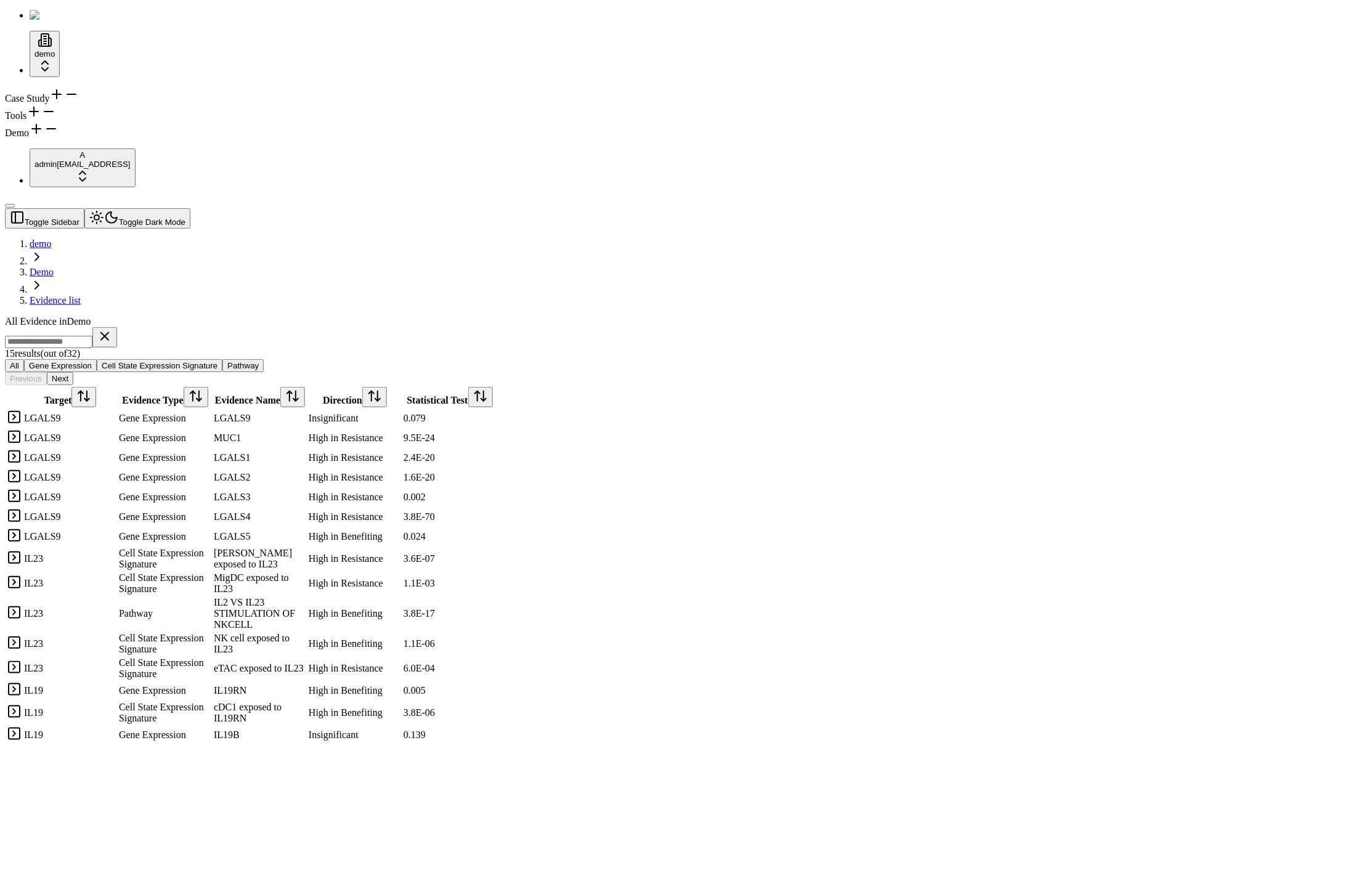
click at [36, 133] on icon at bounding box center [36, 129] width 0 height 9
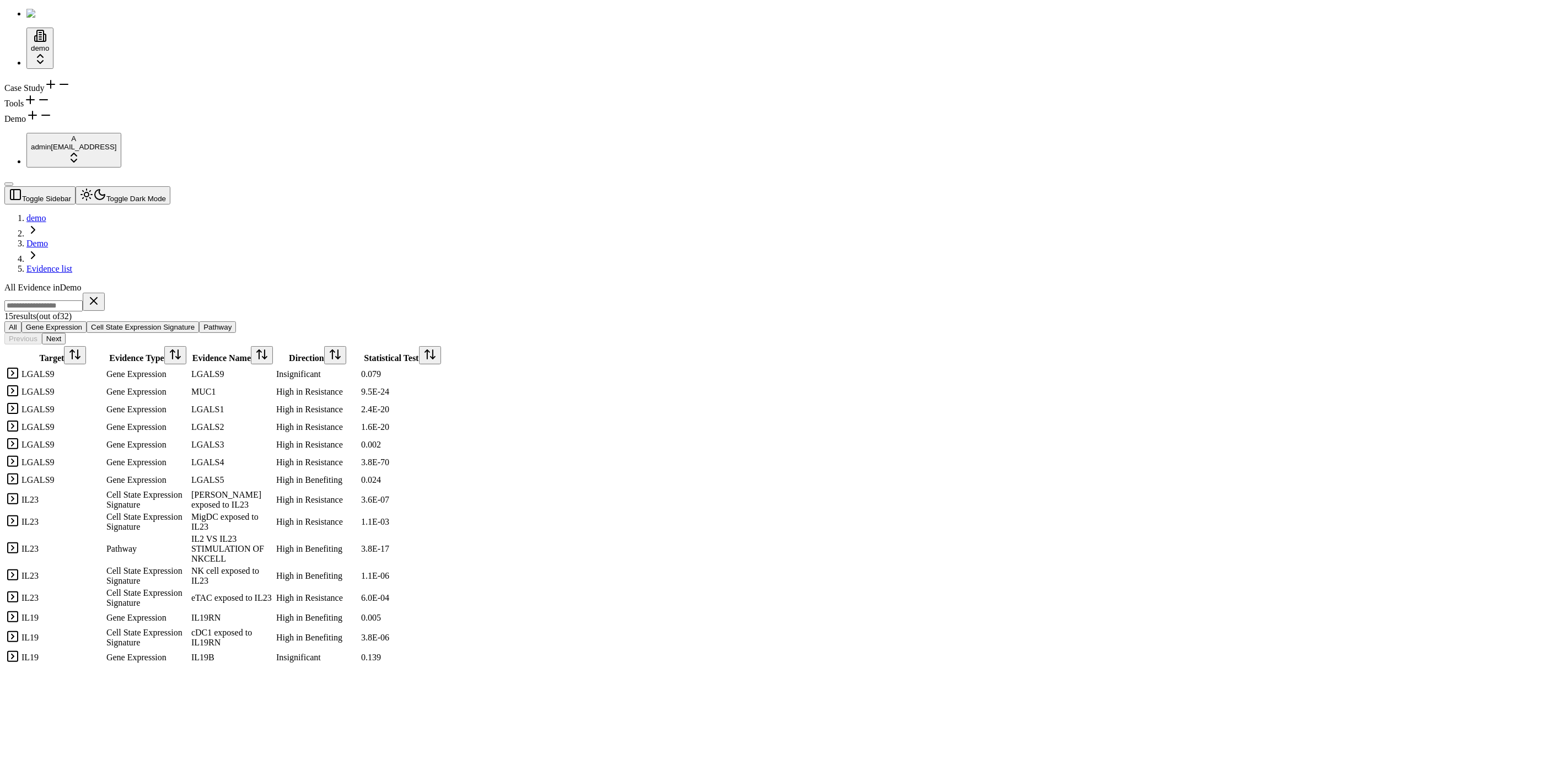
click at [39, 122] on icon at bounding box center [33, 115] width 13 height 13
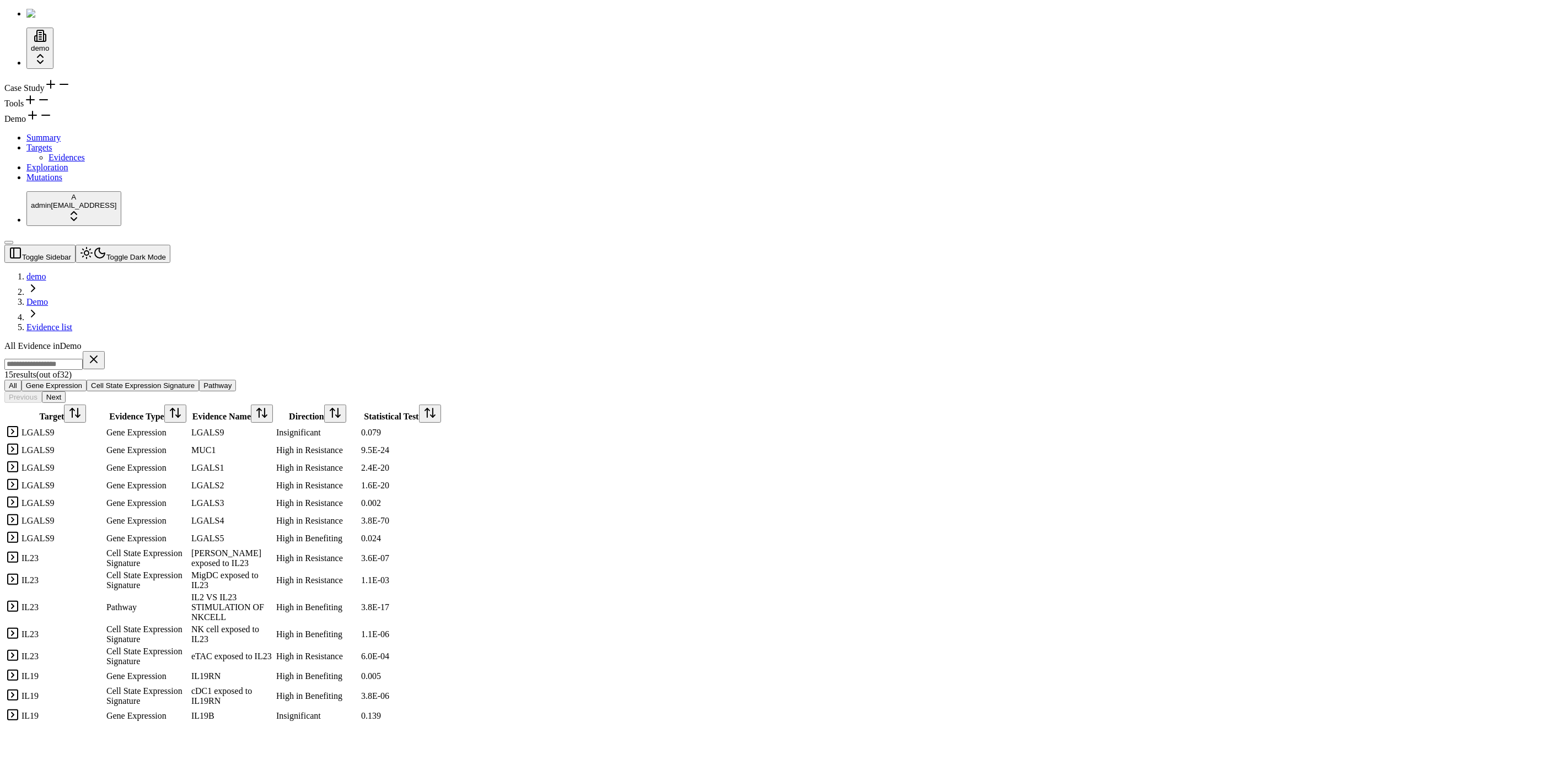
click at [75, 162] on link "Evidences" at bounding box center [67, 157] width 37 height 9
click at [51, 142] on link "Summary" at bounding box center [43, 137] width 34 height 9
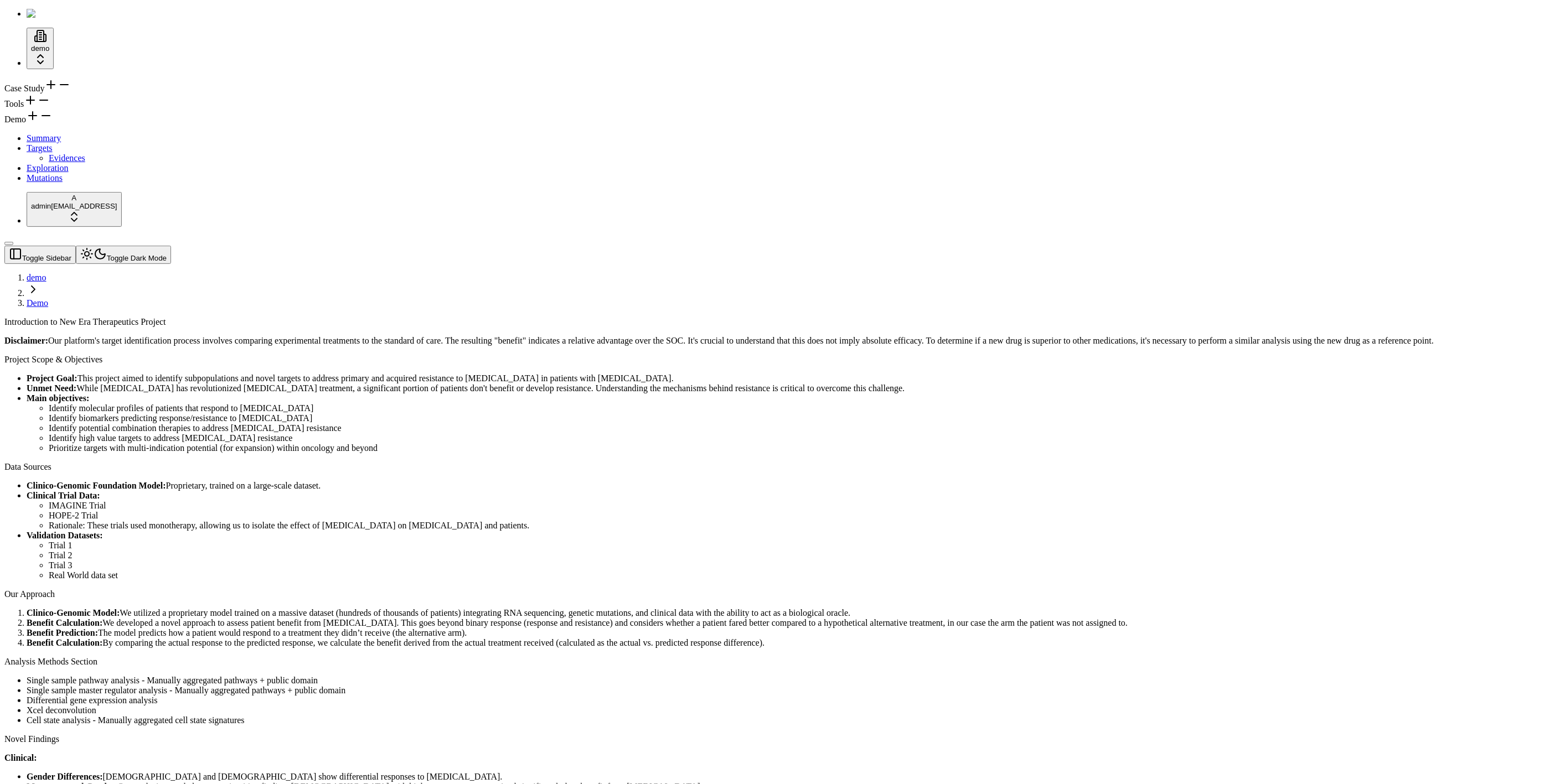
click at [53, 153] on link "Targets" at bounding box center [39, 148] width 26 height 9
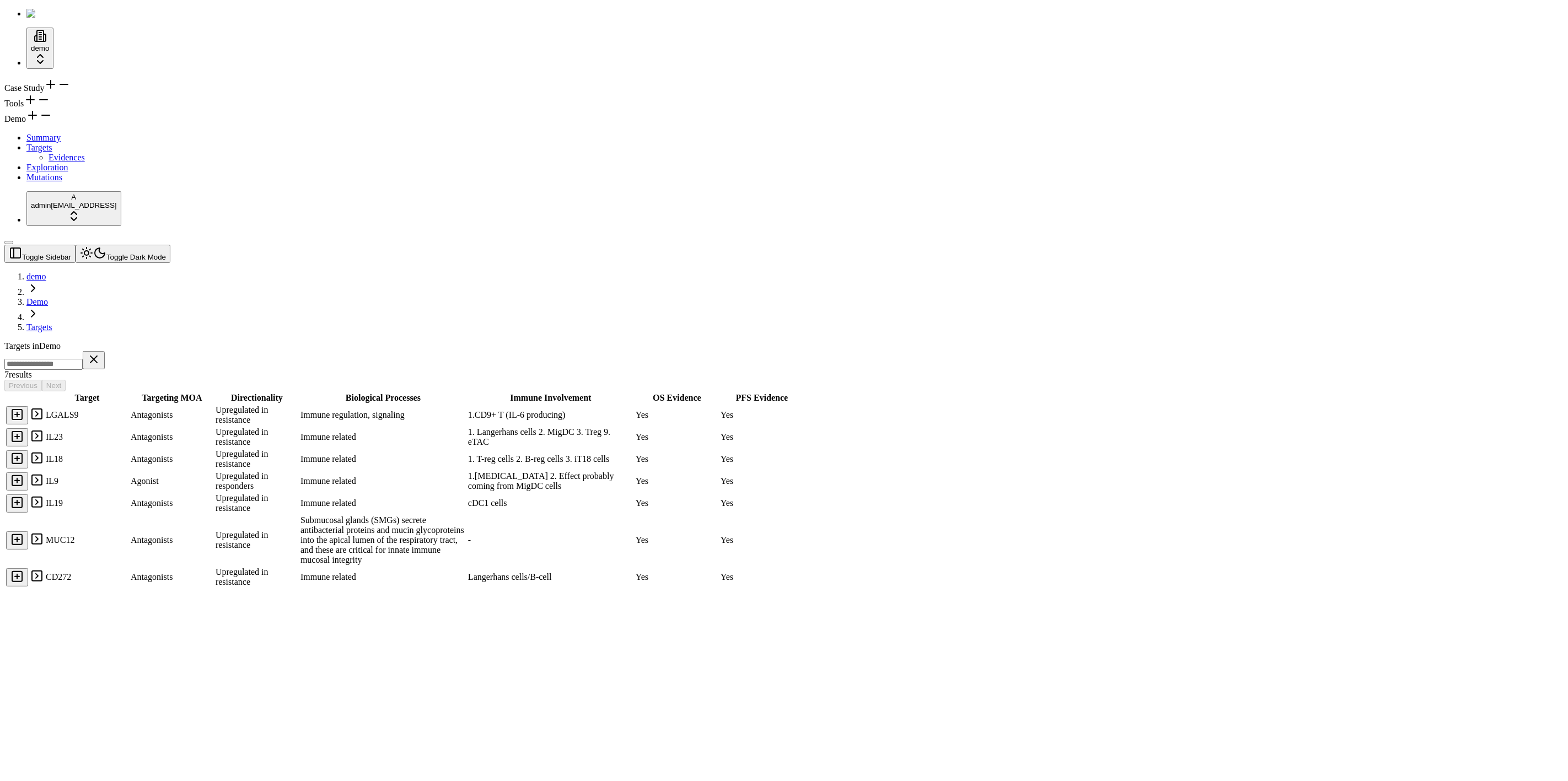
click at [64, 183] on div "Demo Summary Targets Evidences Exploration Mutations" at bounding box center [784, 145] width 1559 height 74
click at [65, 162] on link "Evidences" at bounding box center [67, 157] width 37 height 9
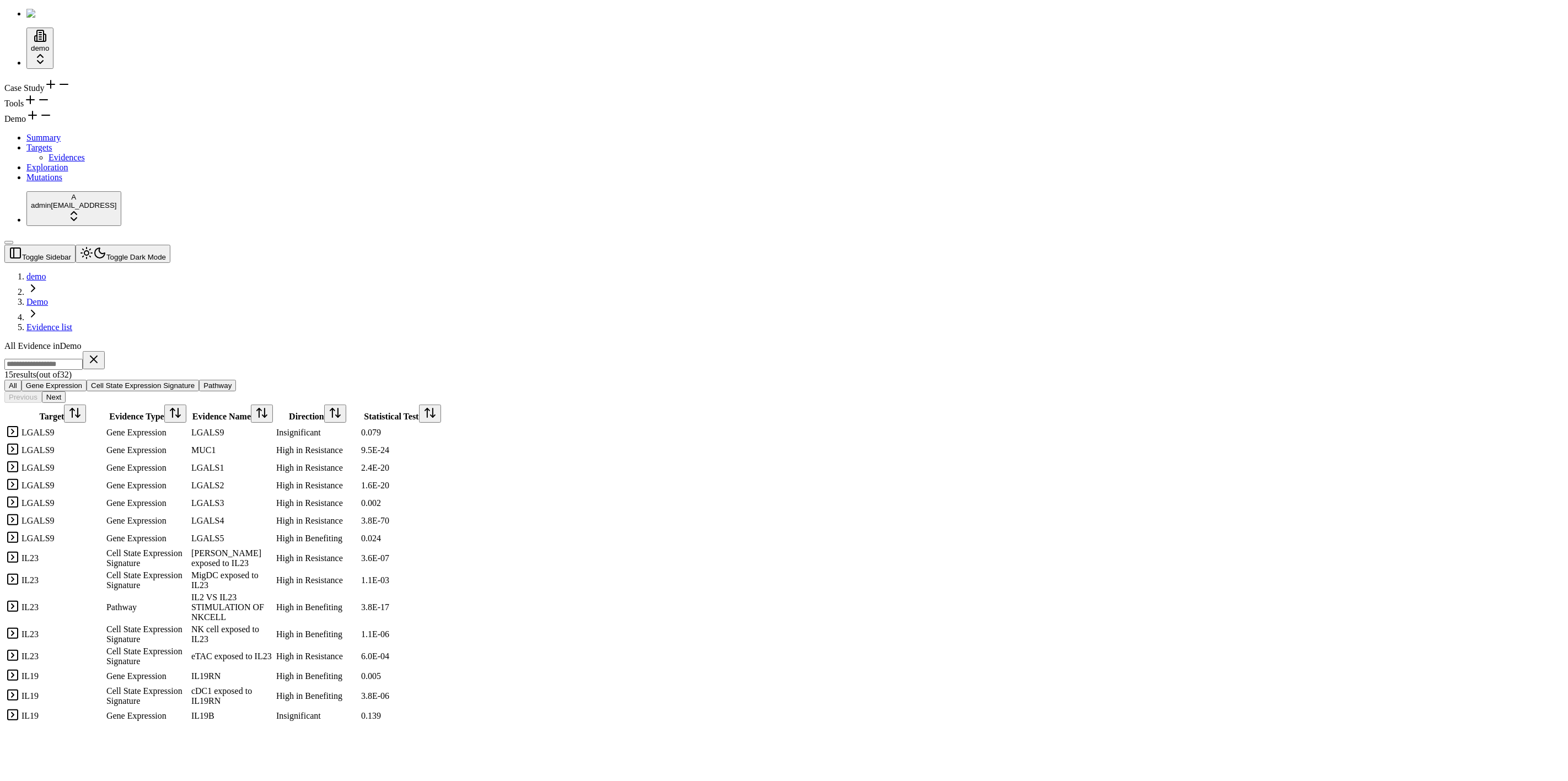
click at [68, 108] on div "Tools" at bounding box center [784, 100] width 1559 height 15
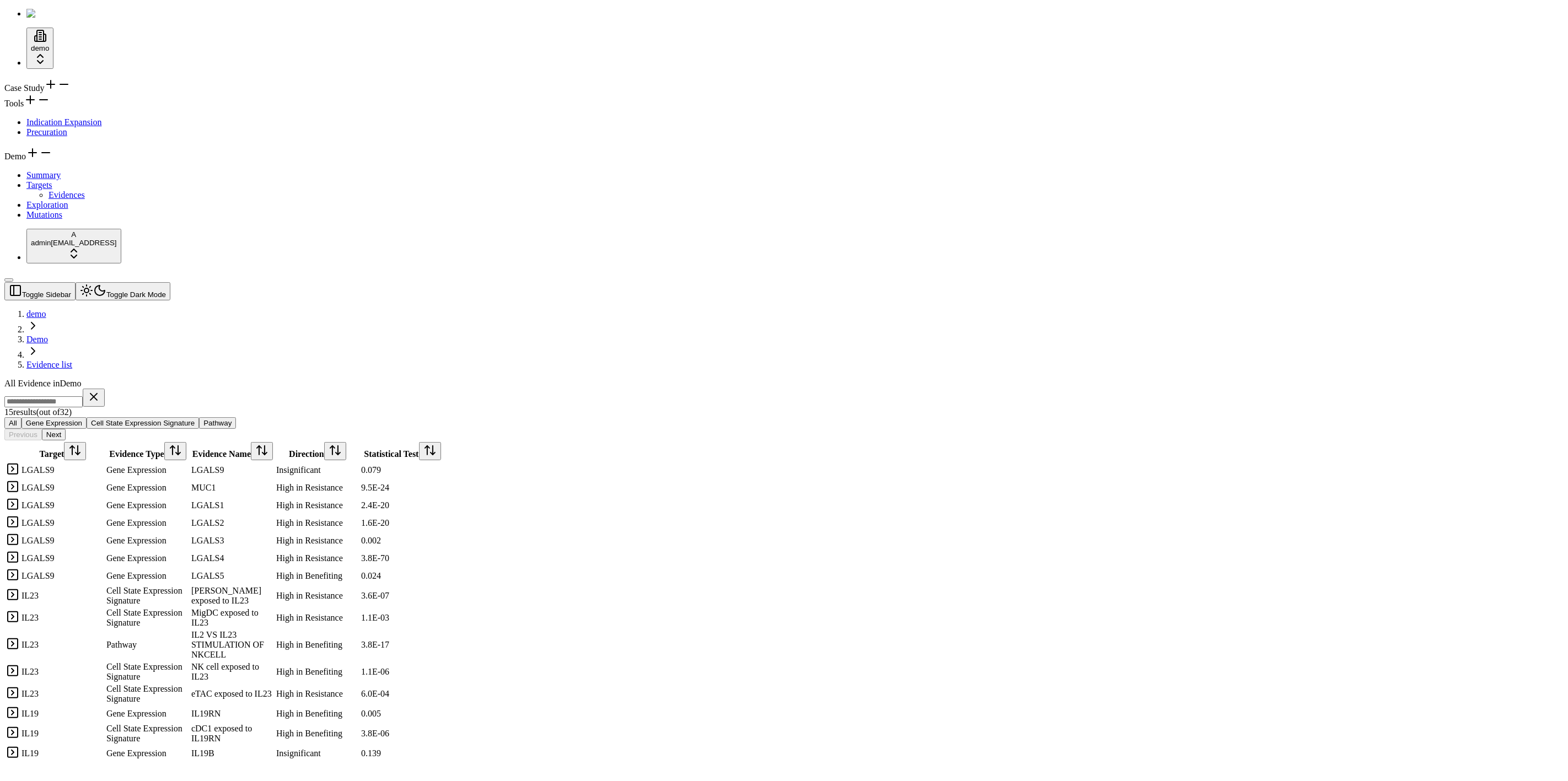
click at [67, 127] on span "Indication Expansion" at bounding box center [63, 122] width 75 height 9
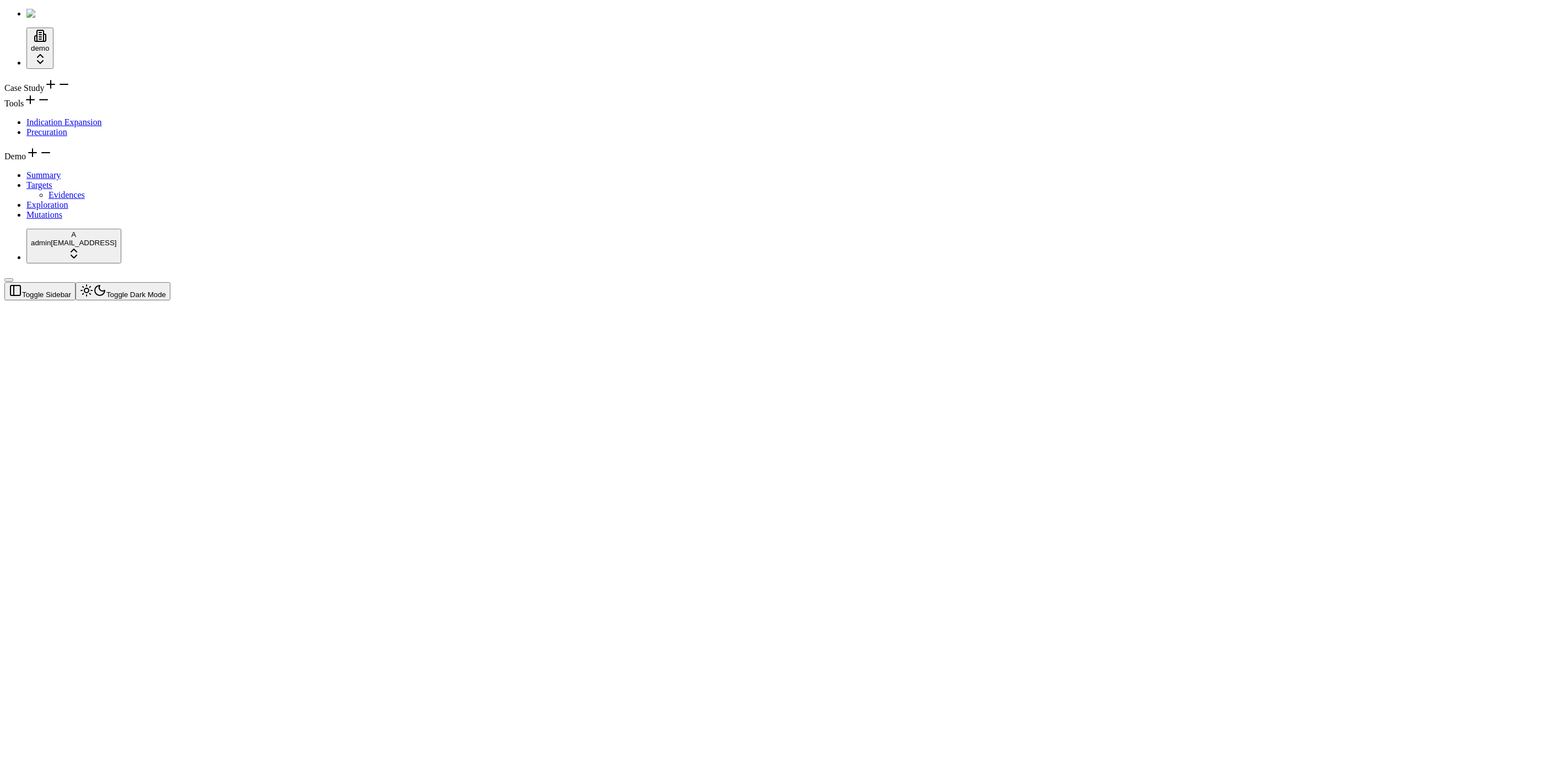
click at [83, 108] on div "Tools" at bounding box center [784, 100] width 1559 height 15
click at [86, 93] on div "Case Study" at bounding box center [784, 85] width 1559 height 15
click at [57, 87] on icon at bounding box center [51, 85] width 13 height 13
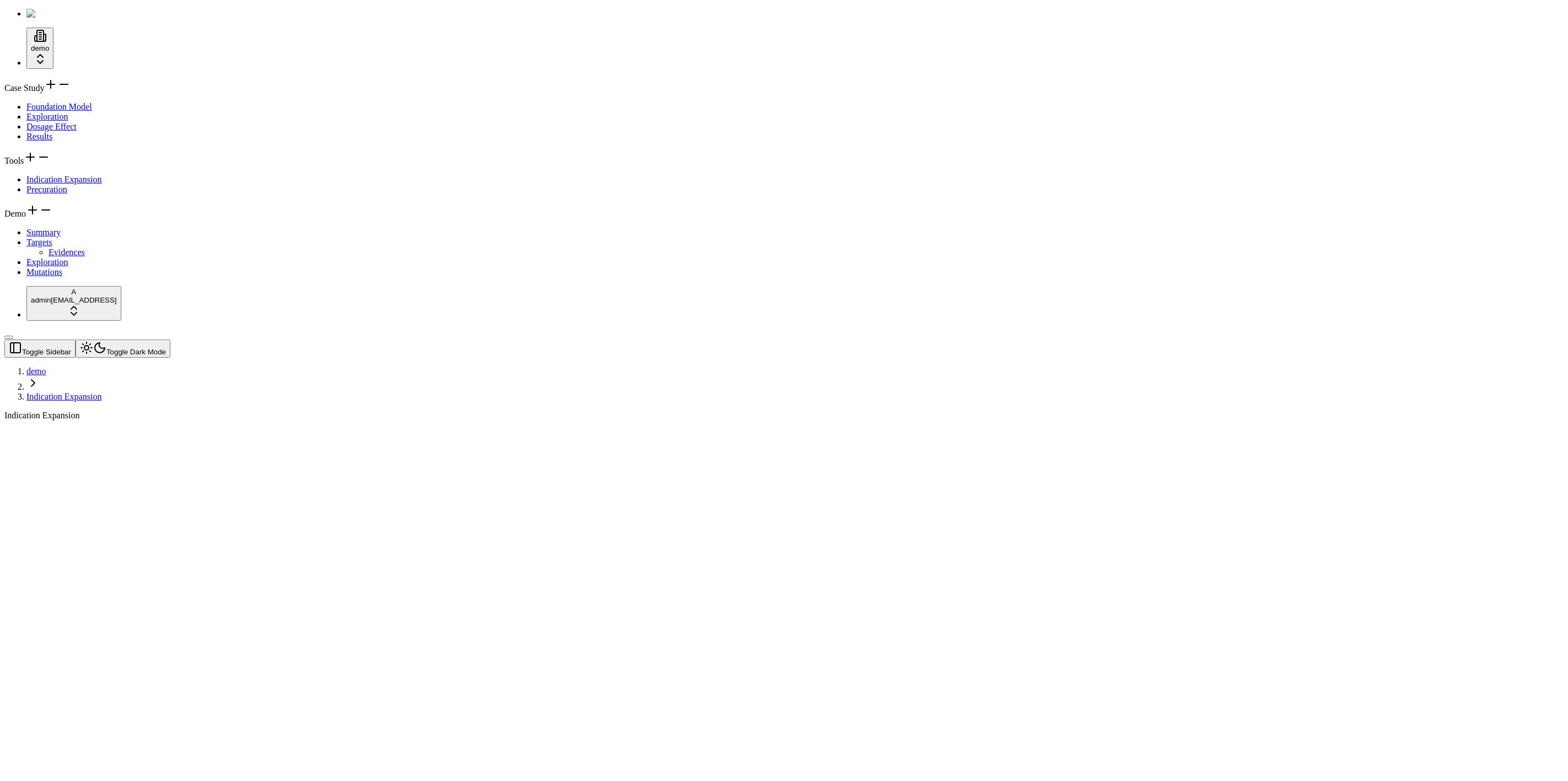
click at [86, 278] on div "Case Study Foundation Model Exploration Dosage Effect Results Tools Indication …" at bounding box center [784, 178] width 1559 height 200
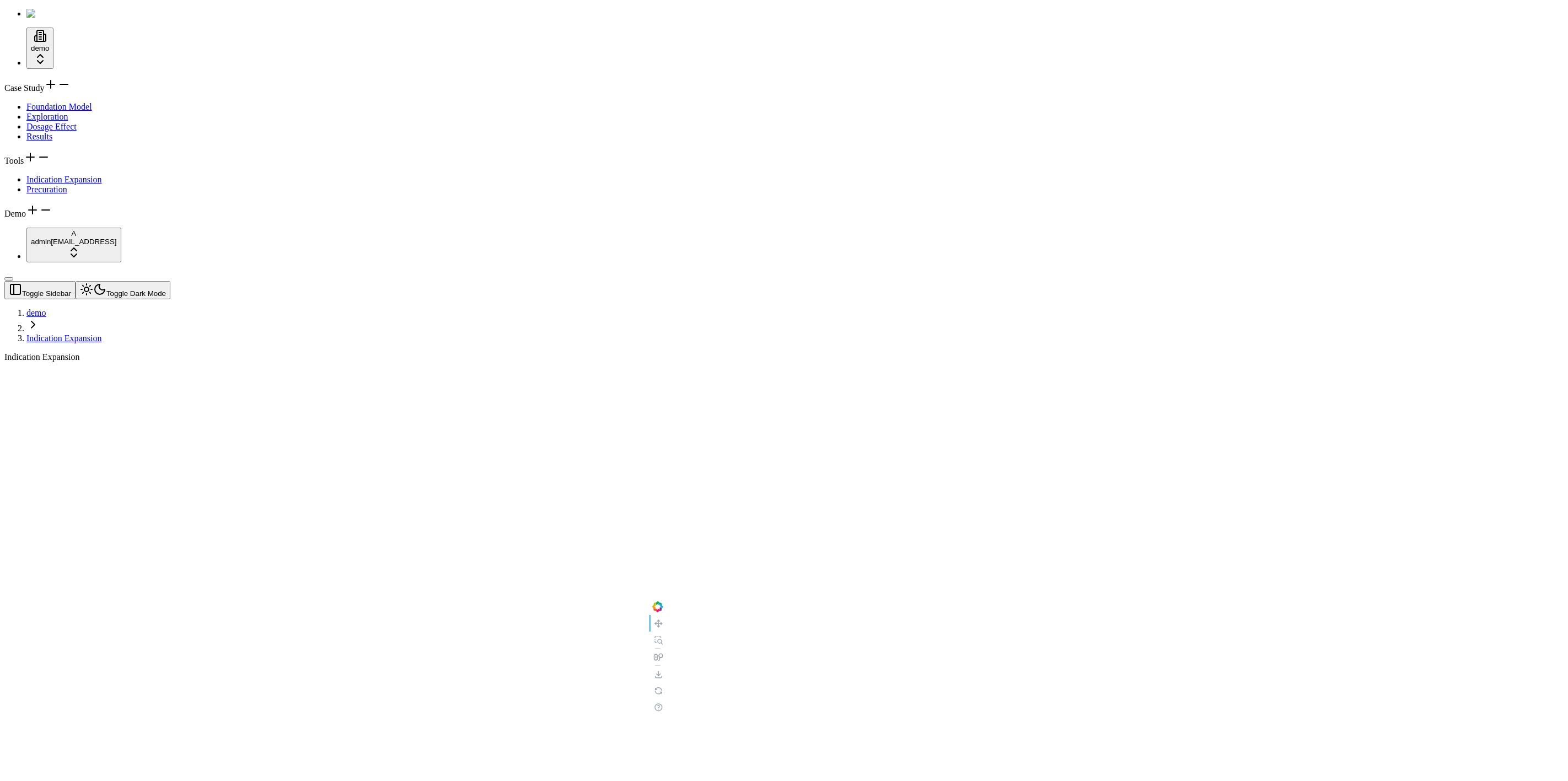
click at [93, 89] on div "Case Study" at bounding box center [784, 85] width 1559 height 15
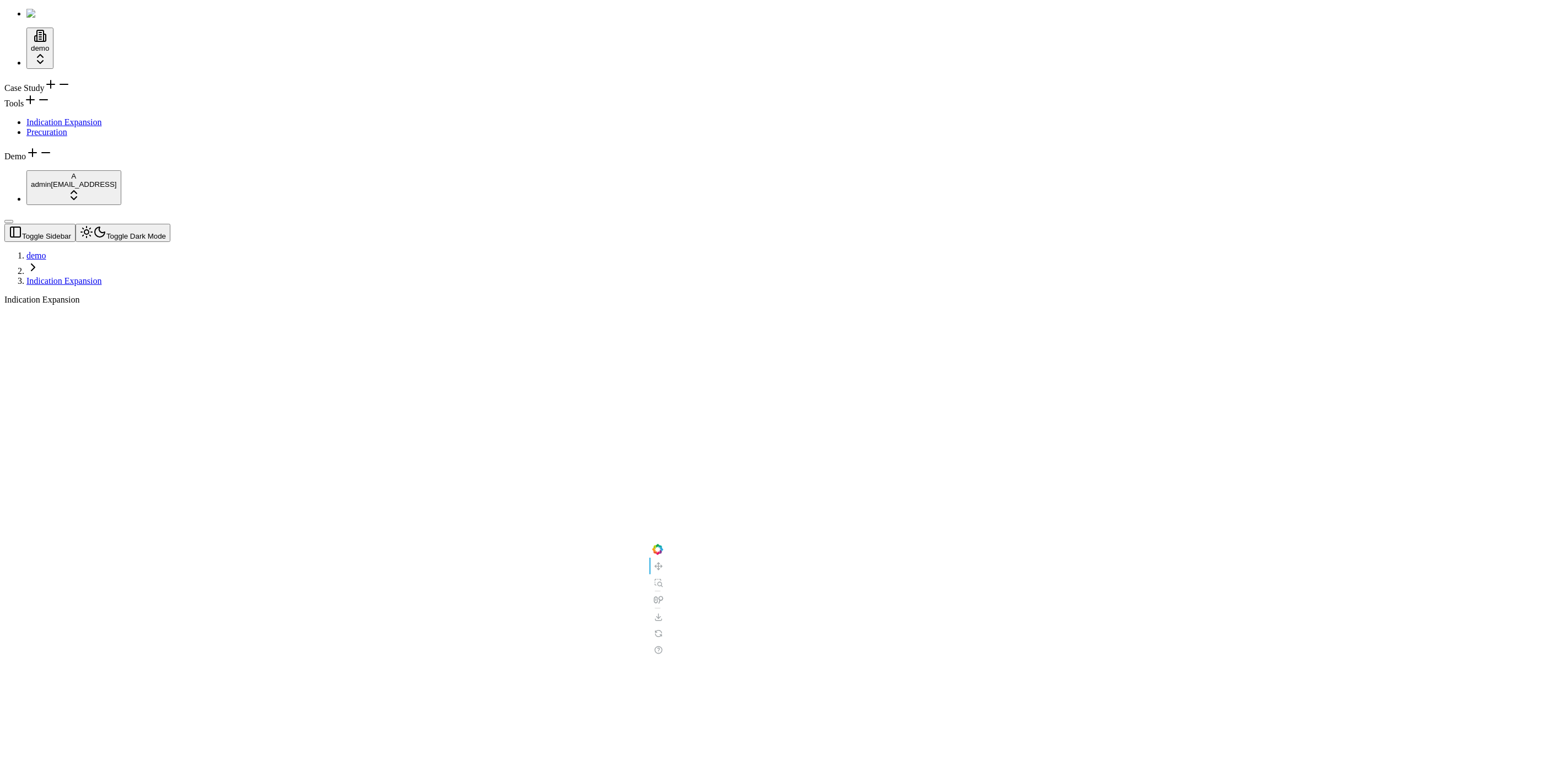
click at [73, 80] on div "Case Study" at bounding box center [784, 85] width 1559 height 15
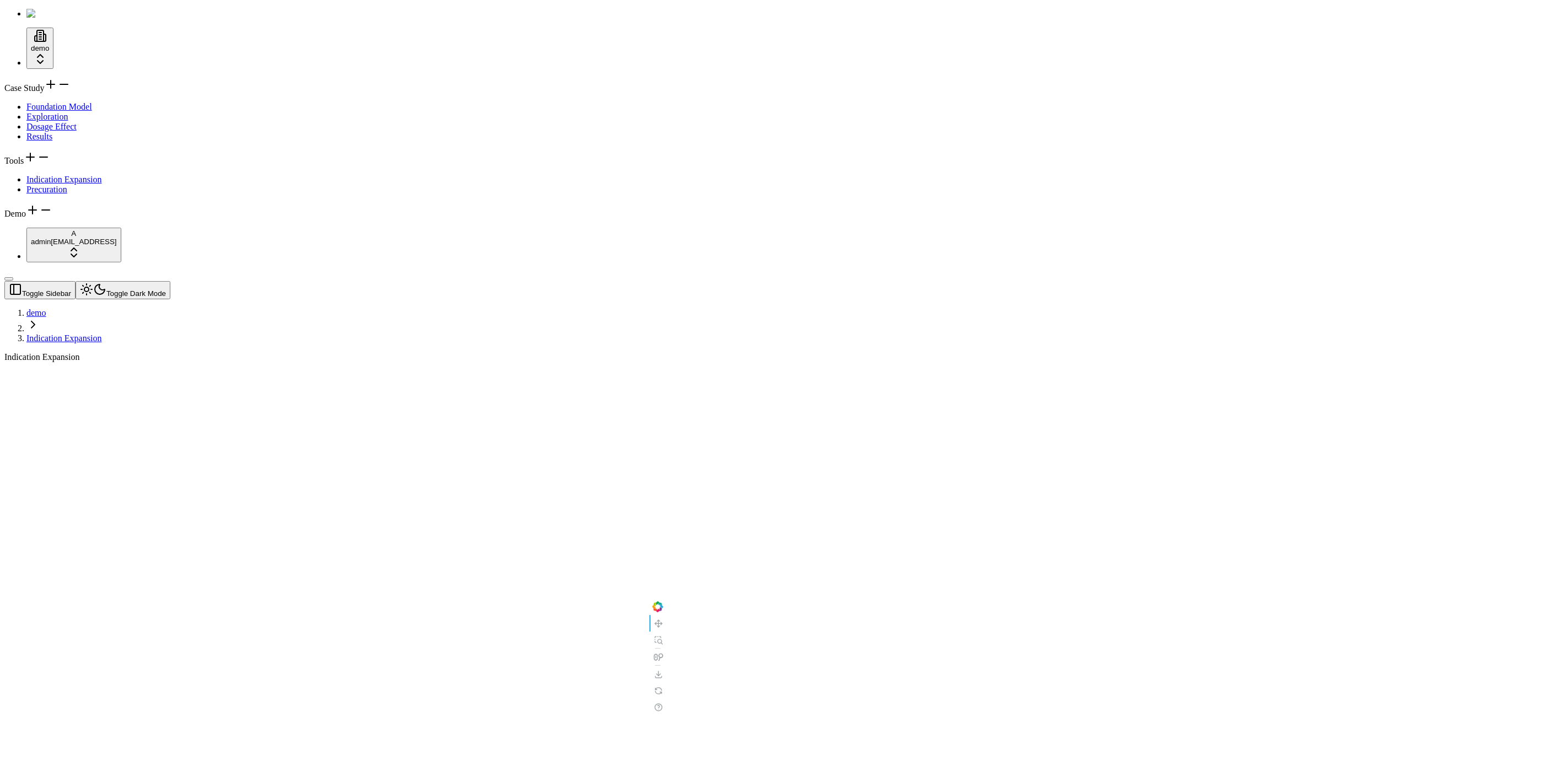
click at [83, 105] on link "Foundation Model" at bounding box center [59, 107] width 66 height 9
click at [432, 352] on div at bounding box center [731, 352] width 1454 height 0
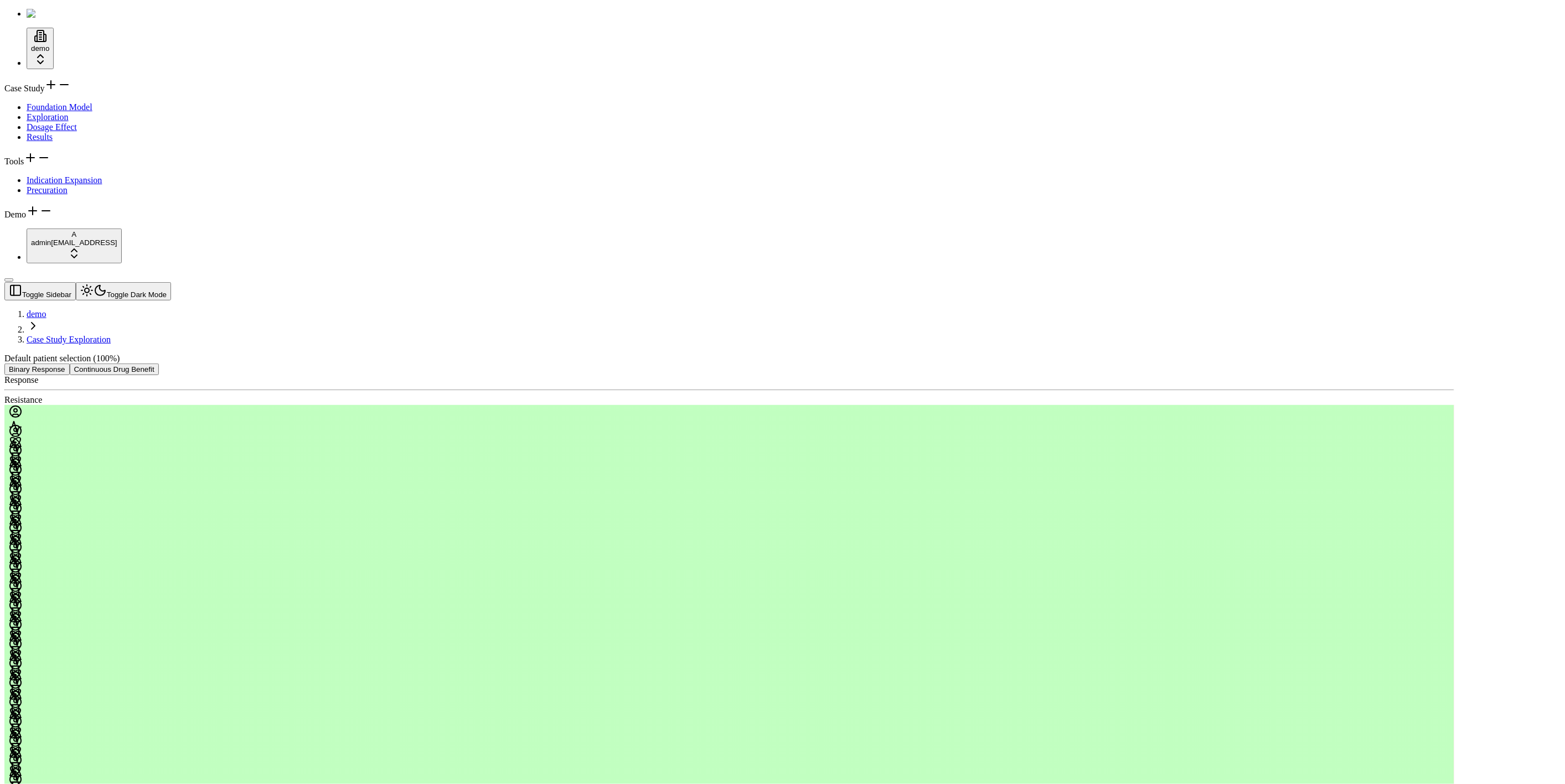
drag, startPoint x: 76, startPoint y: 331, endPoint x: 16, endPoint y: 295, distance: 70.0
click at [76, 220] on div "Case Study Foundation Model Exploration Dosage Effect Results Tools Indication …" at bounding box center [782, 149] width 1556 height 142
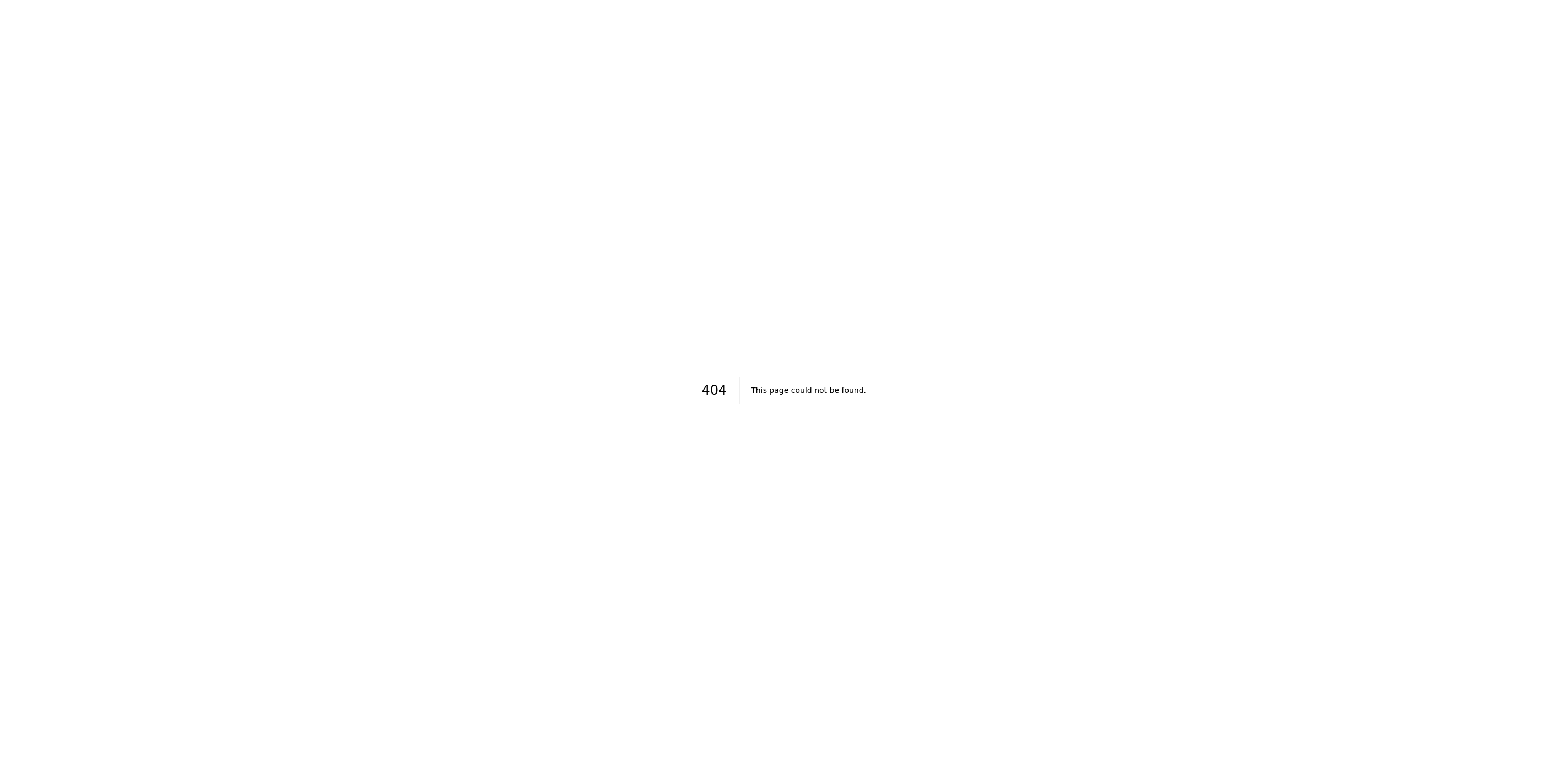
click at [421, 215] on div "404 This page could not be found." at bounding box center [784, 390] width 1568 height 781
click at [523, 221] on div "404 This page could not be found." at bounding box center [784, 390] width 1568 height 781
click at [678, 220] on div "404 This page could not be found." at bounding box center [784, 390] width 1568 height 781
drag, startPoint x: 436, startPoint y: 290, endPoint x: 421, endPoint y: 285, distance: 15.8
click at [436, 289] on div "404 This page could not be found." at bounding box center [784, 390] width 1568 height 781
